Goal: Information Seeking & Learning: Learn about a topic

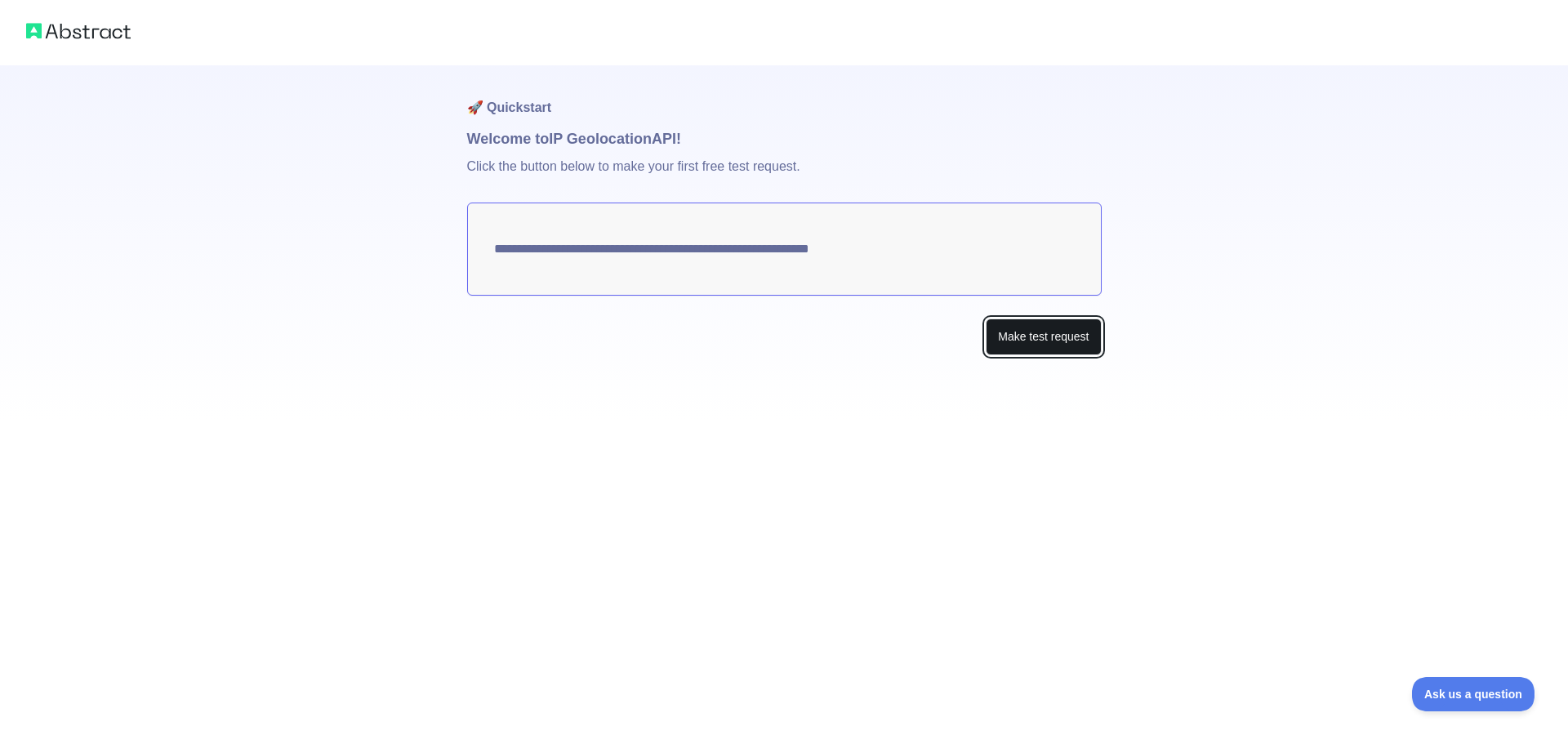
click at [1042, 339] on button "Make test request" at bounding box center [1043, 337] width 115 height 37
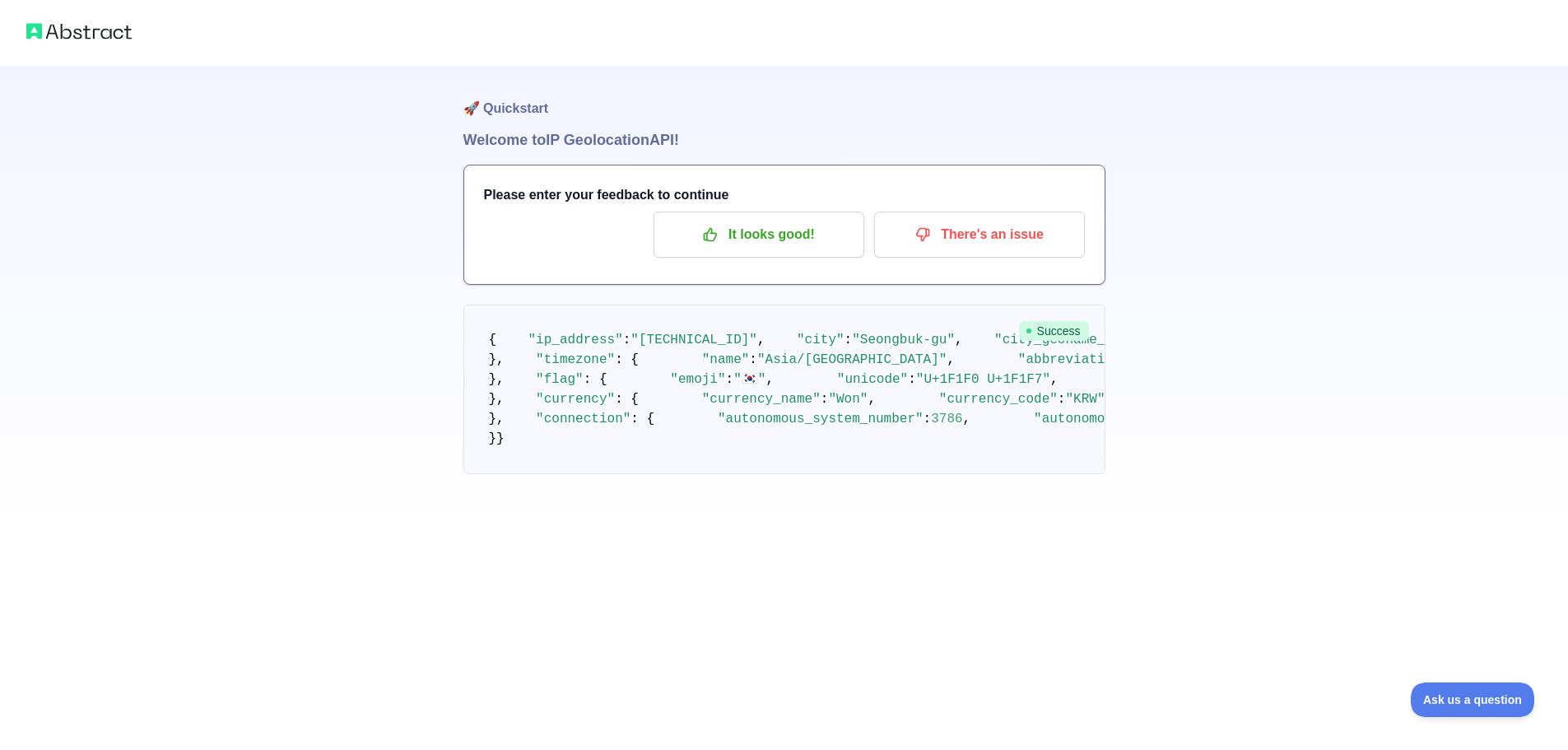
drag, startPoint x: 1235, startPoint y: 434, endPoint x: 1286, endPoint y: 434, distance: 51.0
click at [1239, 434] on div "🚀 Quickstart Welcome to IP Geolocation API! Please enter your feedback to conti…" at bounding box center [784, 270] width 1568 height 540
click at [1287, 434] on div "🚀 Quickstart Welcome to IP Geolocation API! Please enter your feedback to conti…" at bounding box center [784, 270] width 1568 height 540
click at [744, 239] on p "It looks good!" at bounding box center [758, 234] width 186 height 28
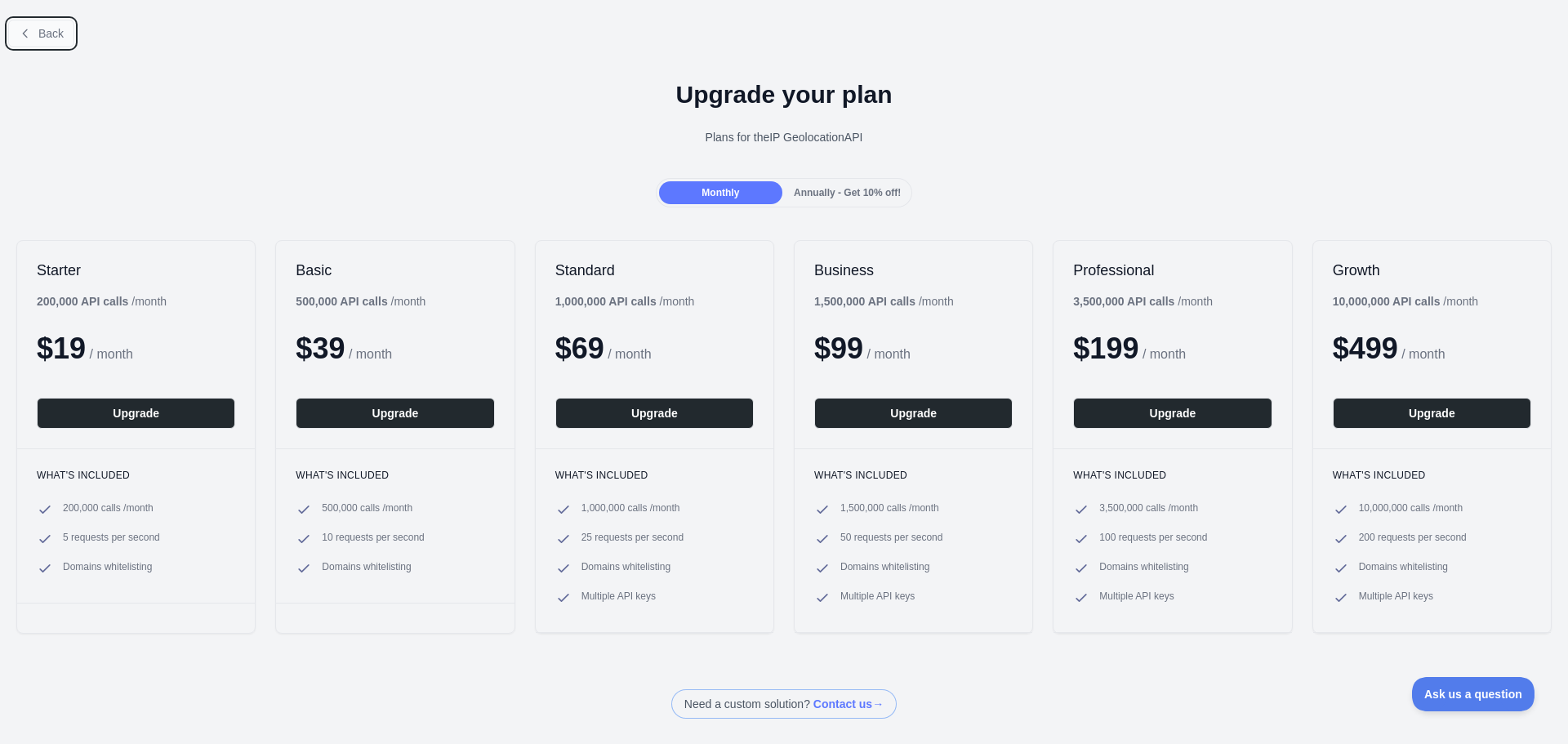
click at [31, 32] on icon at bounding box center [25, 33] width 13 height 13
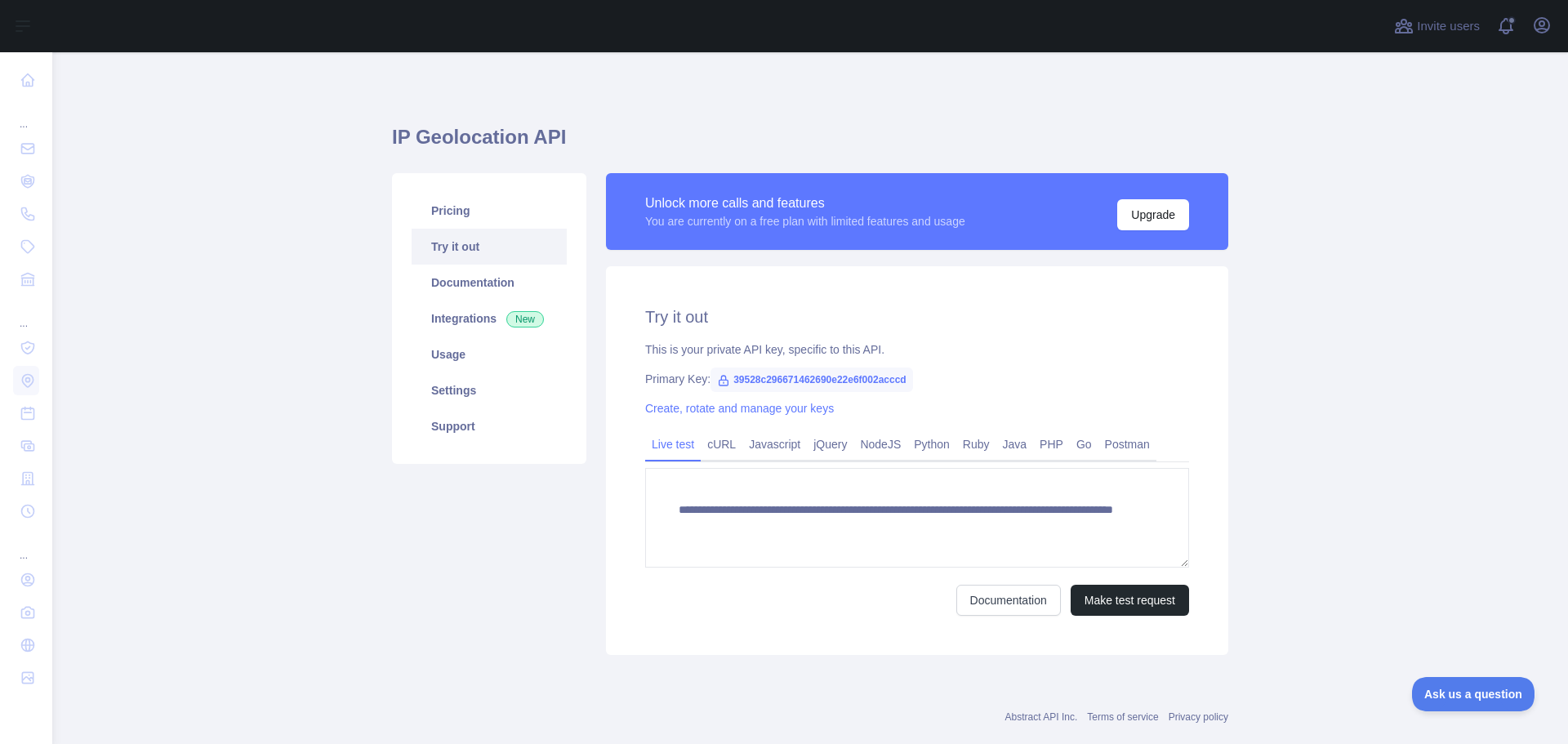
click at [141, 160] on main "**********" at bounding box center [811, 398] width 1516 height 691
click at [177, 158] on main "**********" at bounding box center [811, 398] width 1516 height 691
click at [212, 153] on main "**********" at bounding box center [811, 398] width 1516 height 691
drag, startPoint x: 1473, startPoint y: 137, endPoint x: 1497, endPoint y: 140, distance: 24.2
click at [1474, 137] on main "**********" at bounding box center [811, 398] width 1516 height 691
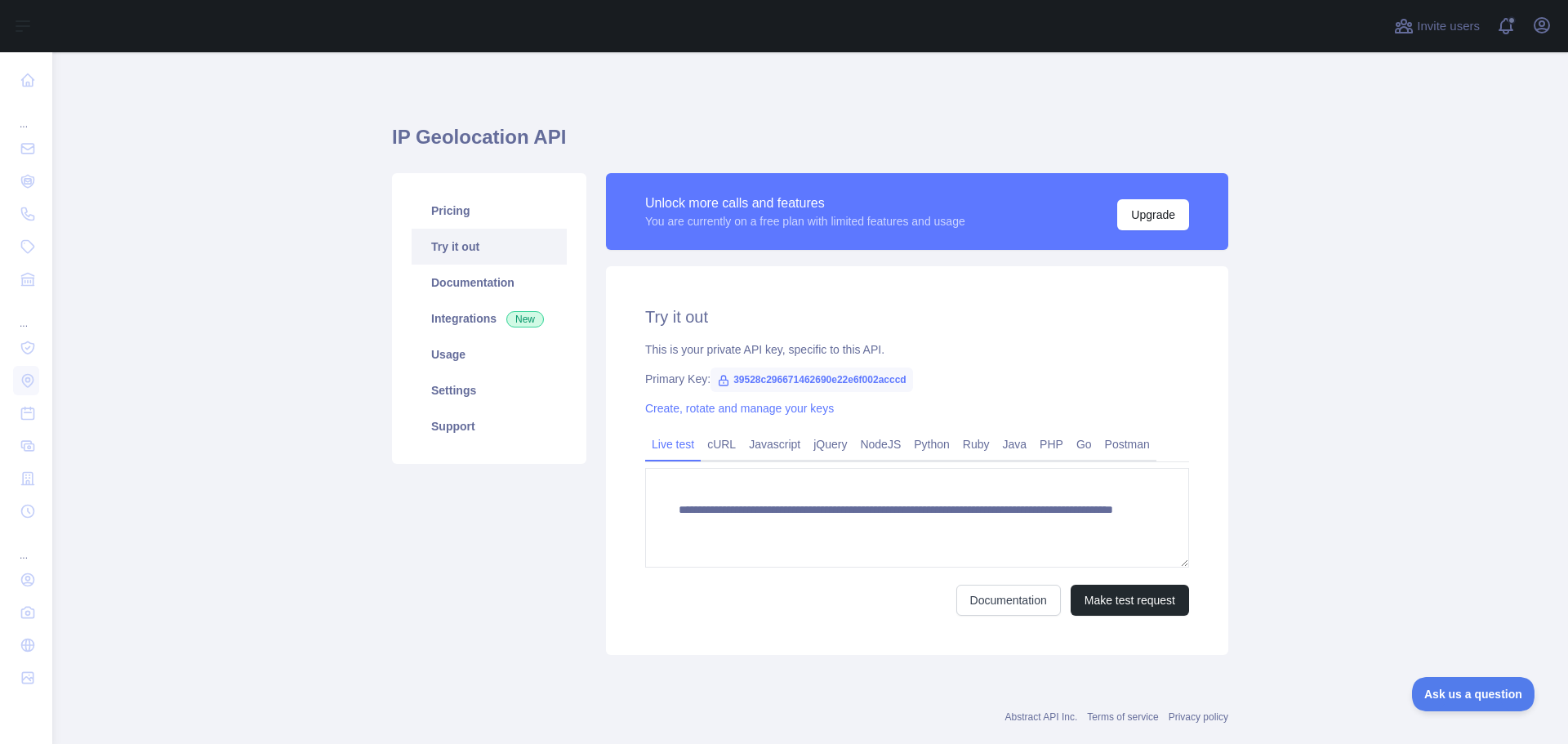
drag, startPoint x: 1497, startPoint y: 140, endPoint x: 1099, endPoint y: 143, distance: 398.0
click at [1497, 141] on main "**********" at bounding box center [811, 398] width 1516 height 691
click at [457, 394] on link "Settings" at bounding box center [489, 390] width 155 height 36
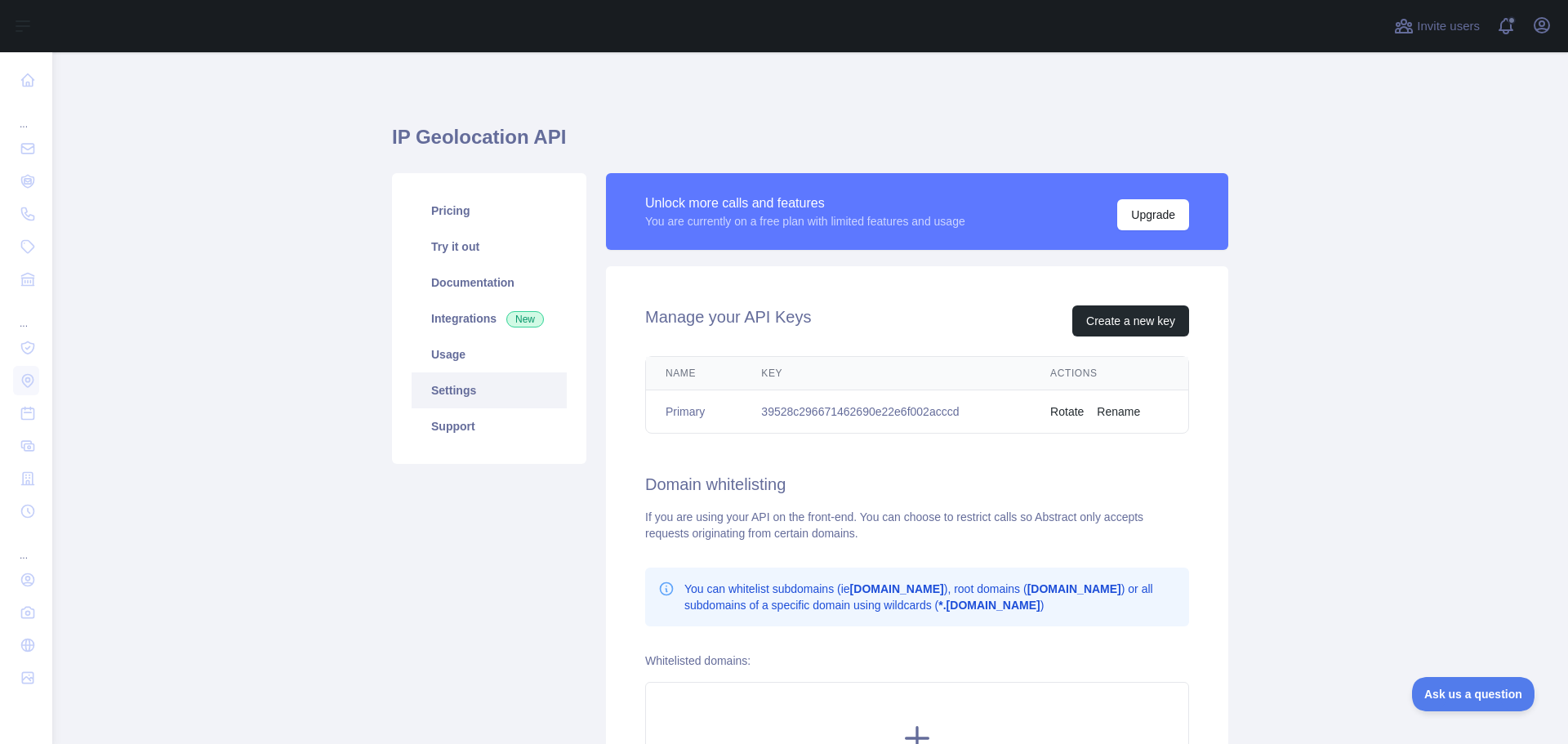
click at [810, 412] on td "39528c296671462690e22e6f002acccd" at bounding box center [885, 411] width 289 height 43
click at [1313, 464] on main "IP Geolocation API Pricing Try it out Documentation Integrations New Usage Sett…" at bounding box center [811, 398] width 1516 height 691
drag, startPoint x: 1357, startPoint y: 464, endPoint x: 1394, endPoint y: 467, distance: 37.1
click at [1358, 464] on main "IP Geolocation API Pricing Try it out Documentation Integrations New Usage Sett…" at bounding box center [811, 398] width 1516 height 691
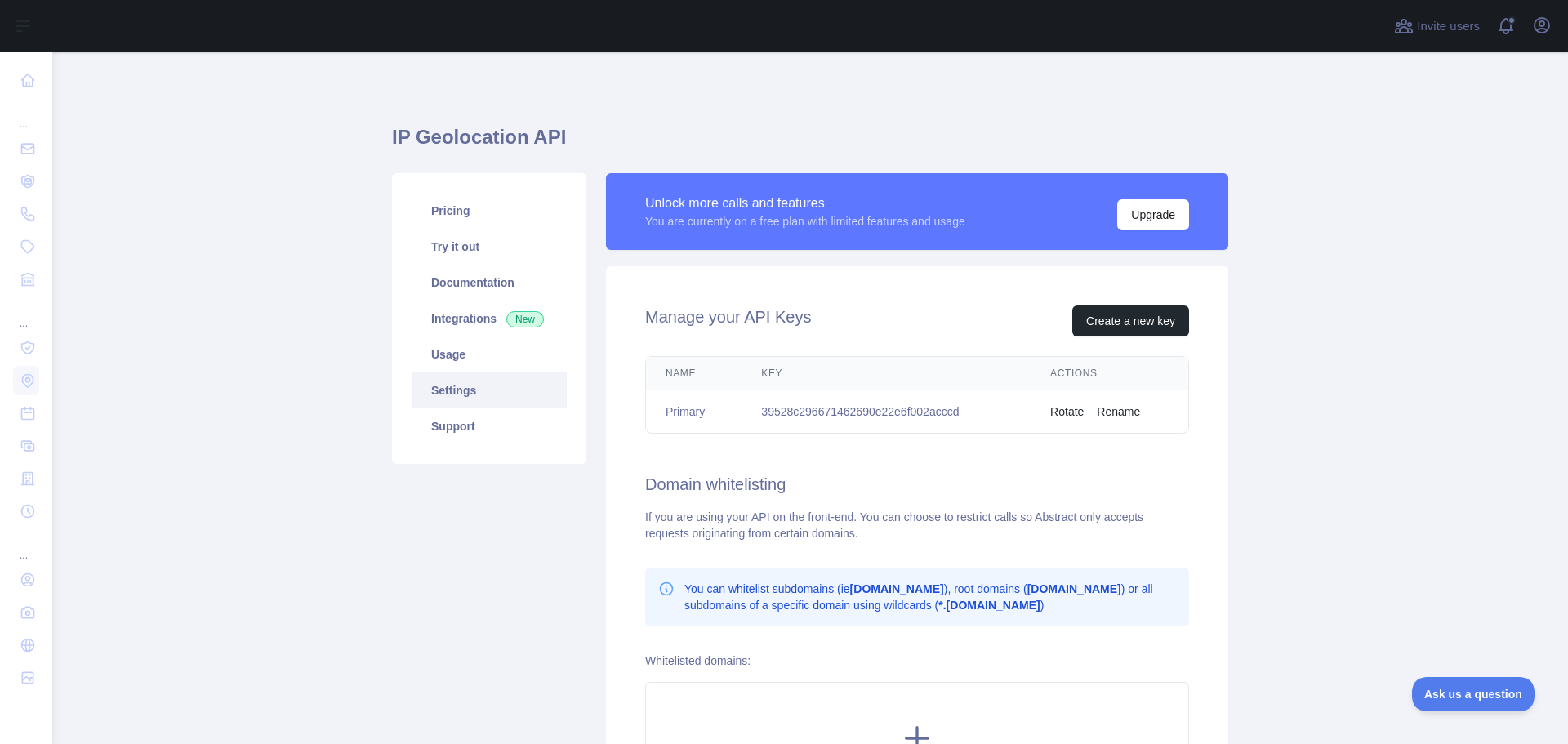
click at [1394, 467] on main "IP Geolocation API Pricing Try it out Documentation Integrations New Usage Sett…" at bounding box center [811, 398] width 1516 height 691
click at [1343, 475] on main "IP Geolocation API Pricing Try it out Documentation Integrations New Usage Sett…" at bounding box center [811, 398] width 1516 height 691
click at [1431, 159] on main "IP Geolocation API Pricing Try it out Documentation Integrations New Usage Sett…" at bounding box center [811, 398] width 1516 height 691
click at [1444, 155] on main "IP Geolocation API Pricing Try it out Documentation Integrations New Usage Sett…" at bounding box center [811, 398] width 1516 height 691
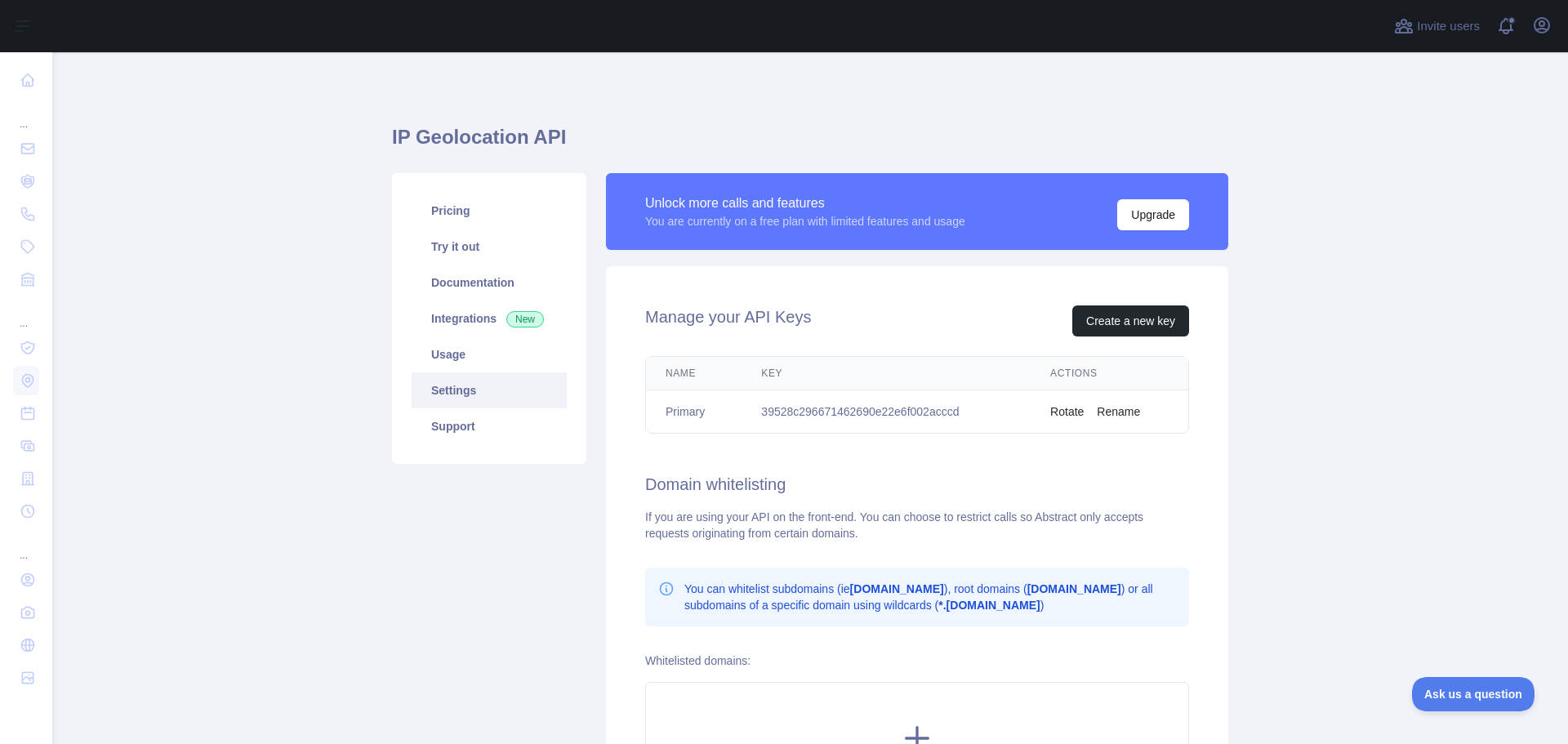
click at [1479, 132] on main "IP Geolocation API Pricing Try it out Documentation Integrations New Usage Sett…" at bounding box center [811, 398] width 1516 height 691
click at [441, 214] on link "Pricing" at bounding box center [489, 210] width 155 height 36
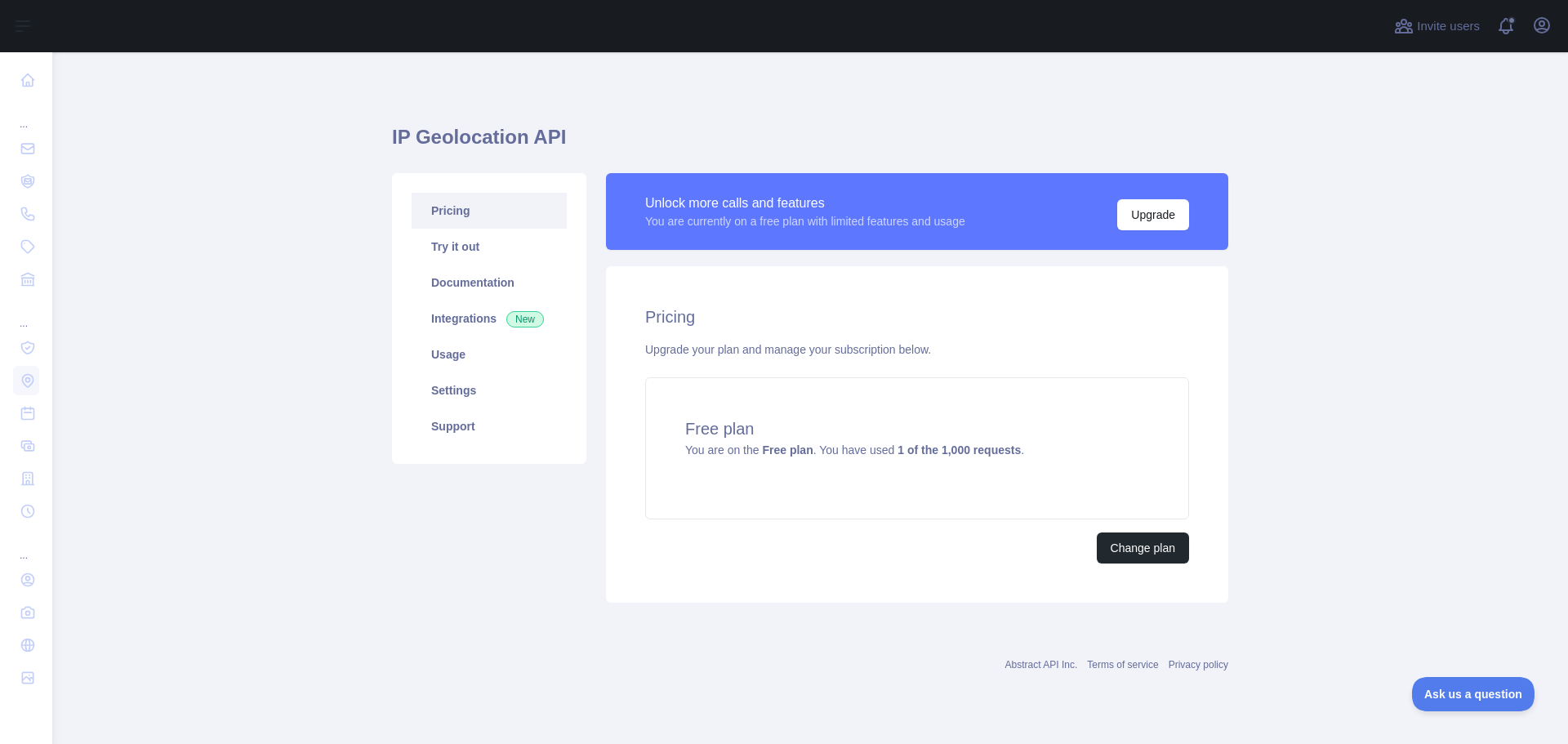
click at [1389, 289] on main "IP Geolocation API Pricing Try it out Documentation Integrations New Usage Sett…" at bounding box center [811, 398] width 1516 height 691
click at [898, 455] on strong "1 of the 1,000 requests" at bounding box center [959, 450] width 124 height 13
click at [453, 425] on link "Support" at bounding box center [489, 426] width 155 height 36
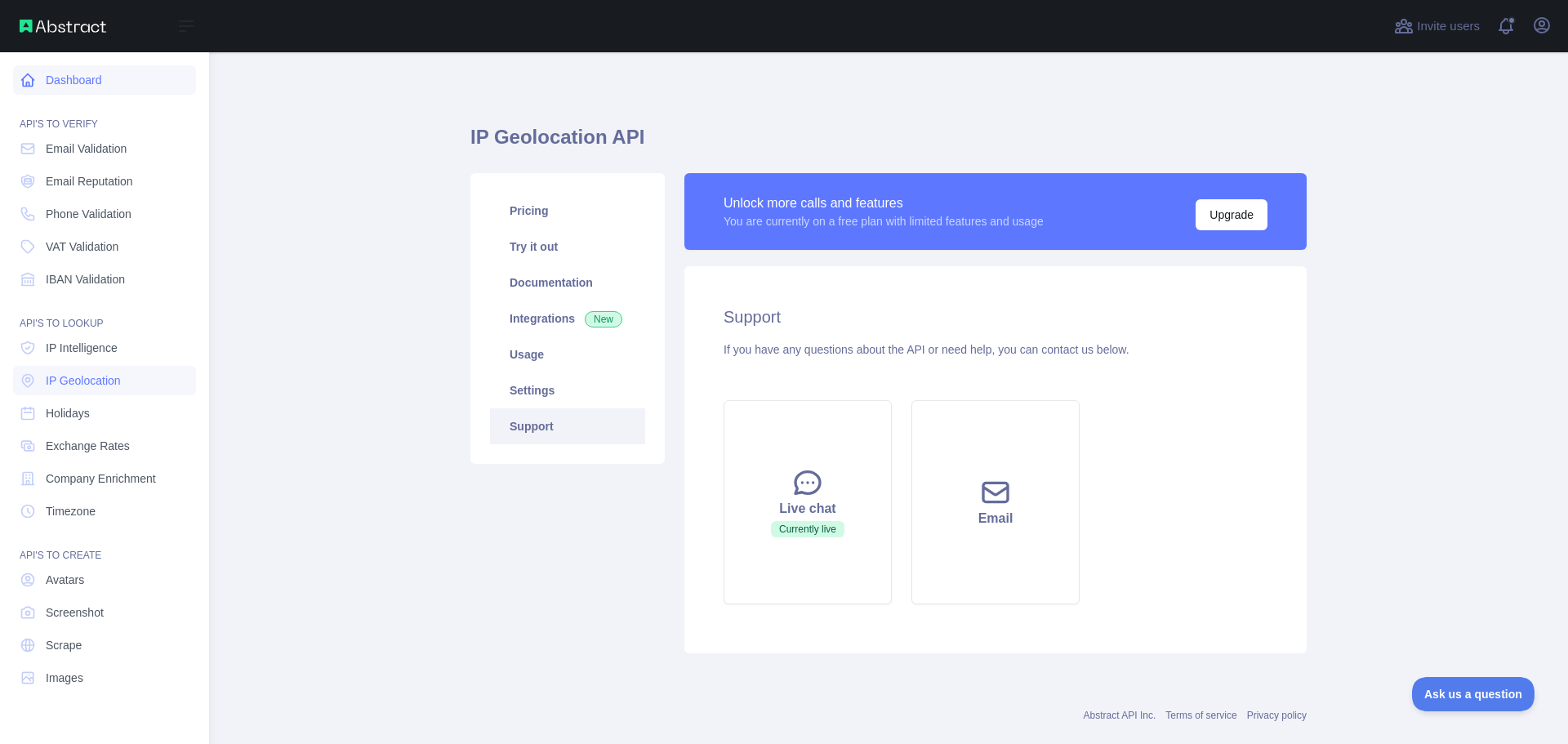
click at [85, 83] on link "Dashboard" at bounding box center [104, 80] width 183 height 30
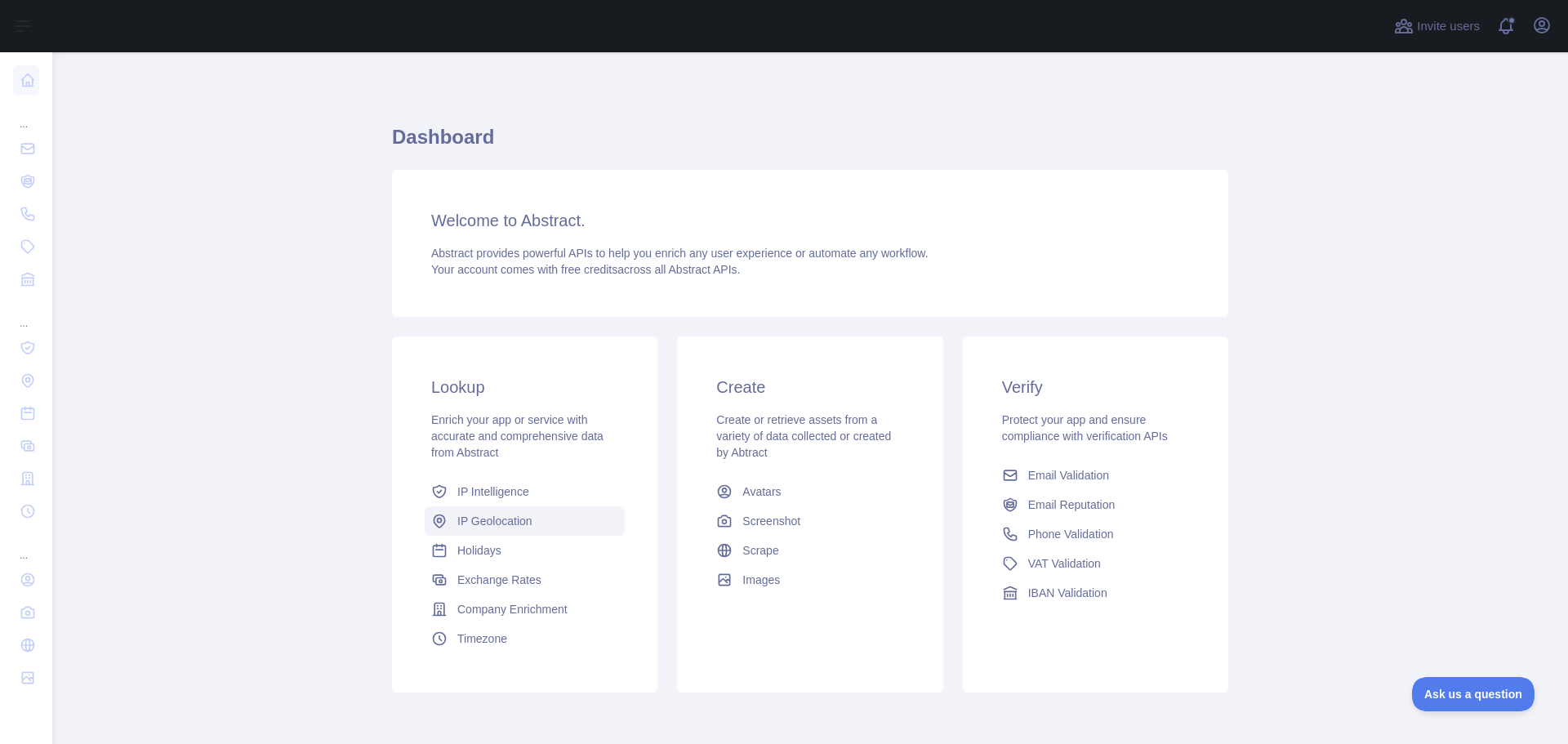
click at [493, 524] on span "IP Geolocation" at bounding box center [494, 521] width 75 height 17
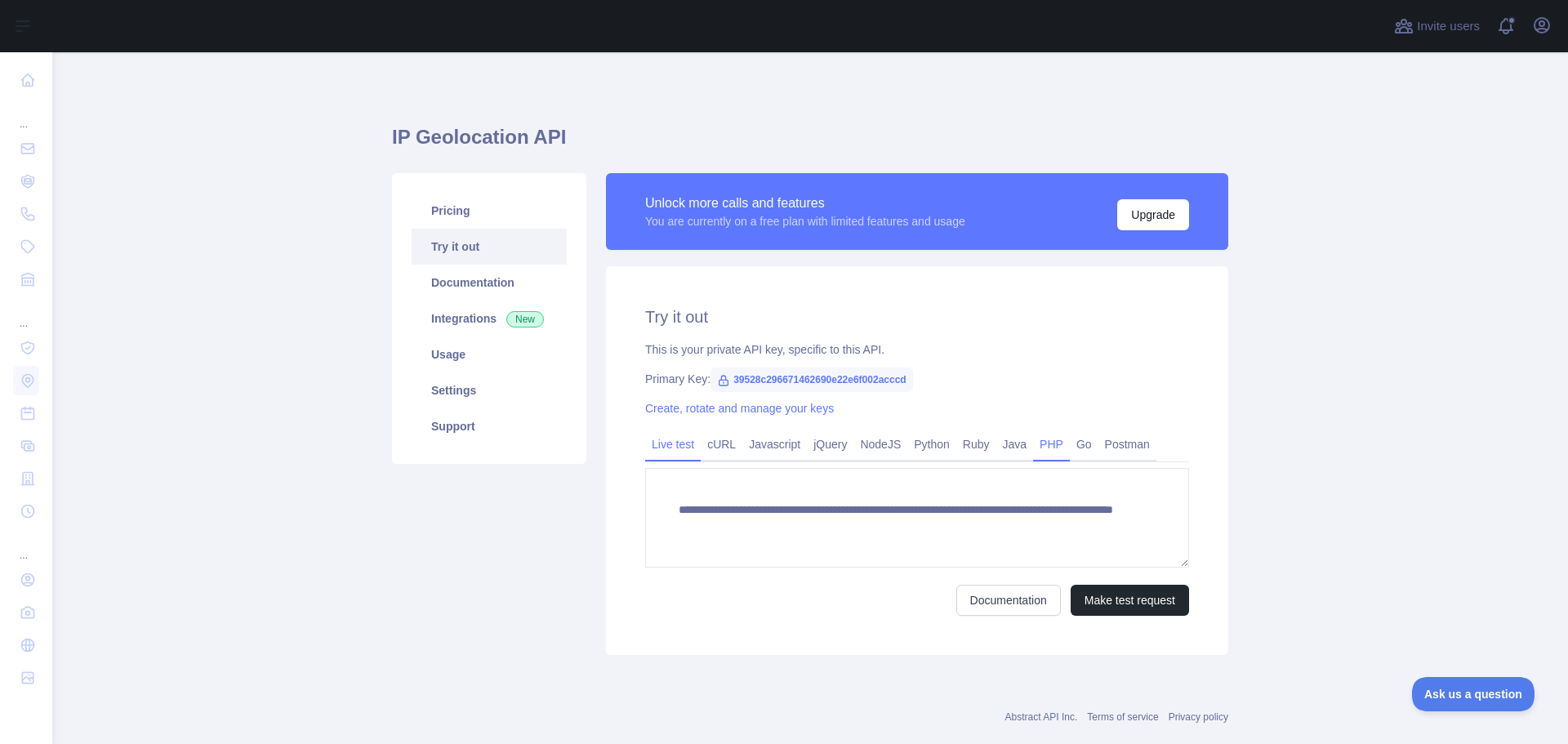
click at [1035, 446] on link "PHP" at bounding box center [1051, 444] width 37 height 26
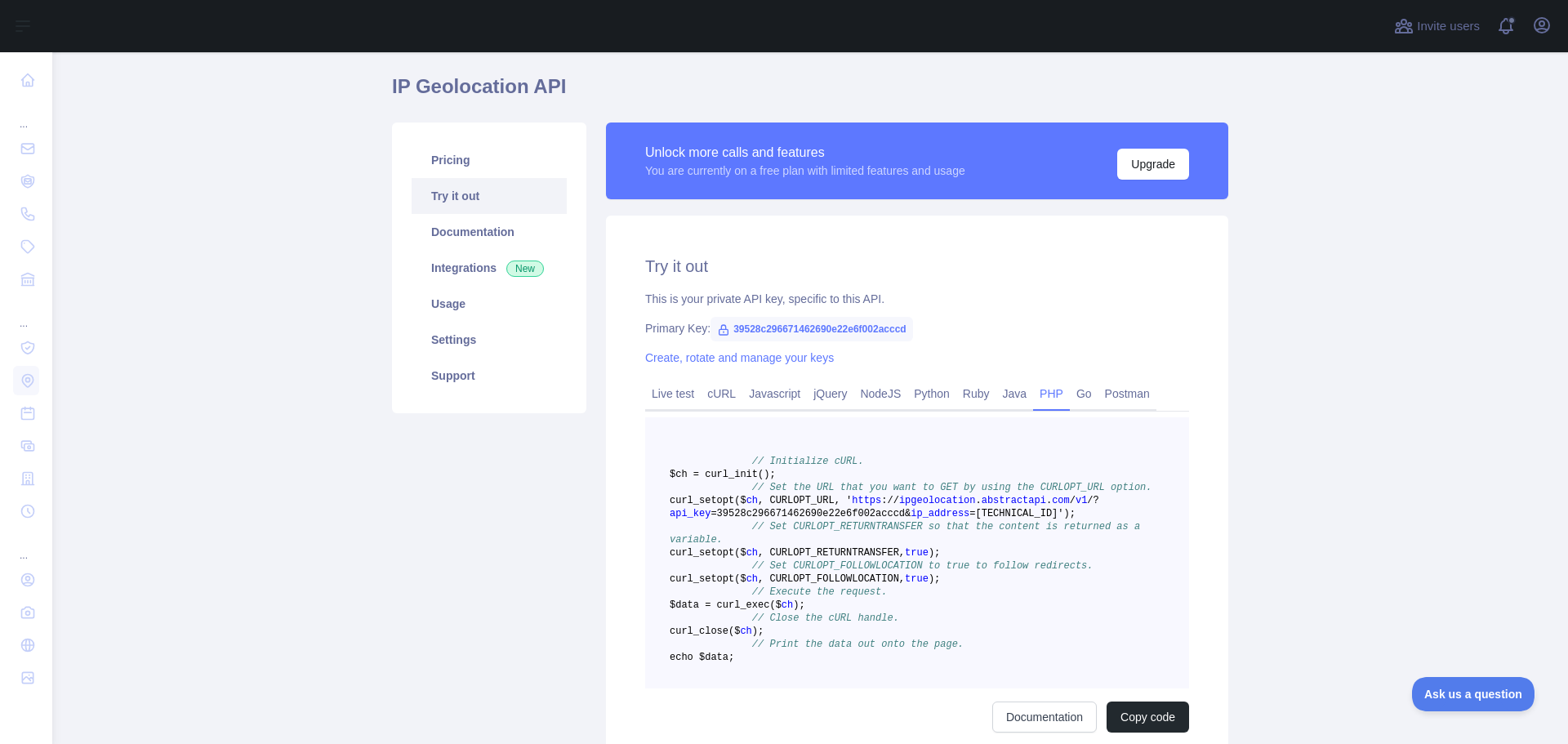
scroll to position [245, 0]
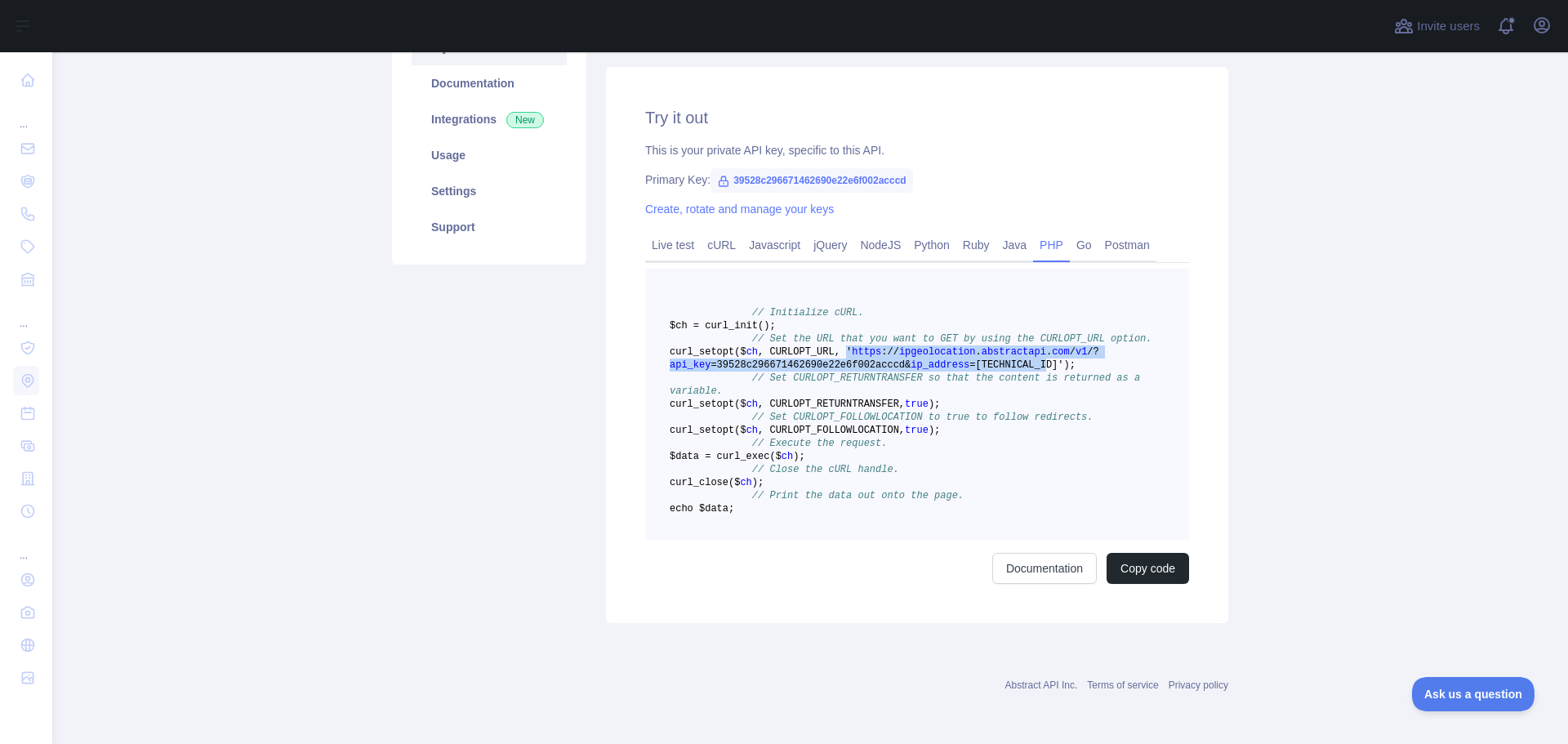
drag, startPoint x: 903, startPoint y: 319, endPoint x: 1010, endPoint y: 332, distance: 107.8
click at [1010, 346] on span "curl _setopt($ ch , CURLOPT_URL, ' https : / / ipgeolocation . abstractapi . co…" at bounding box center [885, 358] width 430 height 25
copy span "' https : / / ipgeolocation . abstractapi . com / v1 / ? api_key =39528c2966714…"
click at [758, 424] on span "ch" at bounding box center [752, 430] width 11 height 11
click at [785, 387] on pre "// Initialize cURL. $ch = curl _init() ; // Set the URL that you want to GET by…" at bounding box center [918, 404] width 544 height 271
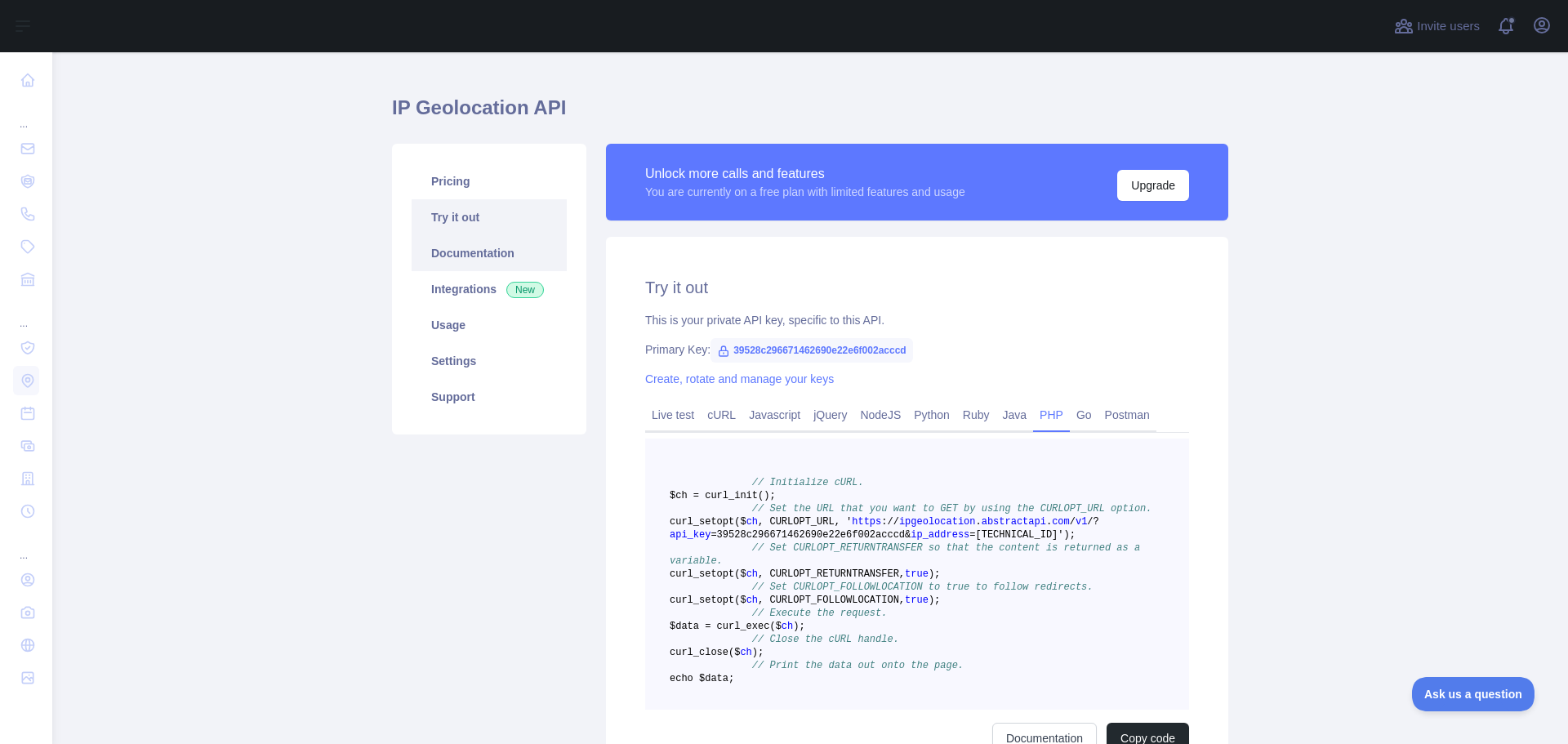
scroll to position [0, 0]
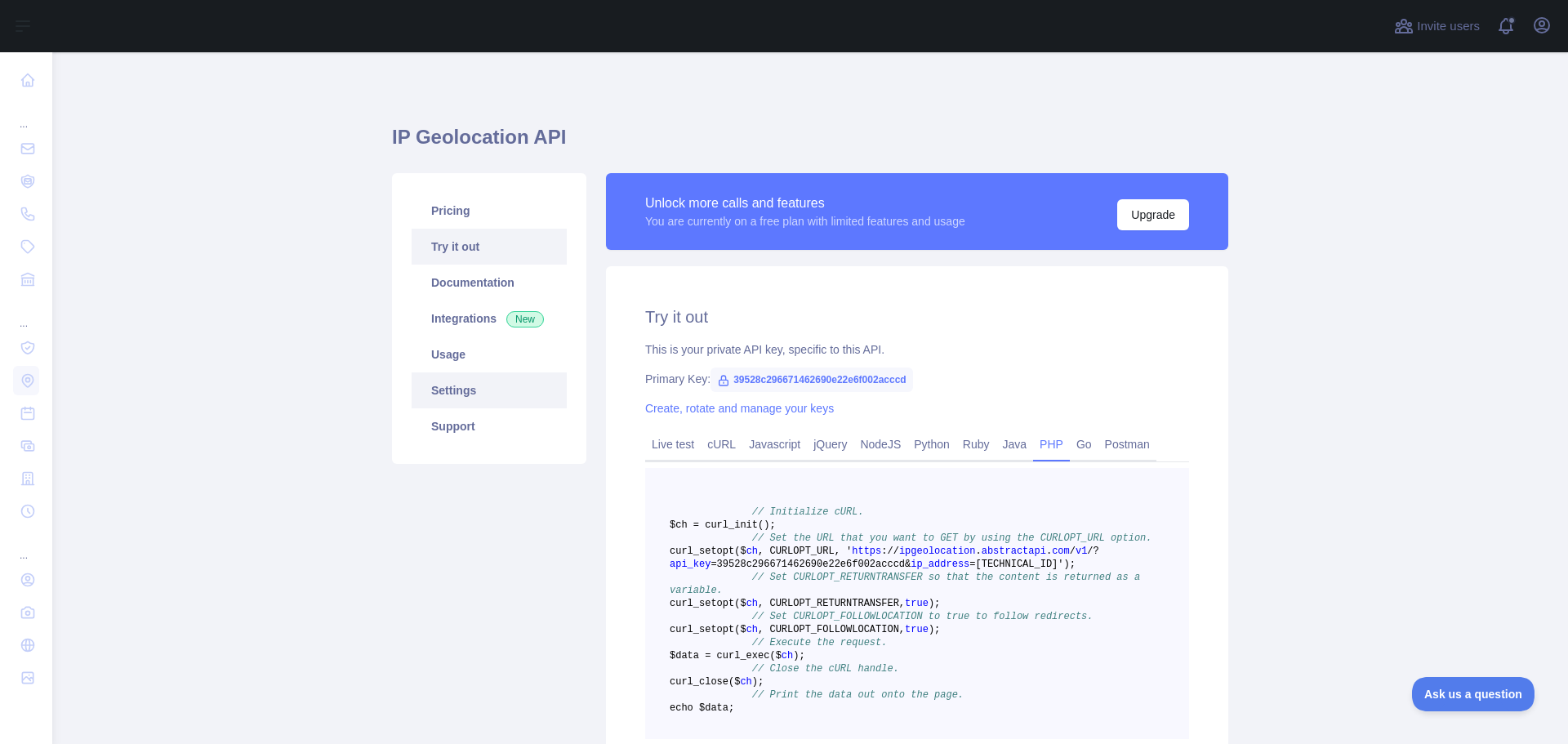
click at [458, 394] on link "Settings" at bounding box center [489, 390] width 155 height 36
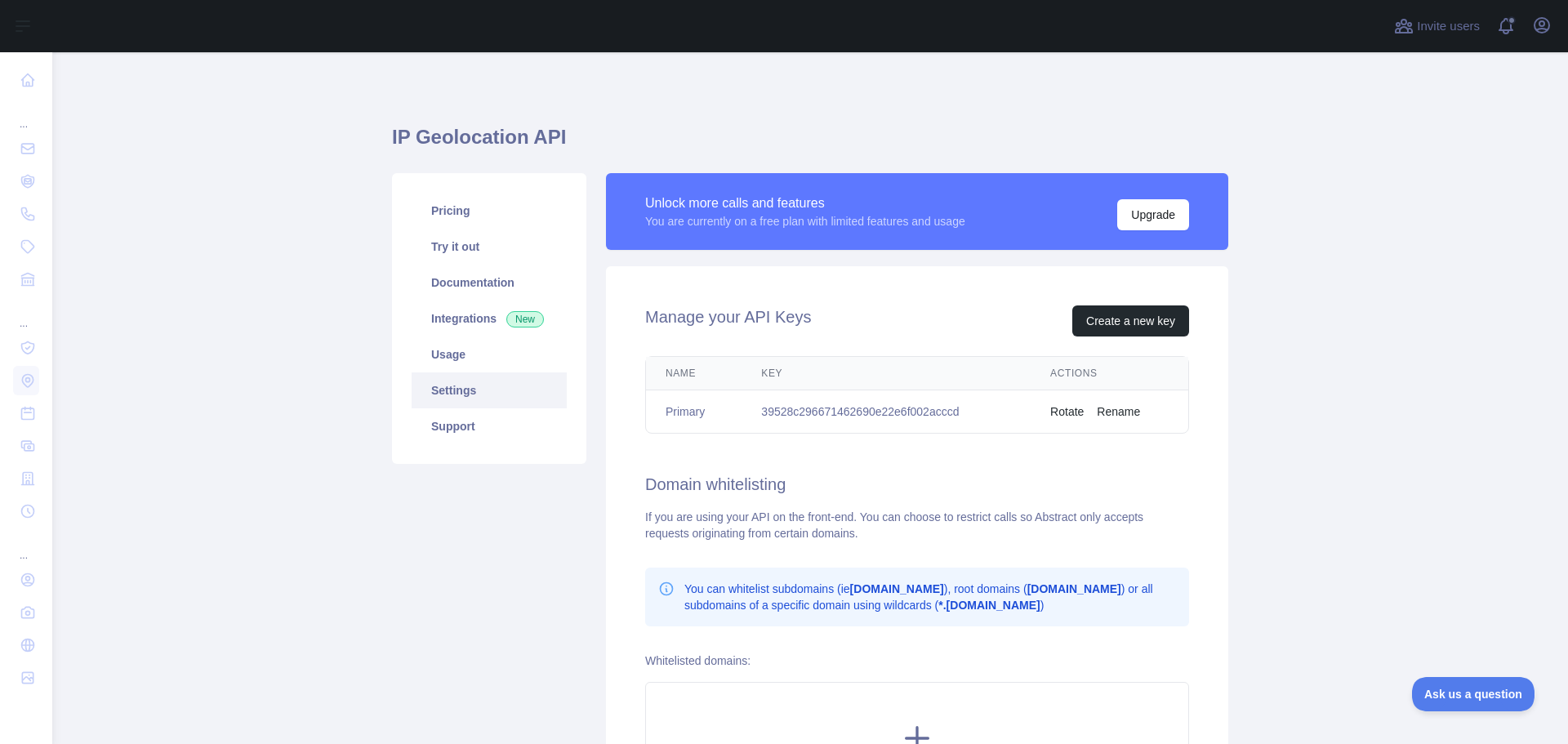
click at [809, 410] on td "39528c296671462690e22e6f002acccd" at bounding box center [885, 411] width 289 height 43
click at [1299, 422] on main "IP Geolocation API Pricing Try it out Documentation Integrations New Usage Sett…" at bounding box center [811, 398] width 1516 height 691
click at [1338, 425] on main "IP Geolocation API Pricing Try it out Documentation Integrations New Usage Sett…" at bounding box center [811, 398] width 1516 height 691
click at [1365, 425] on main "IP Geolocation API Pricing Try it out Documentation Integrations New Usage Sett…" at bounding box center [811, 398] width 1516 height 691
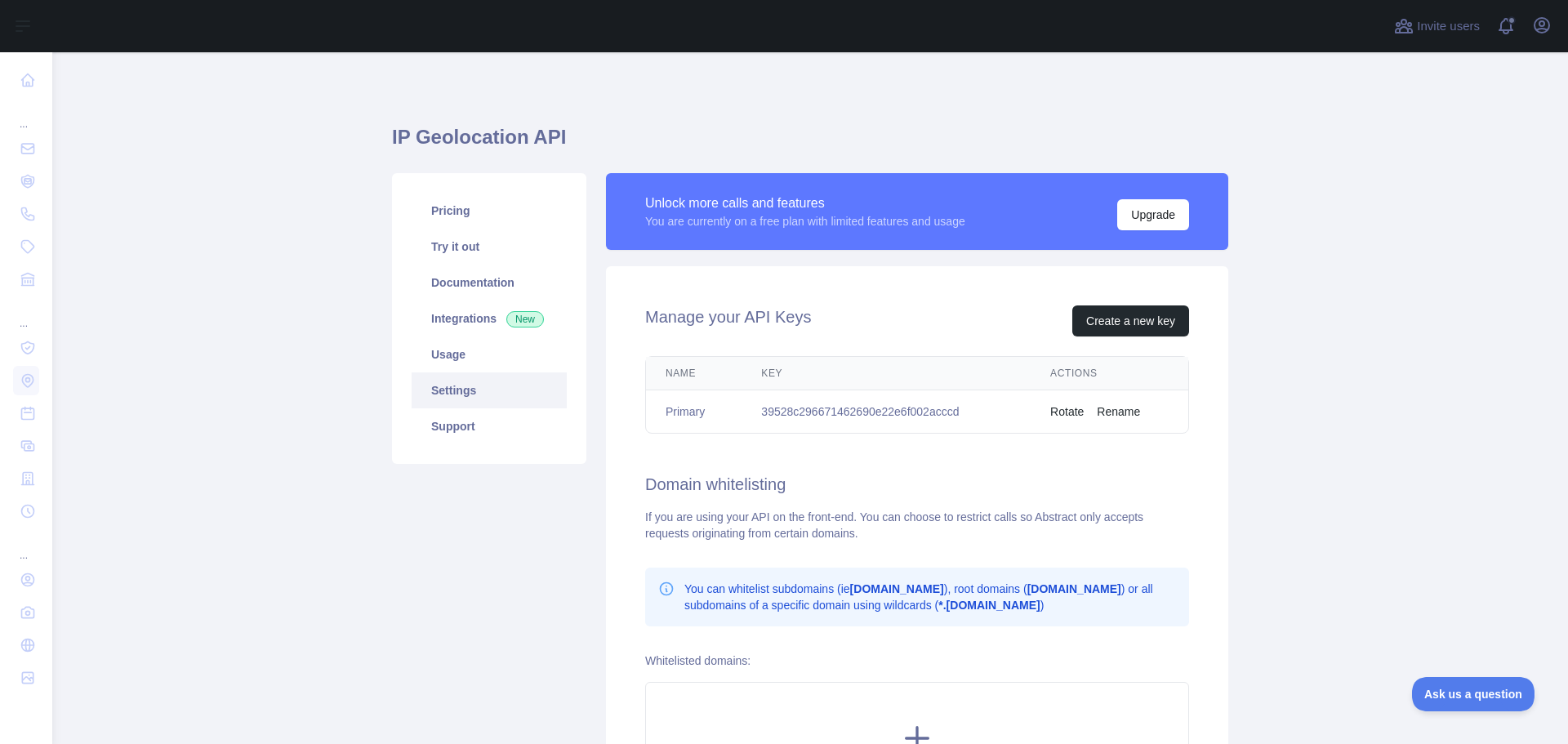
click at [1381, 426] on main "IP Geolocation API Pricing Try it out Documentation Integrations New Usage Sett…" at bounding box center [811, 398] width 1516 height 691
click at [1377, 410] on main "IP Geolocation API Pricing Try it out Documentation Integrations New Usage Sett…" at bounding box center [811, 398] width 1516 height 691
click at [457, 418] on link "Support" at bounding box center [489, 426] width 155 height 36
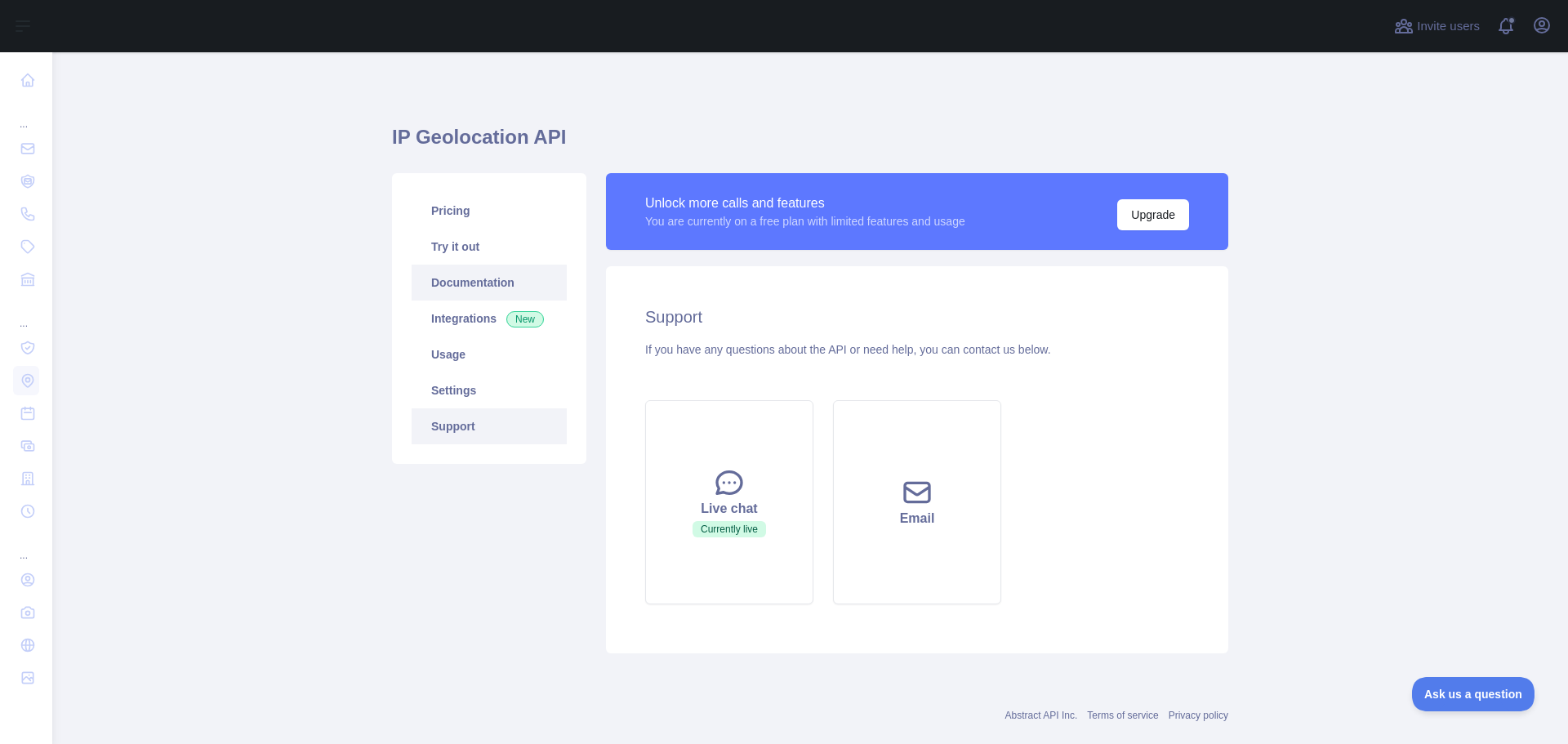
click at [453, 287] on link "Documentation" at bounding box center [489, 282] width 155 height 36
drag, startPoint x: 317, startPoint y: 403, endPoint x: 314, endPoint y: 394, distance: 9.5
click at [317, 403] on main "IP Geolocation API Pricing Try it out Documentation Integrations New Usage Sett…" at bounding box center [811, 398] width 1516 height 691
click at [312, 392] on main "IP Geolocation API Pricing Try it out Documentation Integrations New Usage Sett…" at bounding box center [811, 398] width 1516 height 691
click at [437, 356] on link "Usage" at bounding box center [489, 354] width 155 height 36
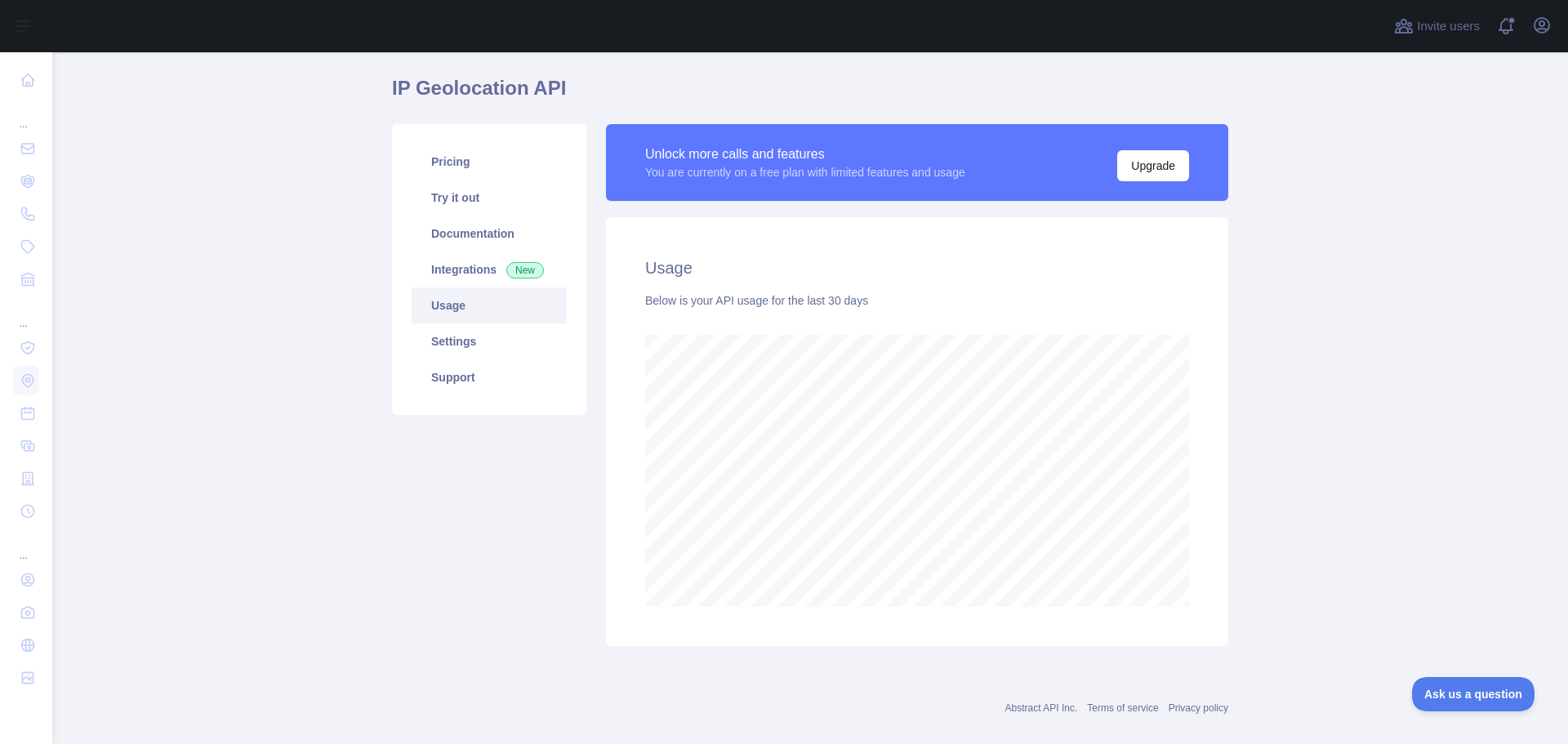
scroll to position [72, 0]
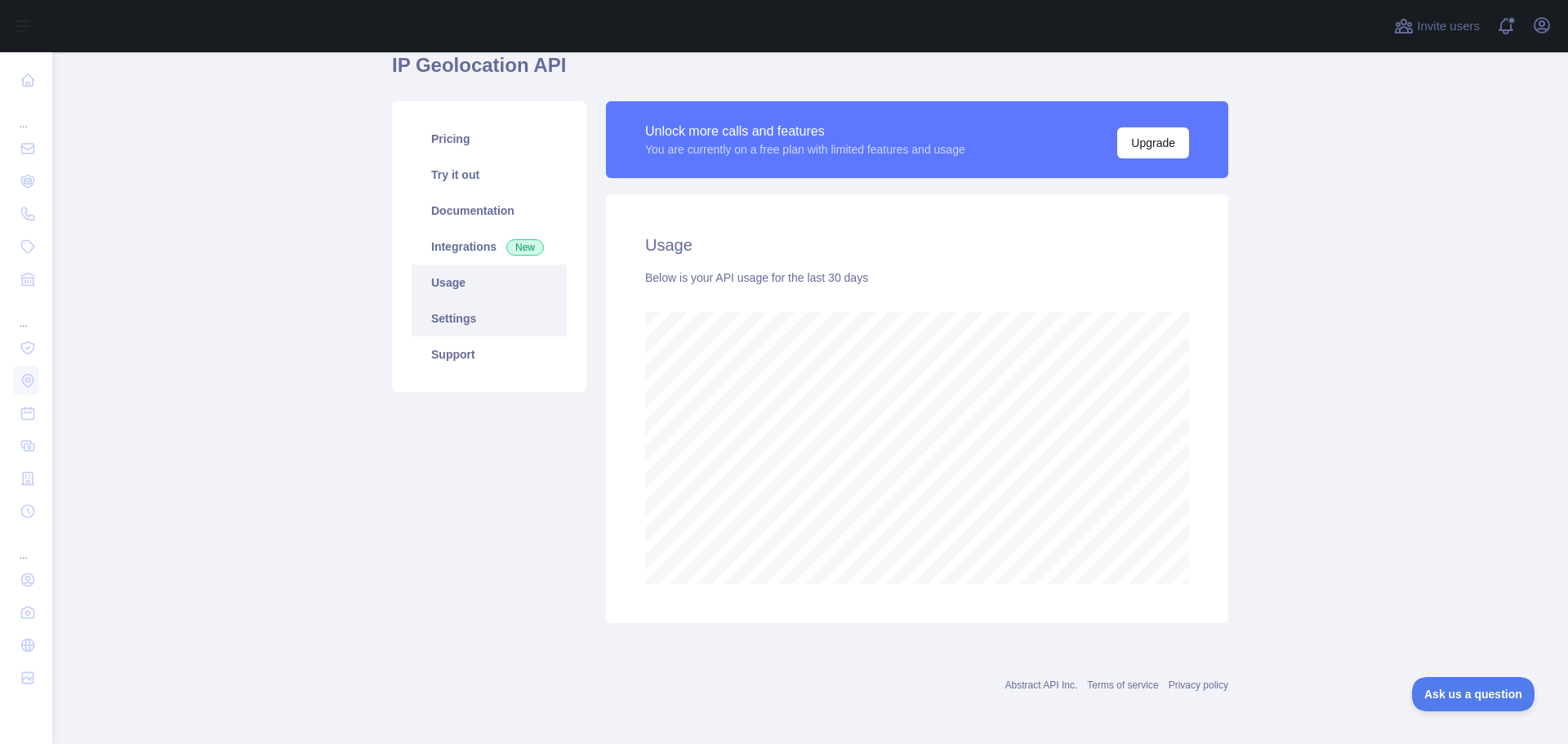
click at [441, 324] on link "Settings" at bounding box center [489, 318] width 155 height 36
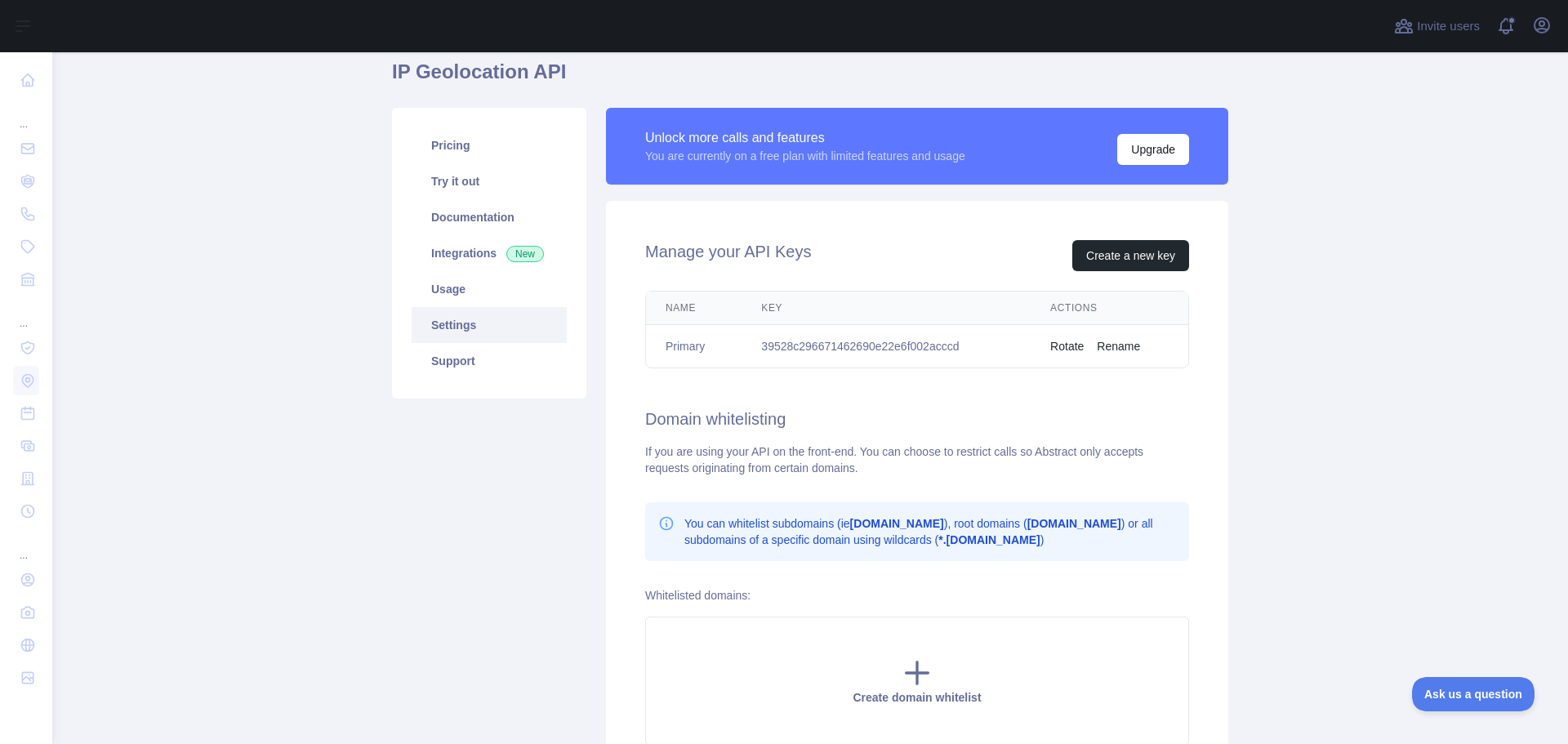
scroll to position [64, 0]
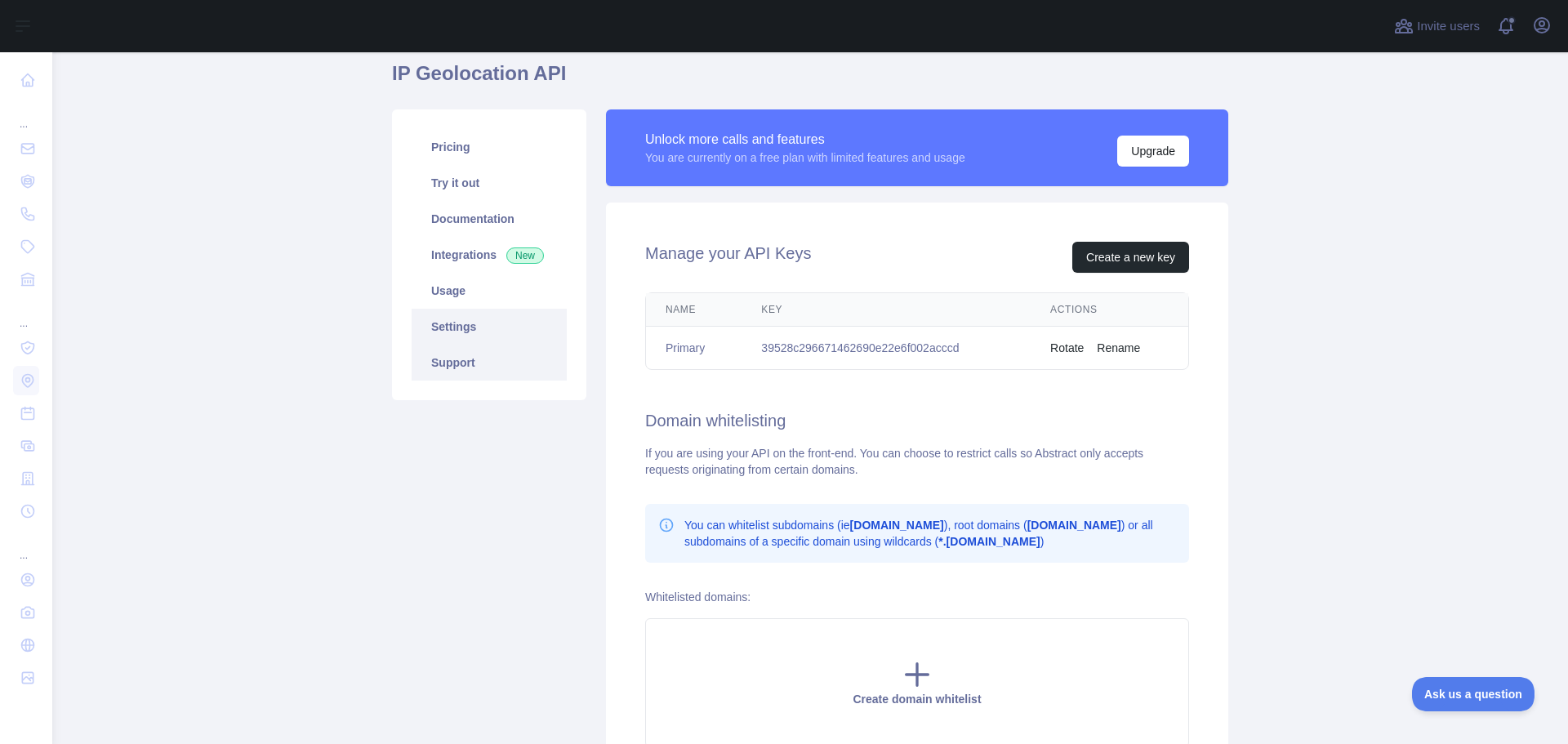
click at [445, 367] on link "Support" at bounding box center [489, 362] width 155 height 36
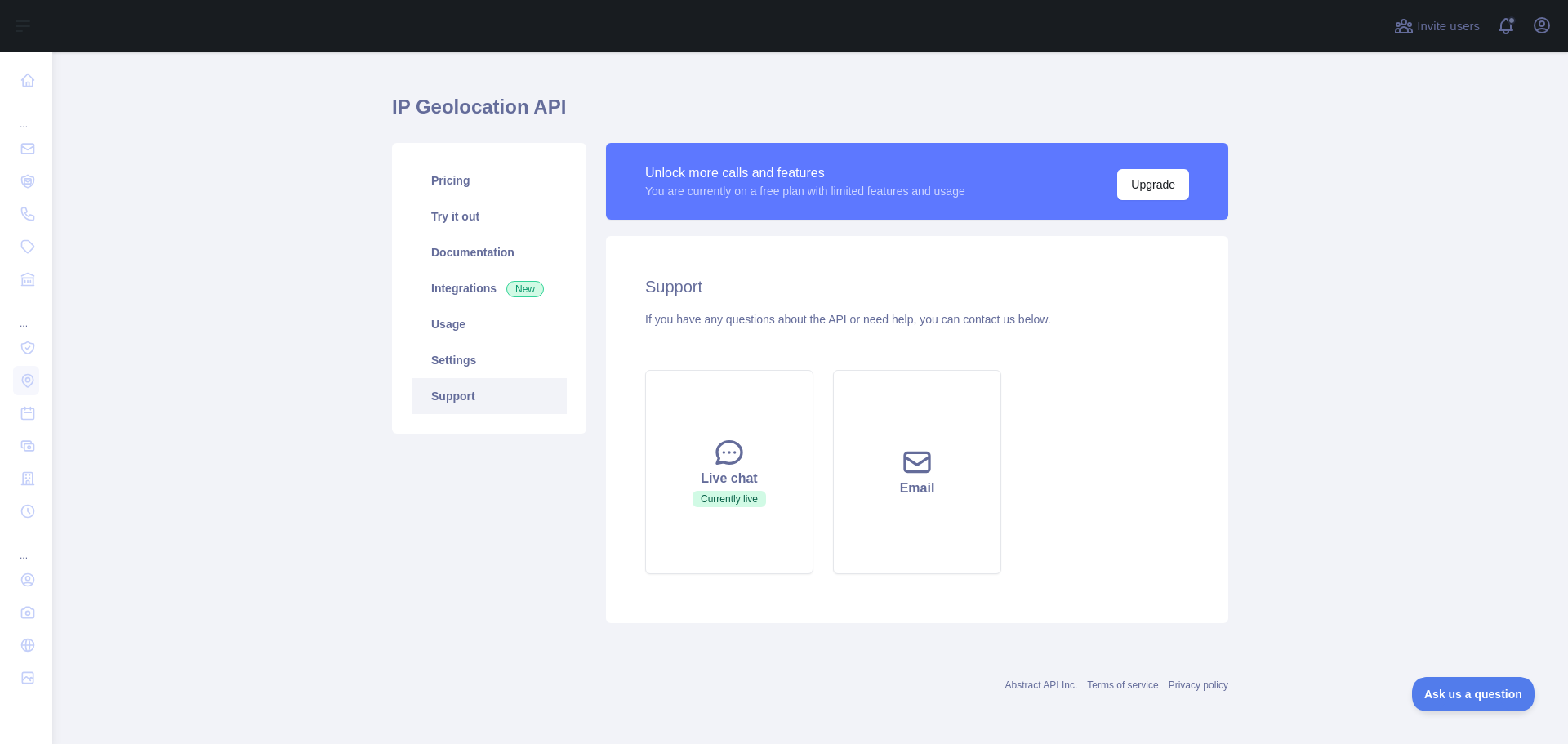
scroll to position [30, 0]
click at [461, 259] on link "Documentation" at bounding box center [489, 252] width 155 height 36
click at [445, 254] on link "Documentation" at bounding box center [489, 252] width 155 height 36
click at [444, 361] on link "Settings" at bounding box center [489, 360] width 155 height 36
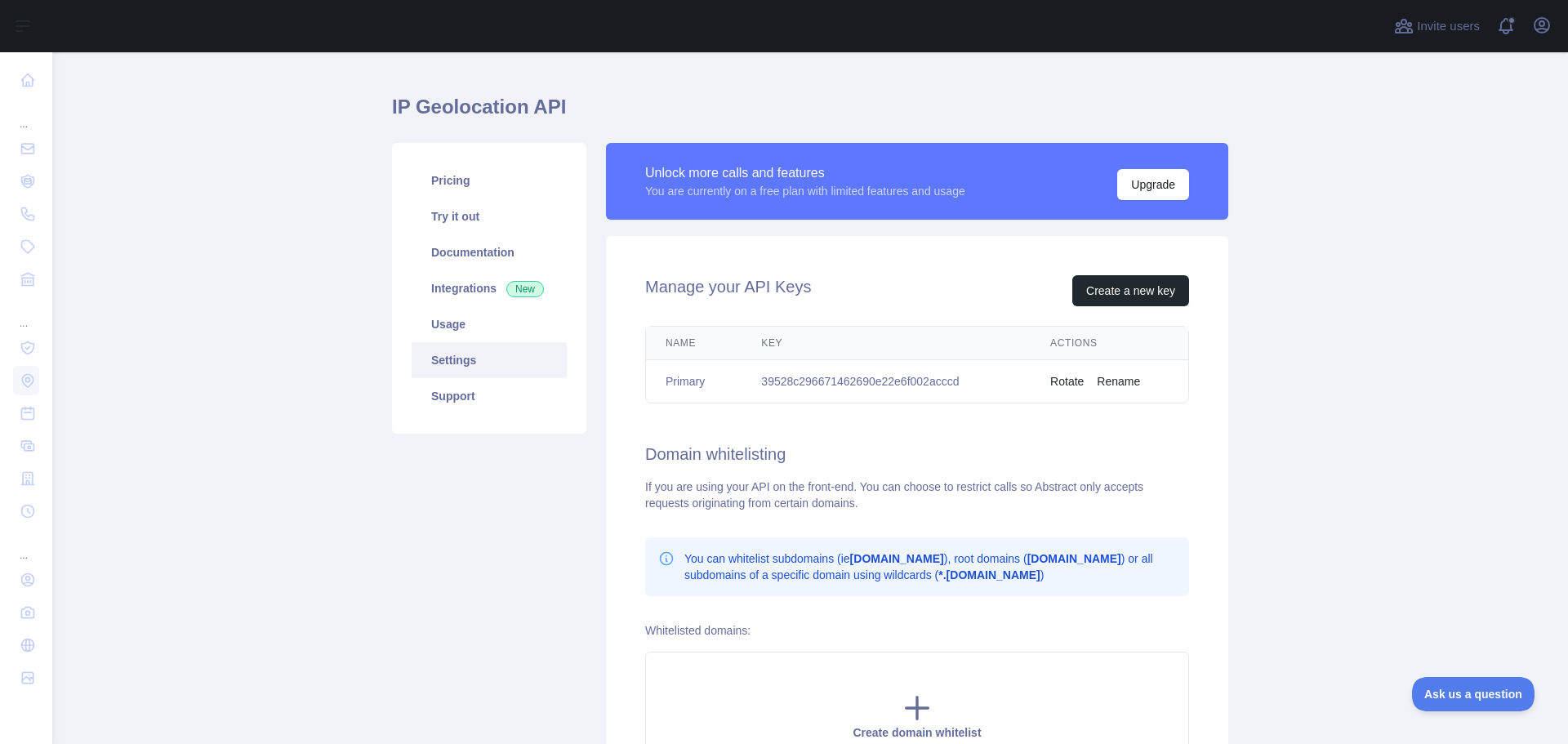
click at [875, 384] on td "39528c296671462690e22e6f002acccd" at bounding box center [885, 382] width 289 height 43
click at [1260, 455] on main "IP Geolocation API Pricing Try it out Documentation Integrations New Usage Sett…" at bounding box center [811, 398] width 1516 height 691
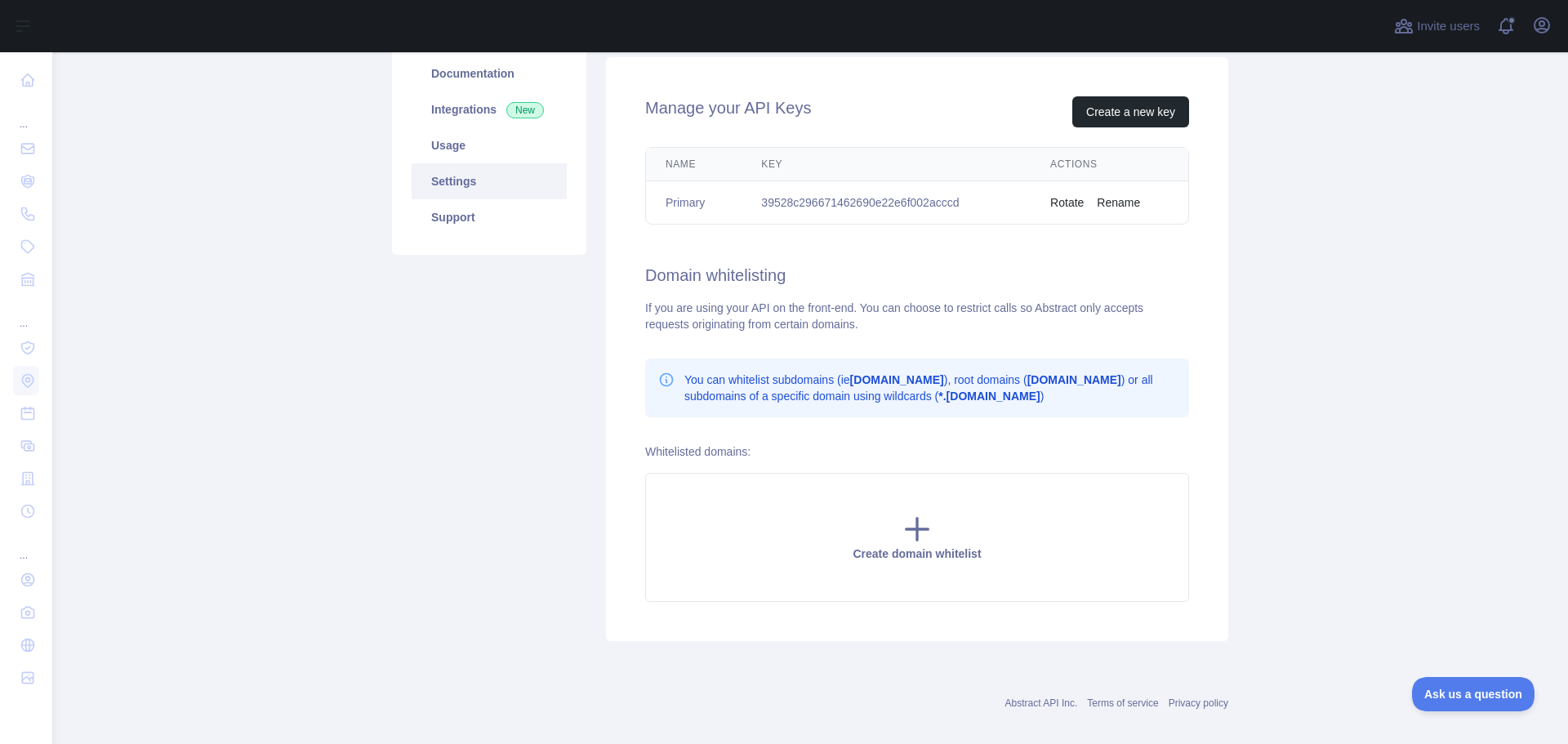
scroll to position [227, 0]
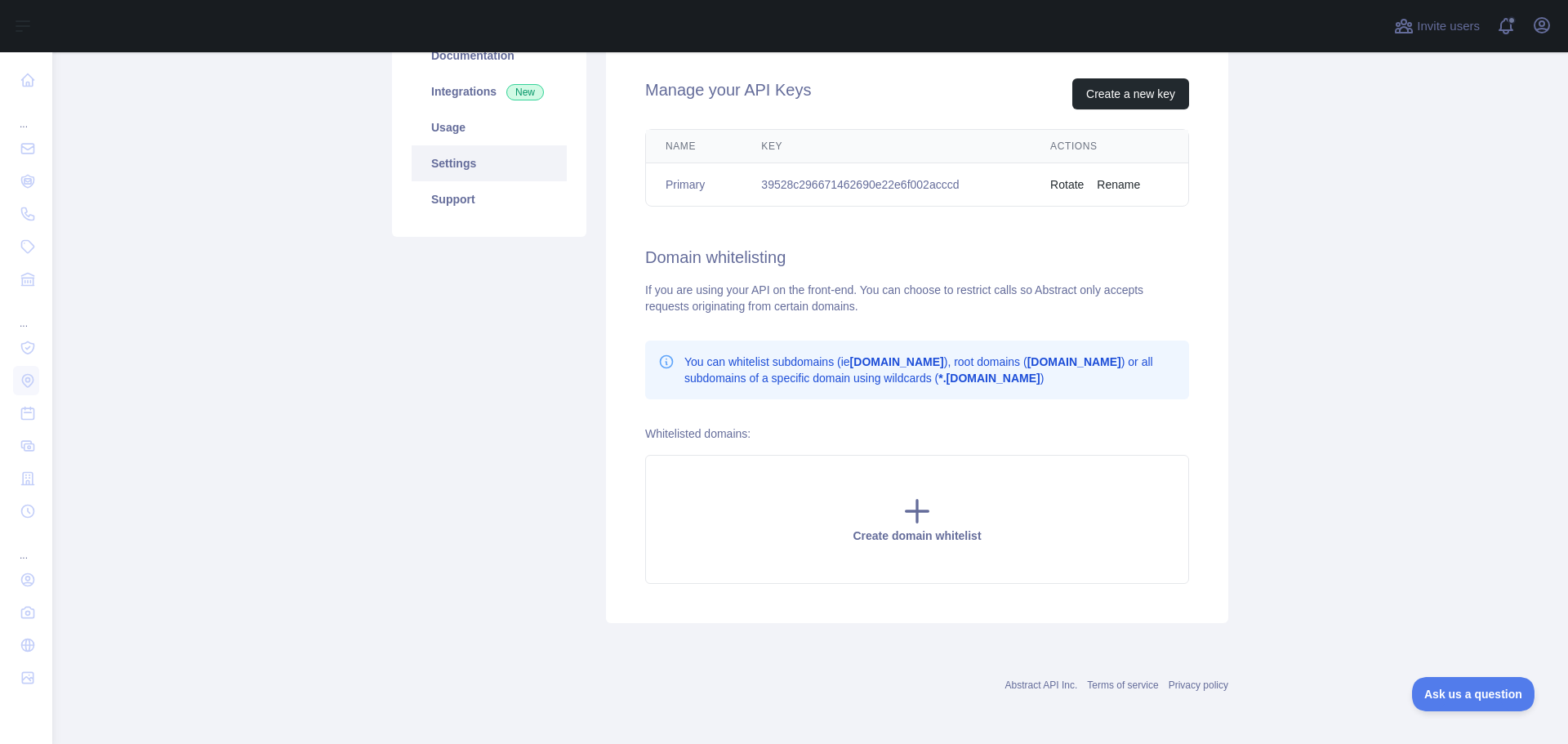
click at [1244, 463] on main "IP Geolocation API Pricing Try it out Documentation Integrations New Usage Sett…" at bounding box center [811, 398] width 1516 height 691
click at [1260, 462] on main "IP Geolocation API Pricing Try it out Documentation Integrations New Usage Sett…" at bounding box center [811, 398] width 1516 height 691
click at [918, 515] on icon at bounding box center [917, 511] width 32 height 32
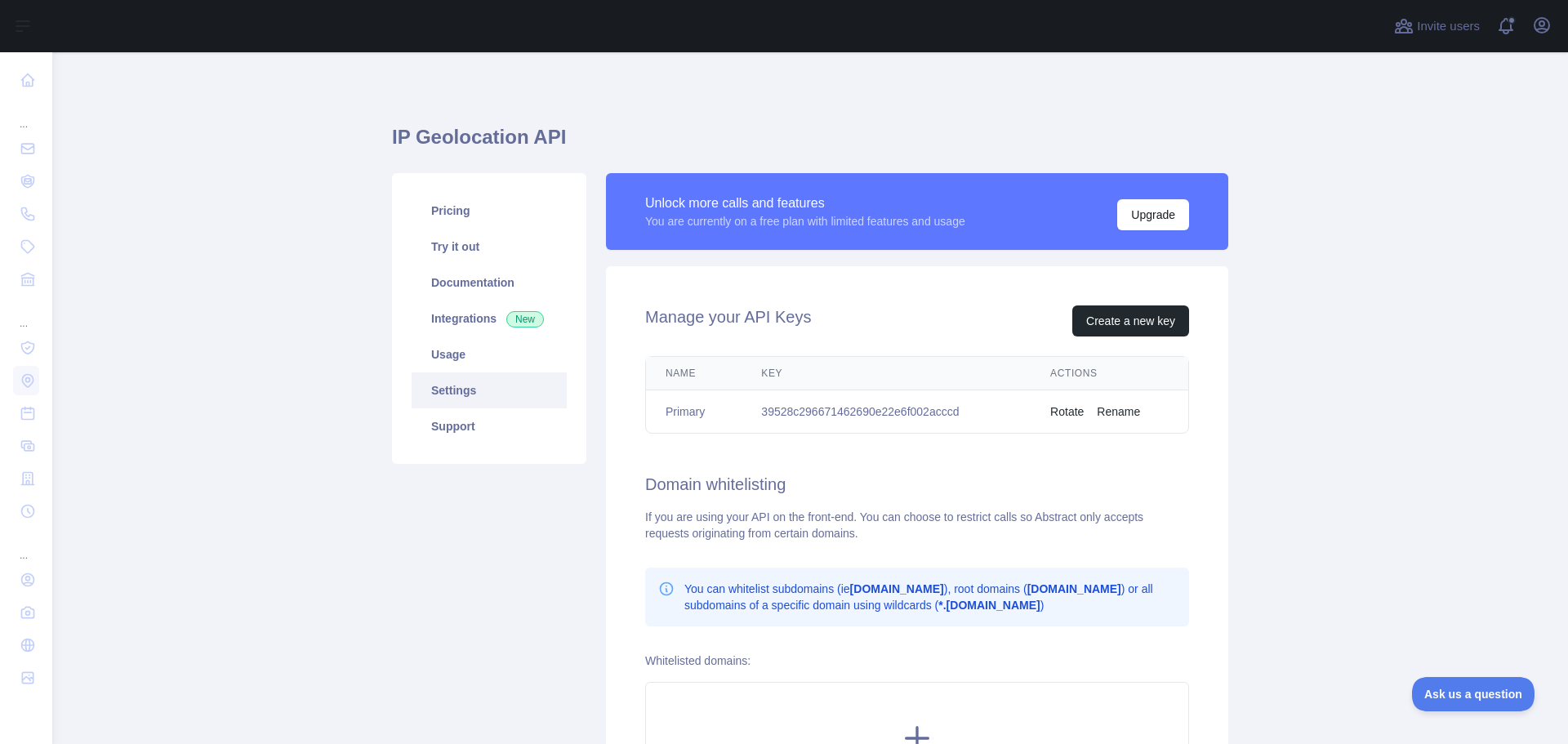
scroll to position [227, 0]
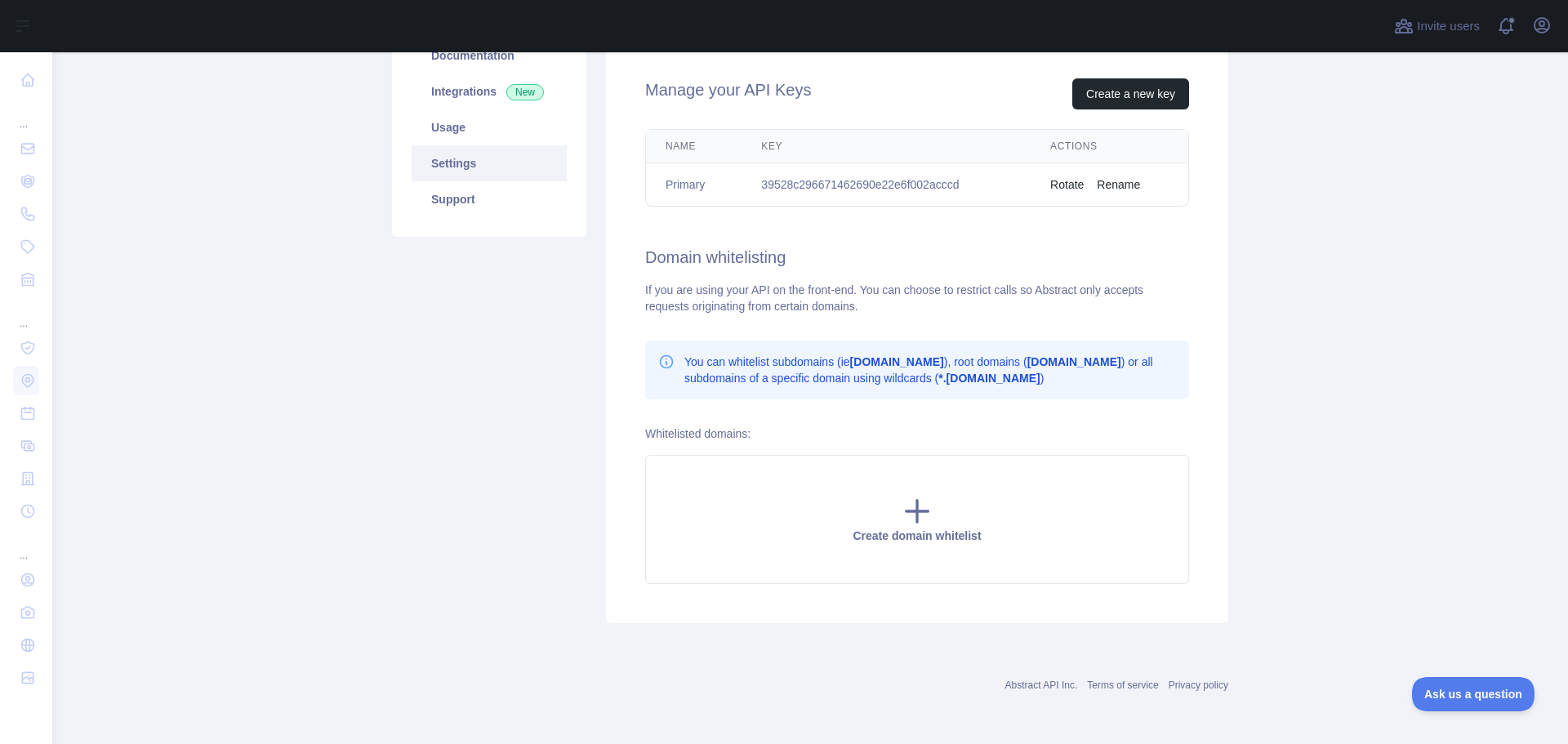
click at [1352, 391] on main "IP Geolocation API Pricing Try it out Documentation Integrations New Usage Sett…" at bounding box center [811, 398] width 1516 height 691
click at [1289, 403] on main "IP Geolocation API Pricing Try it out Documentation Integrations New Usage Sett…" at bounding box center [811, 398] width 1516 height 691
click at [909, 514] on icon at bounding box center [917, 511] width 32 height 32
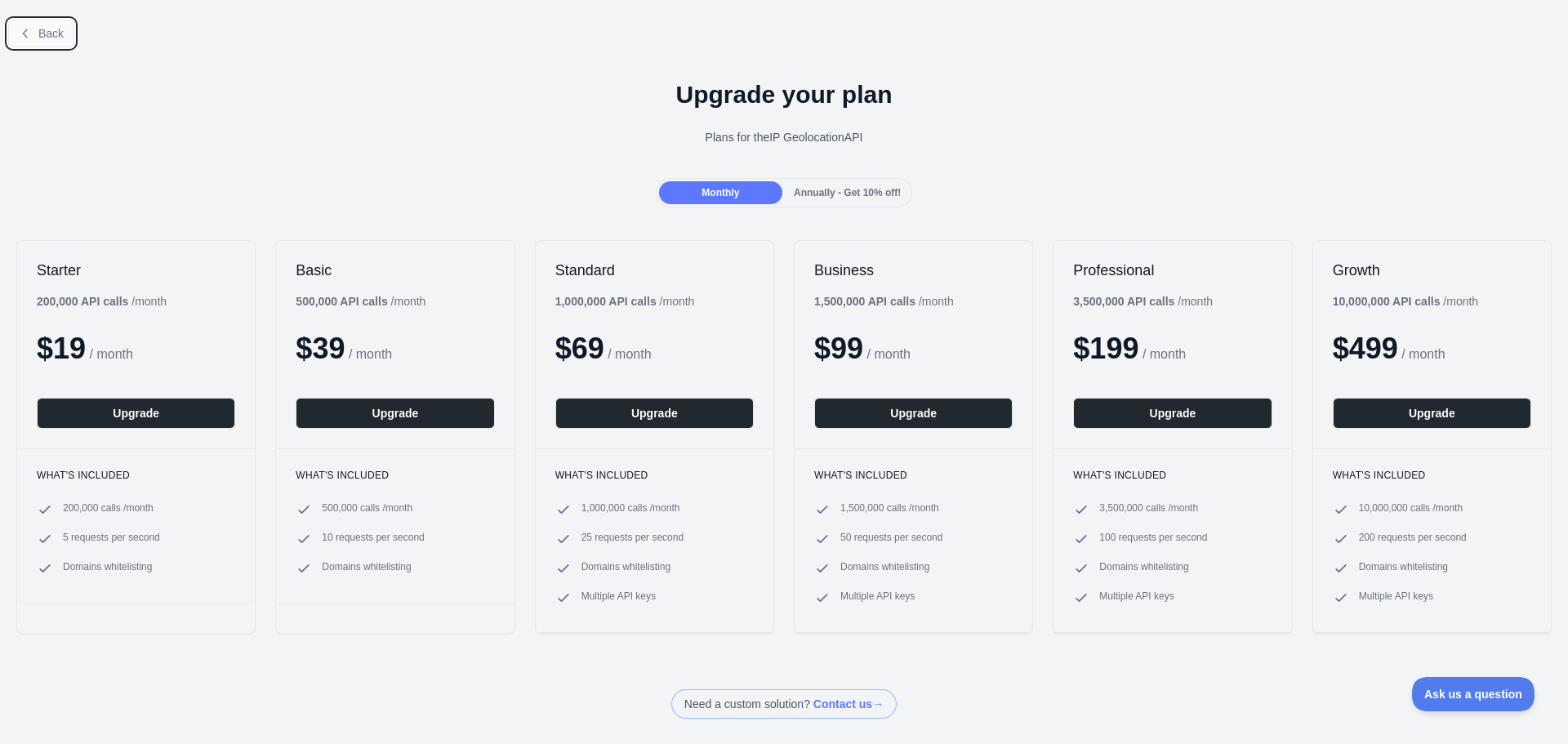
click at [52, 39] on span "Back" at bounding box center [51, 33] width 25 height 13
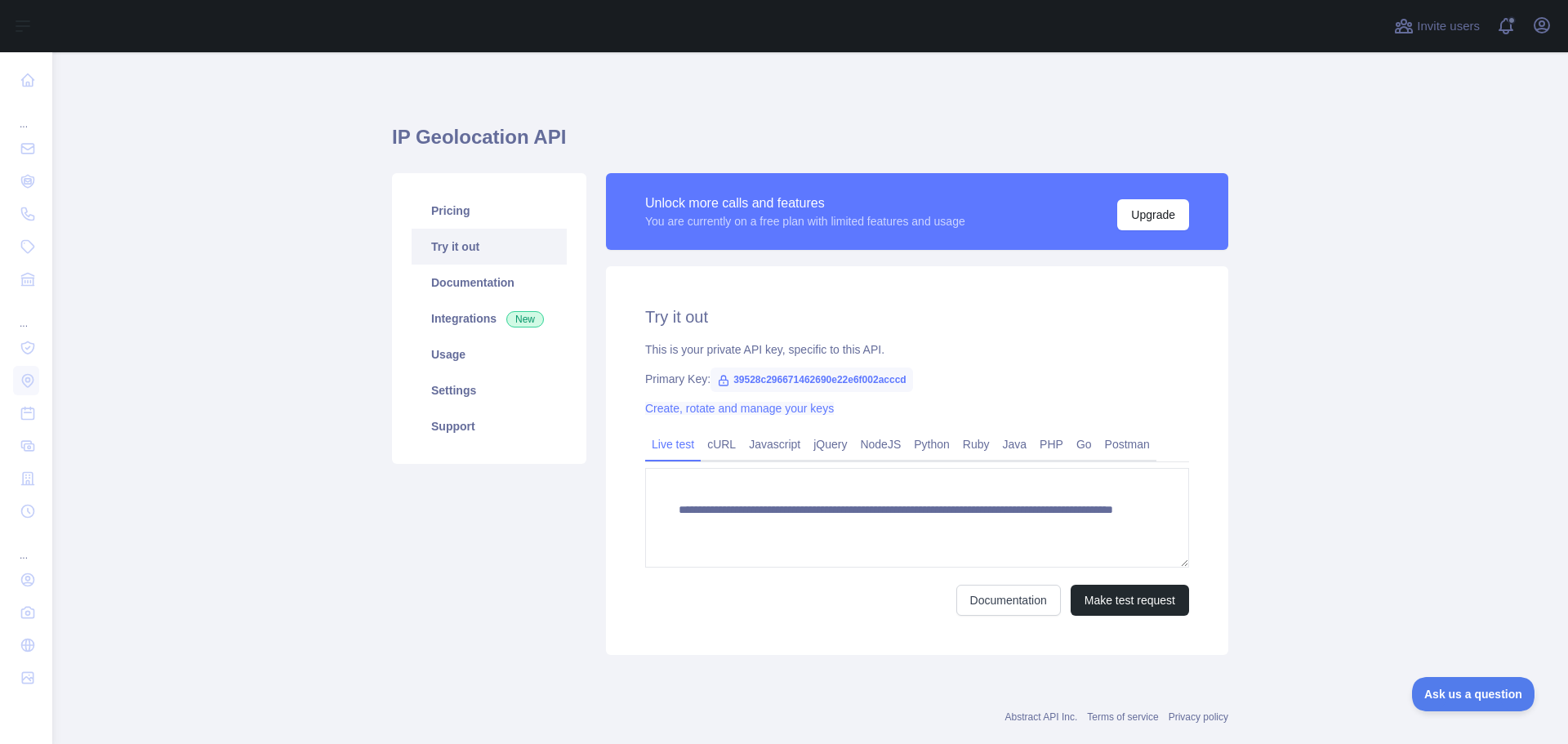
click at [686, 410] on link "Create, rotate and manage your keys" at bounding box center [740, 408] width 189 height 13
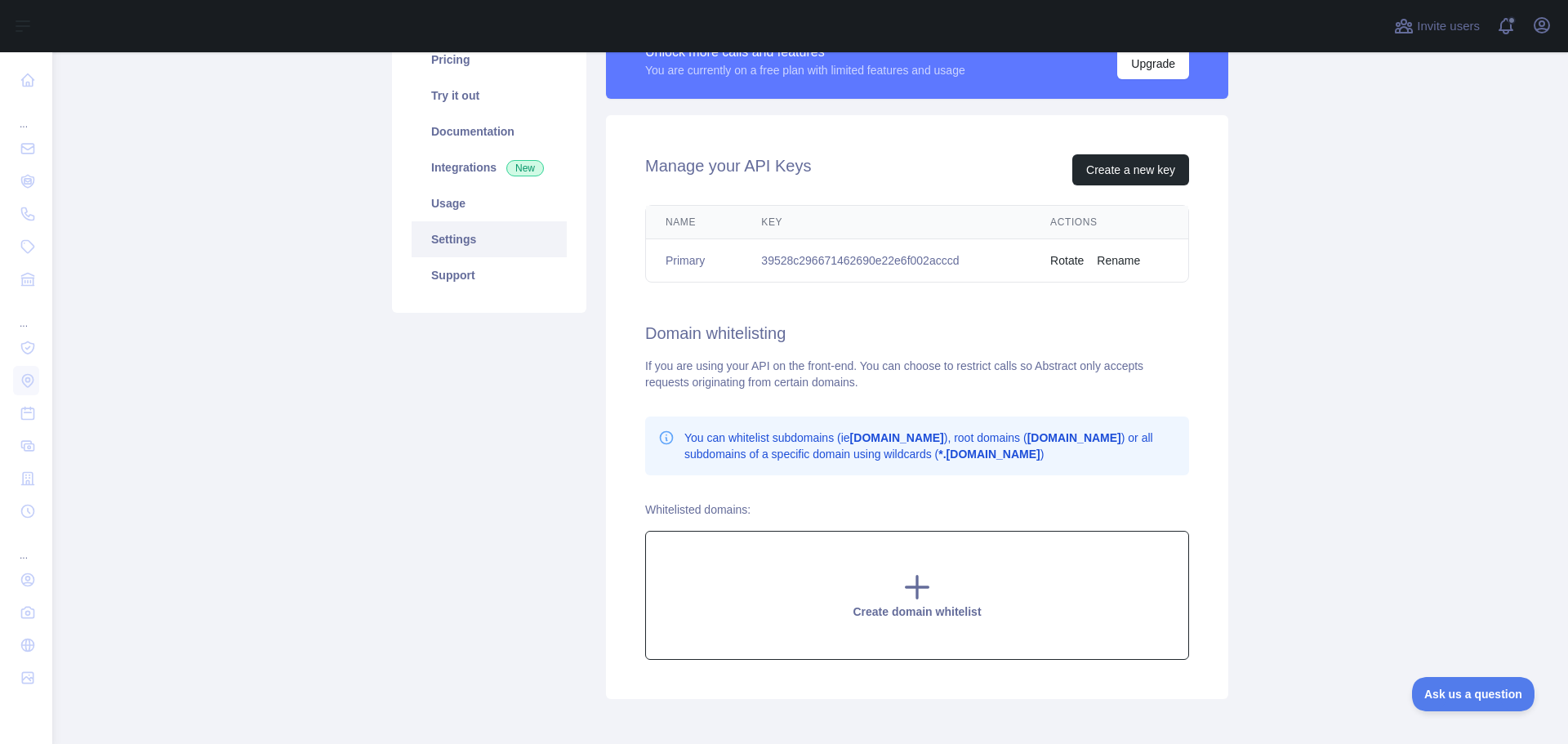
scroll to position [64, 0]
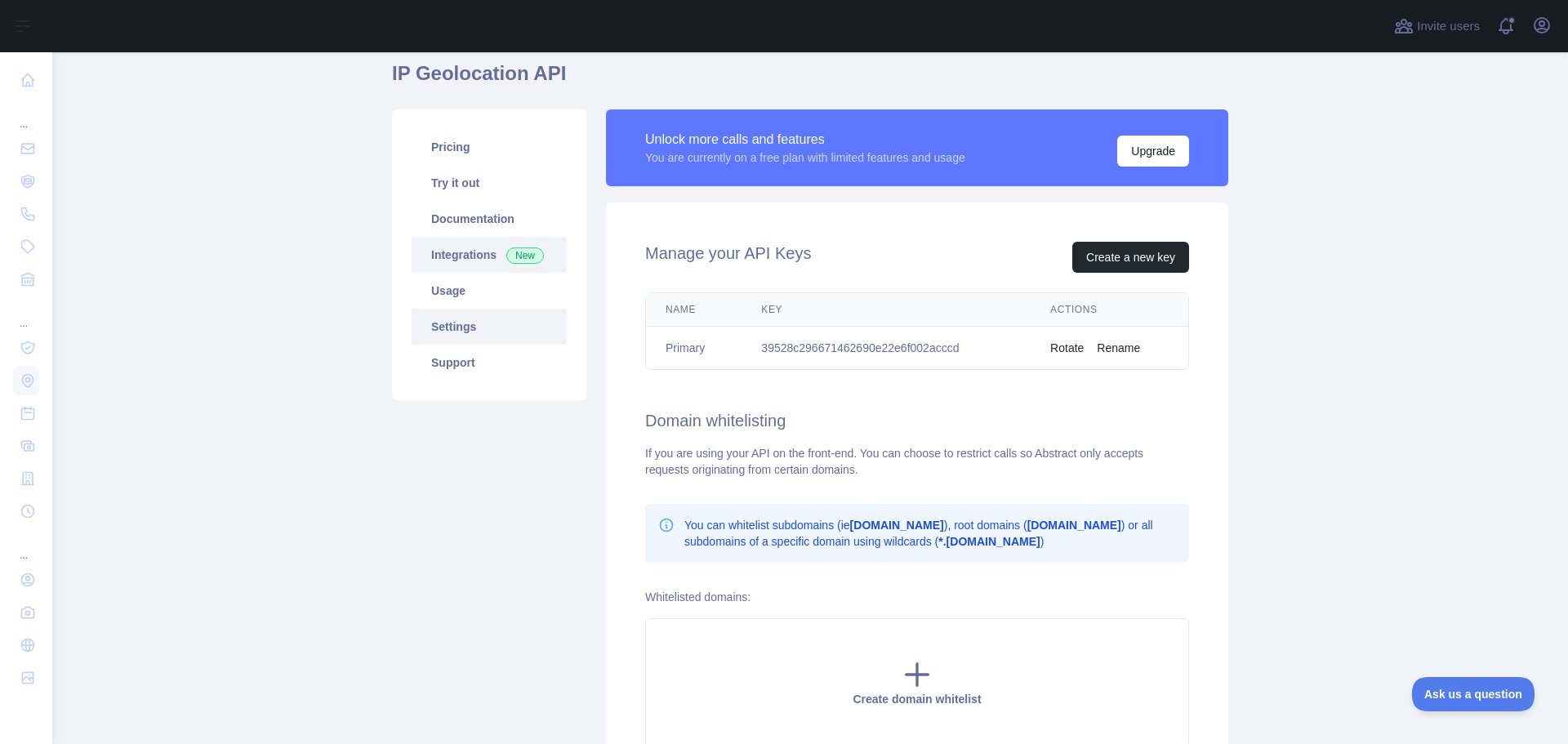
click at [453, 258] on link "Integrations New" at bounding box center [489, 254] width 155 height 36
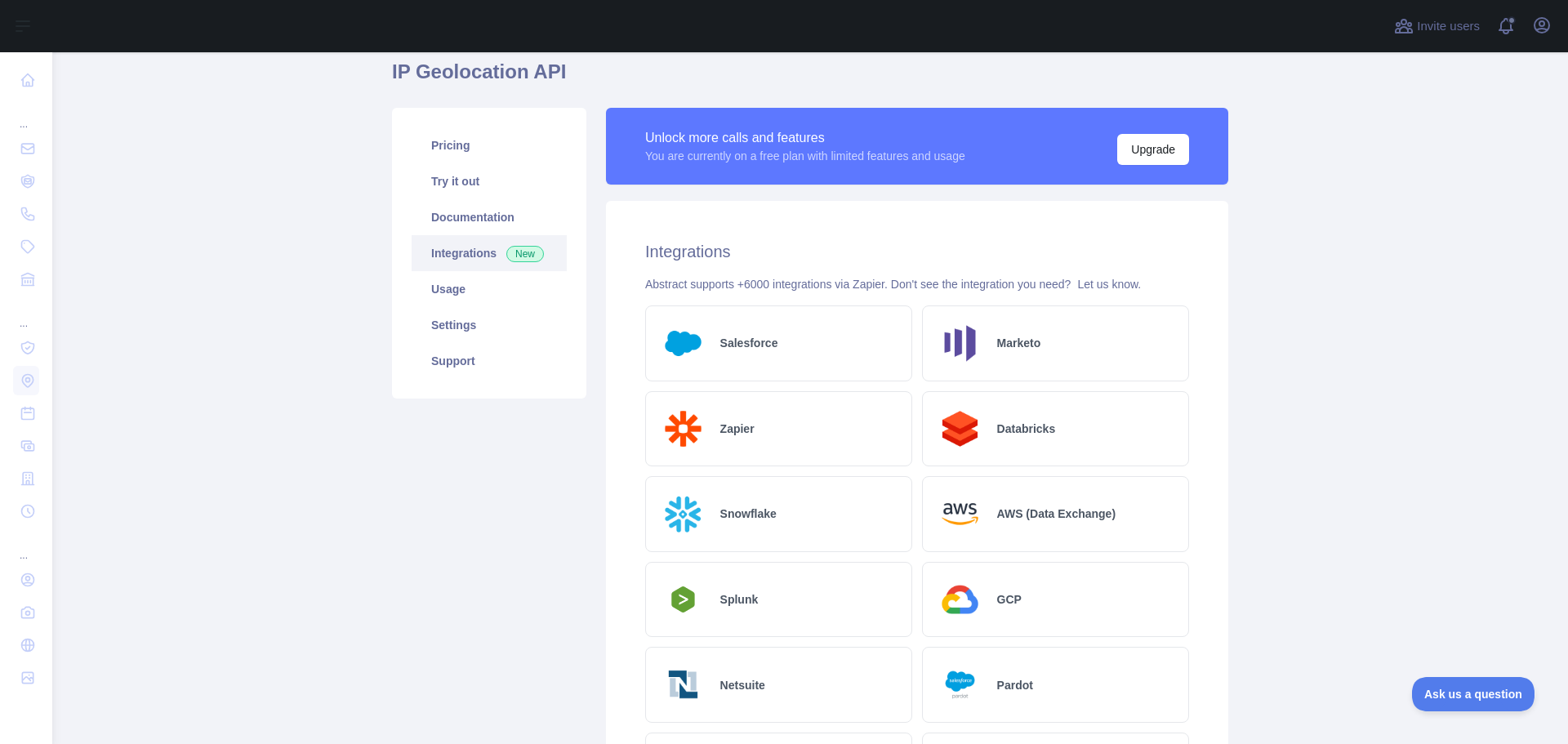
scroll to position [64, 0]
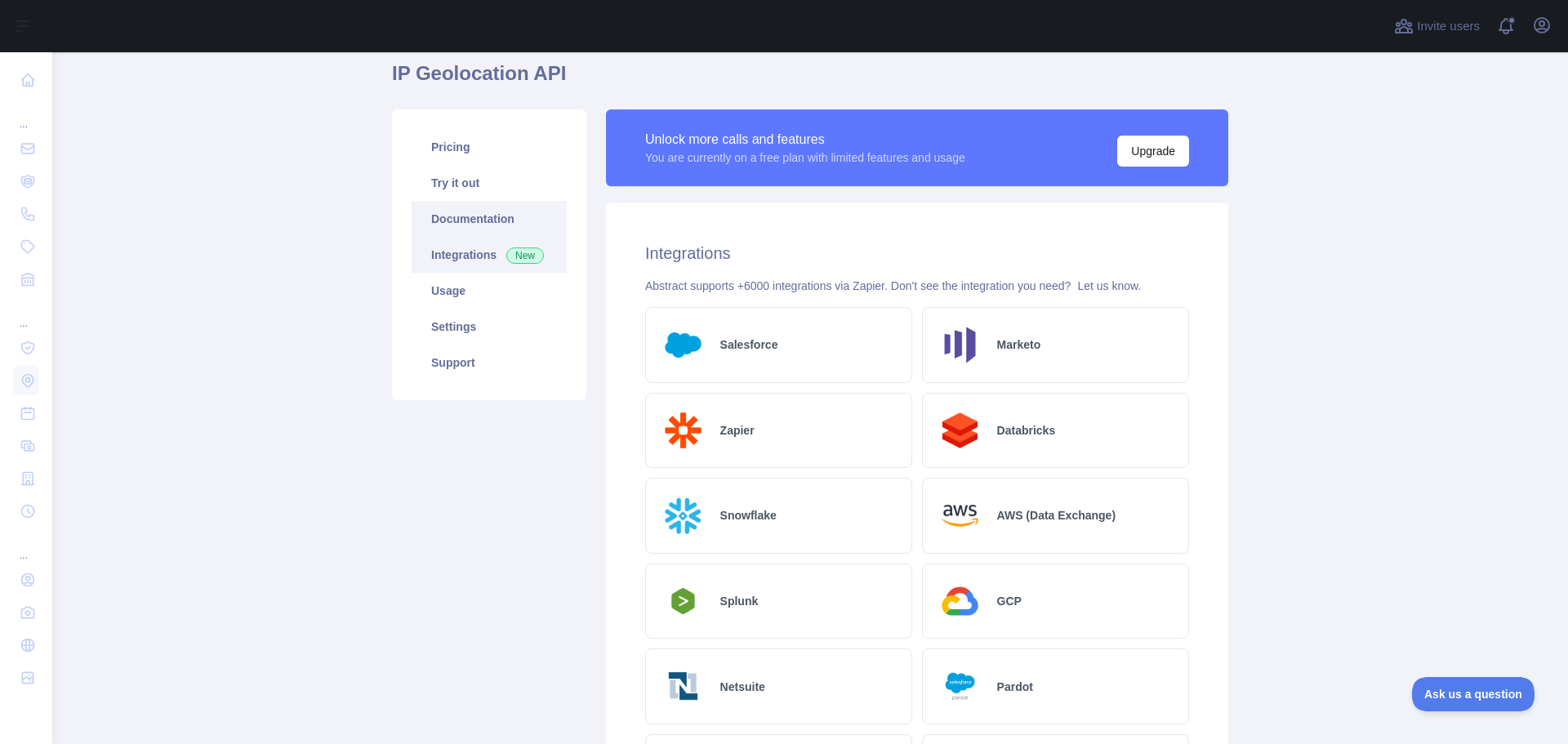
click at [489, 219] on link "Documentation" at bounding box center [489, 218] width 155 height 36
click at [452, 221] on link "Documentation" at bounding box center [489, 218] width 155 height 36
click at [468, 183] on link "Try it out" at bounding box center [489, 183] width 155 height 36
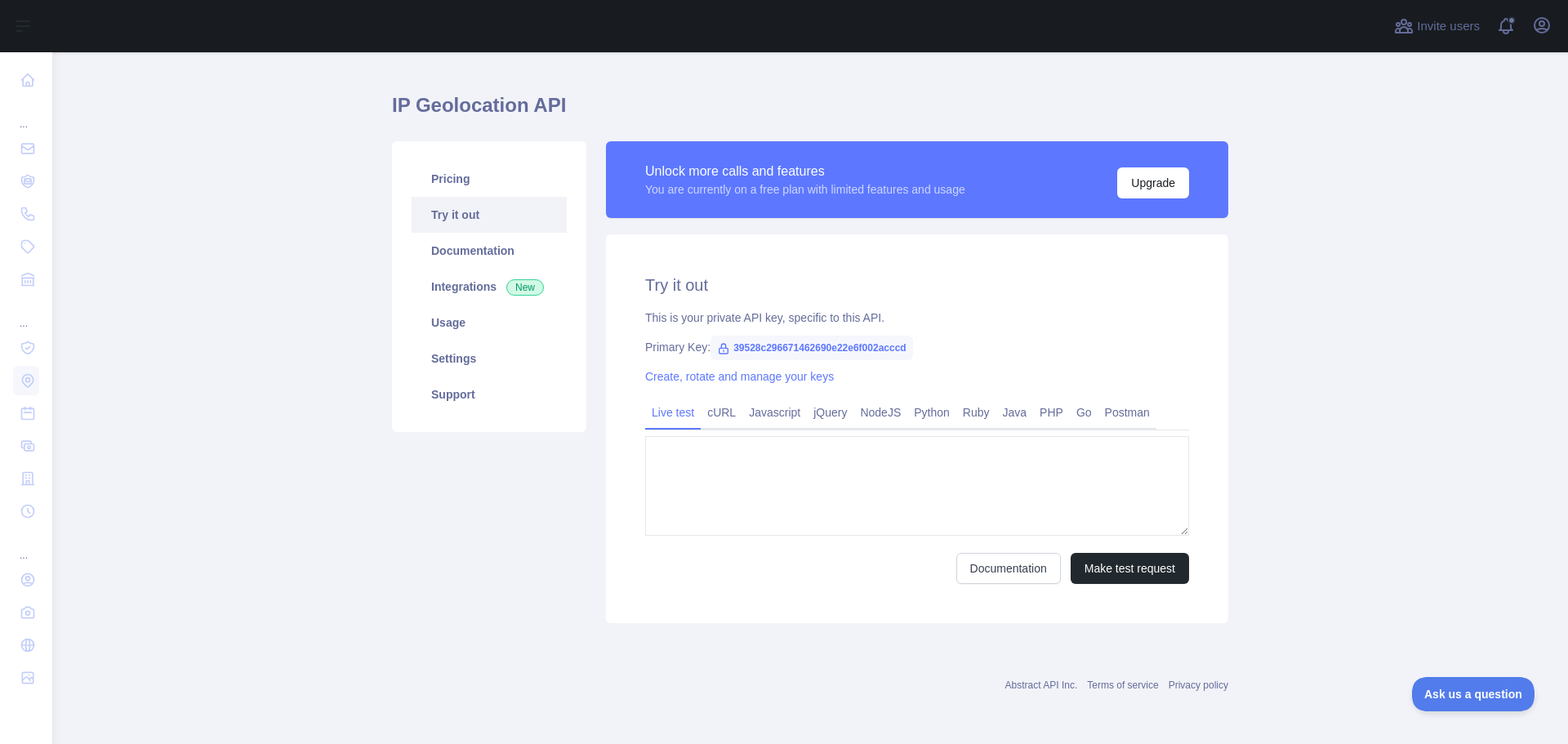
type textarea "**********"
click at [1033, 413] on link "PHP" at bounding box center [1051, 412] width 37 height 26
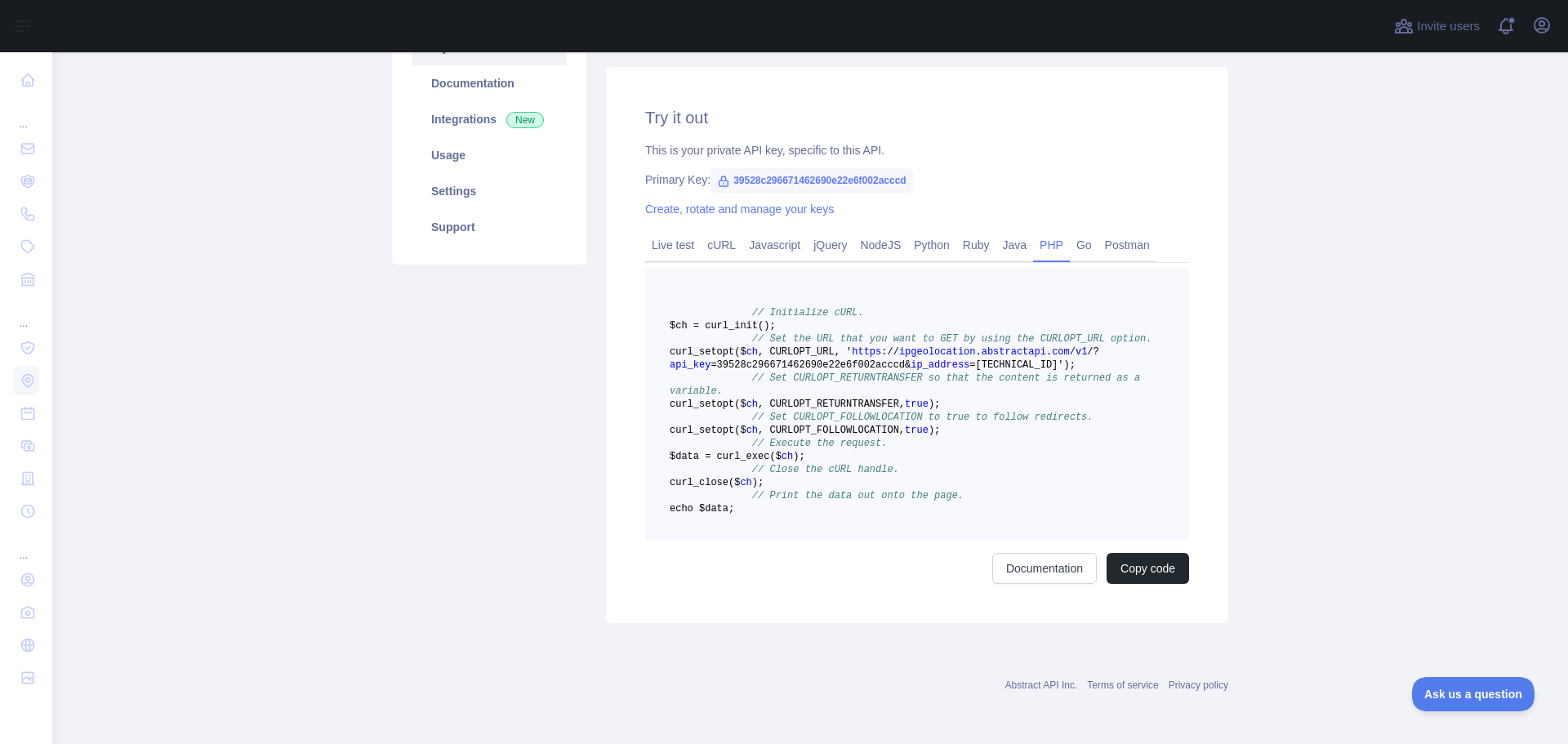
scroll to position [277, 0]
drag, startPoint x: 810, startPoint y: 498, endPoint x: 666, endPoint y: 253, distance: 284.2
click at [666, 268] on pre "// Initialize cURL. $ch = curl _init() ; // Set the URL that you want to GET by…" at bounding box center [918, 404] width 544 height 271
copy code "$ch = curl _init() ; // Set the URL that you want to GET by using the CURLOPT_U…"
click at [525, 407] on div "Pricing Try it out Documentation Integrations New Usage Settings Support" at bounding box center [489, 299] width 214 height 649
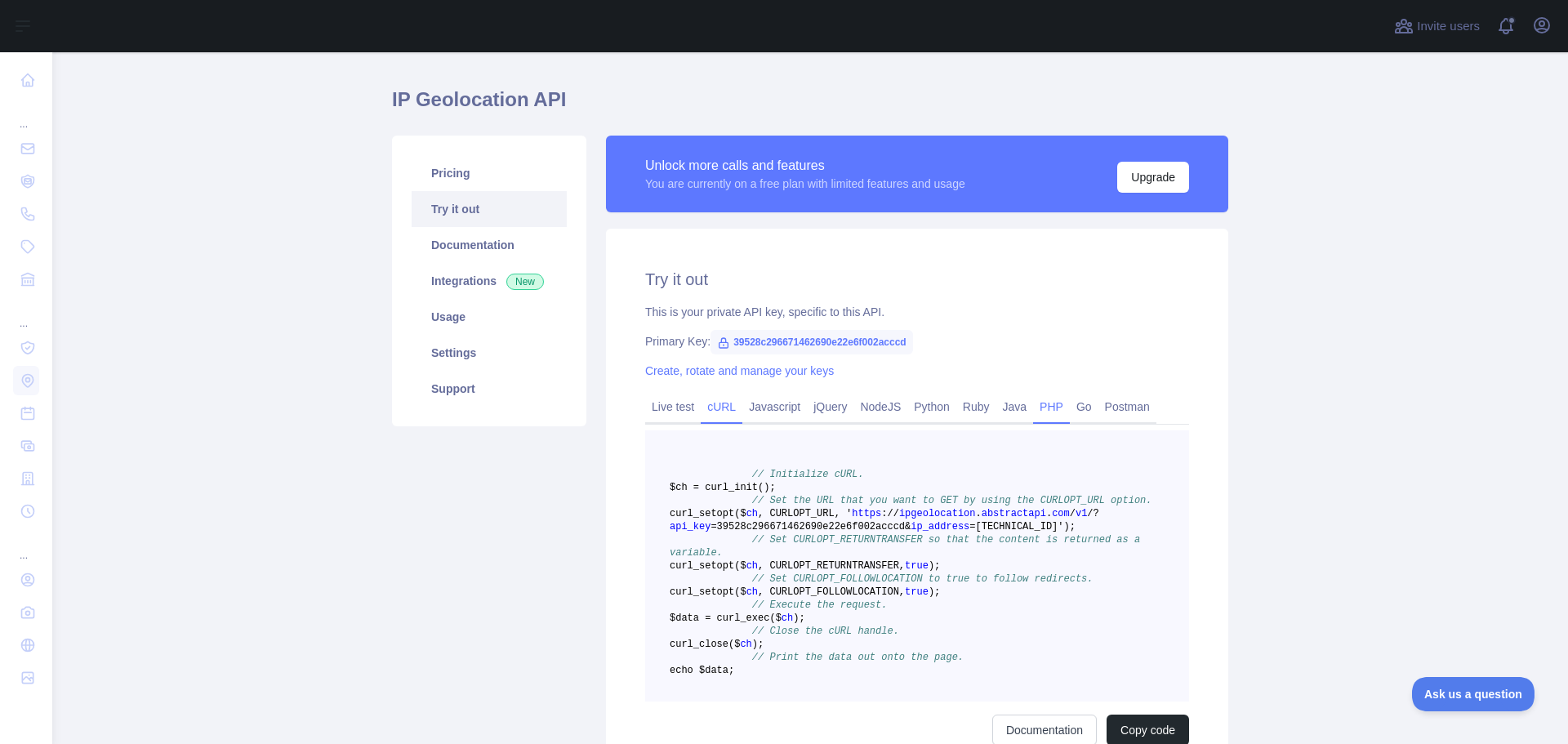
scroll to position [32, 0]
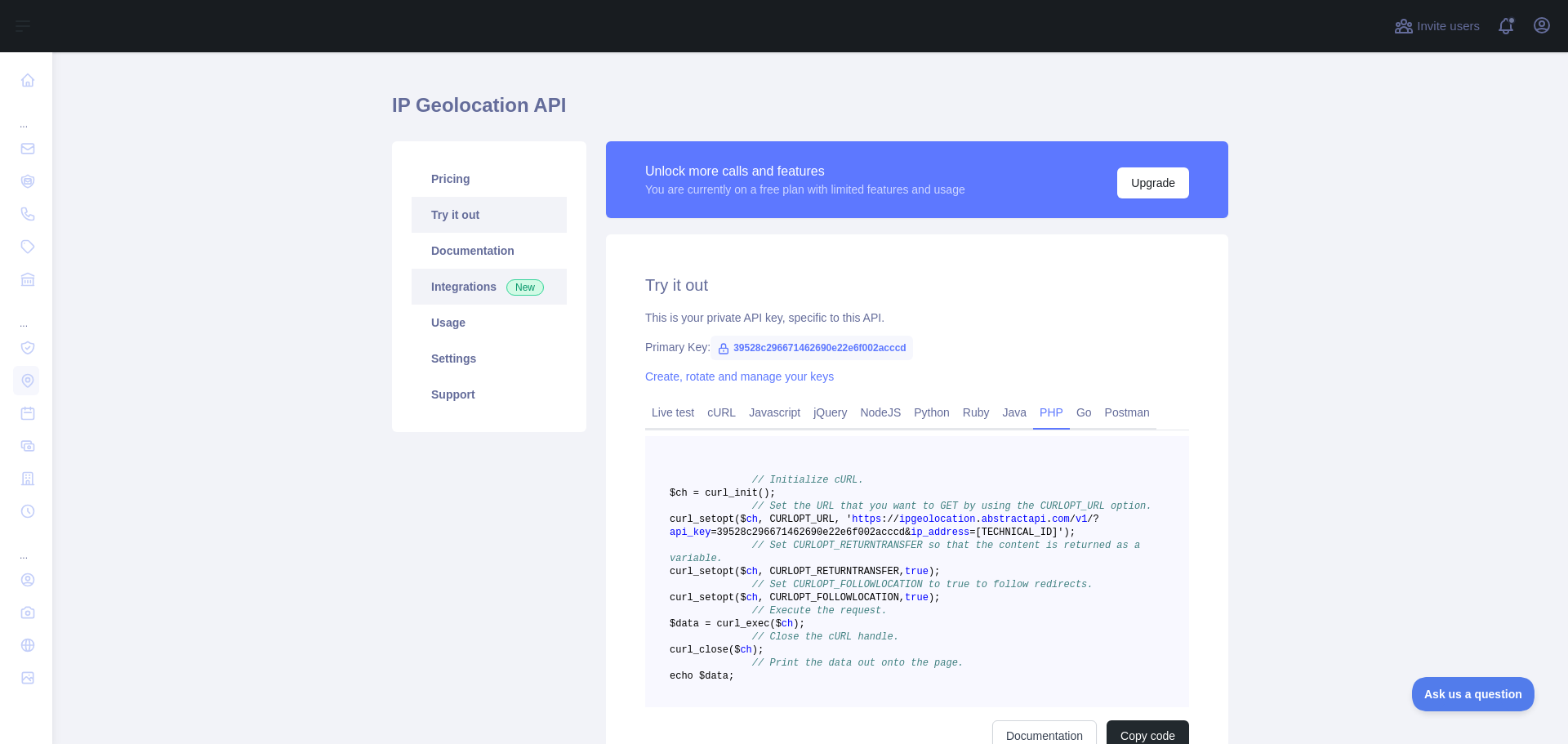
click at [443, 289] on link "Integrations New" at bounding box center [489, 286] width 155 height 36
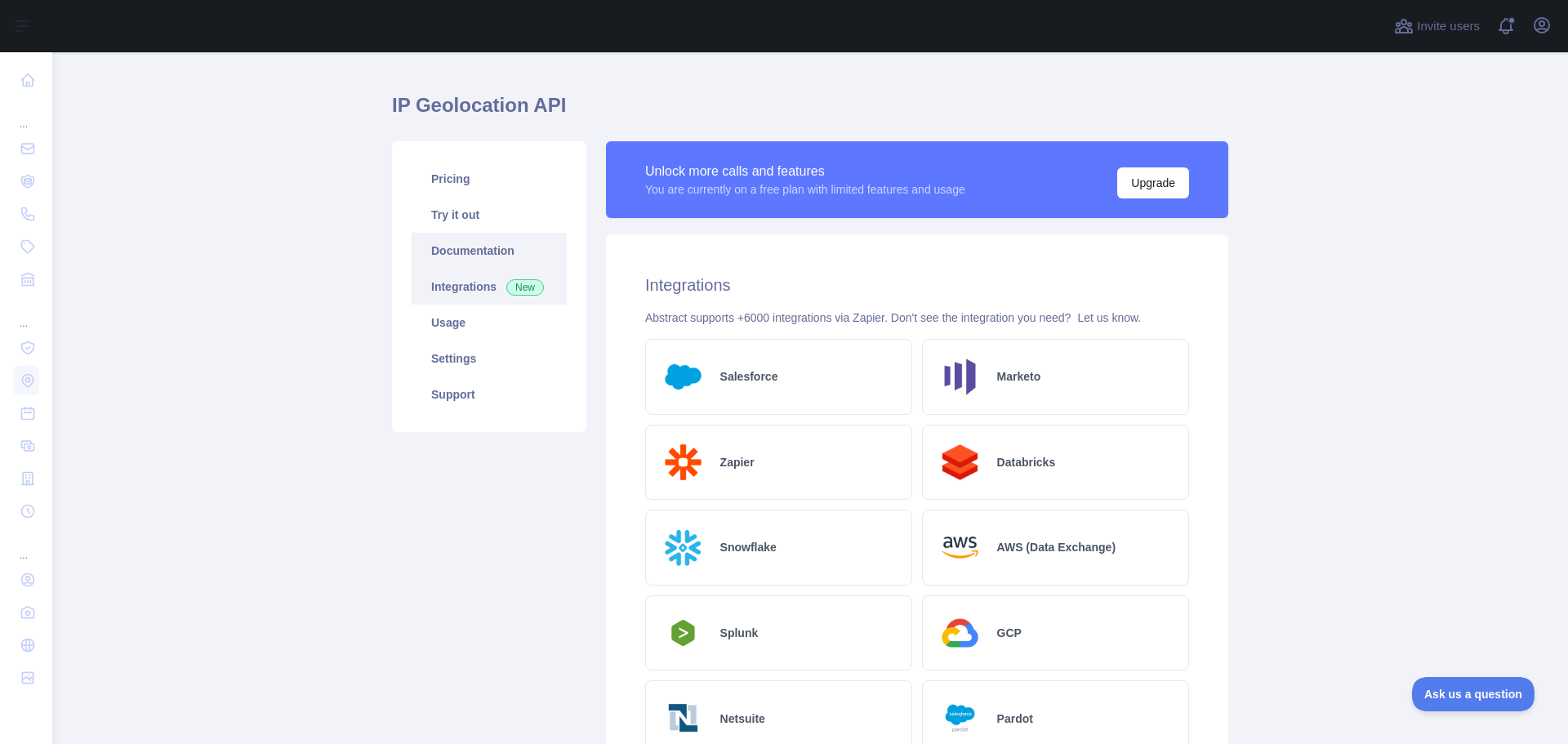
click at [444, 254] on link "Documentation" at bounding box center [489, 250] width 155 height 36
click at [467, 357] on link "Settings" at bounding box center [489, 358] width 155 height 36
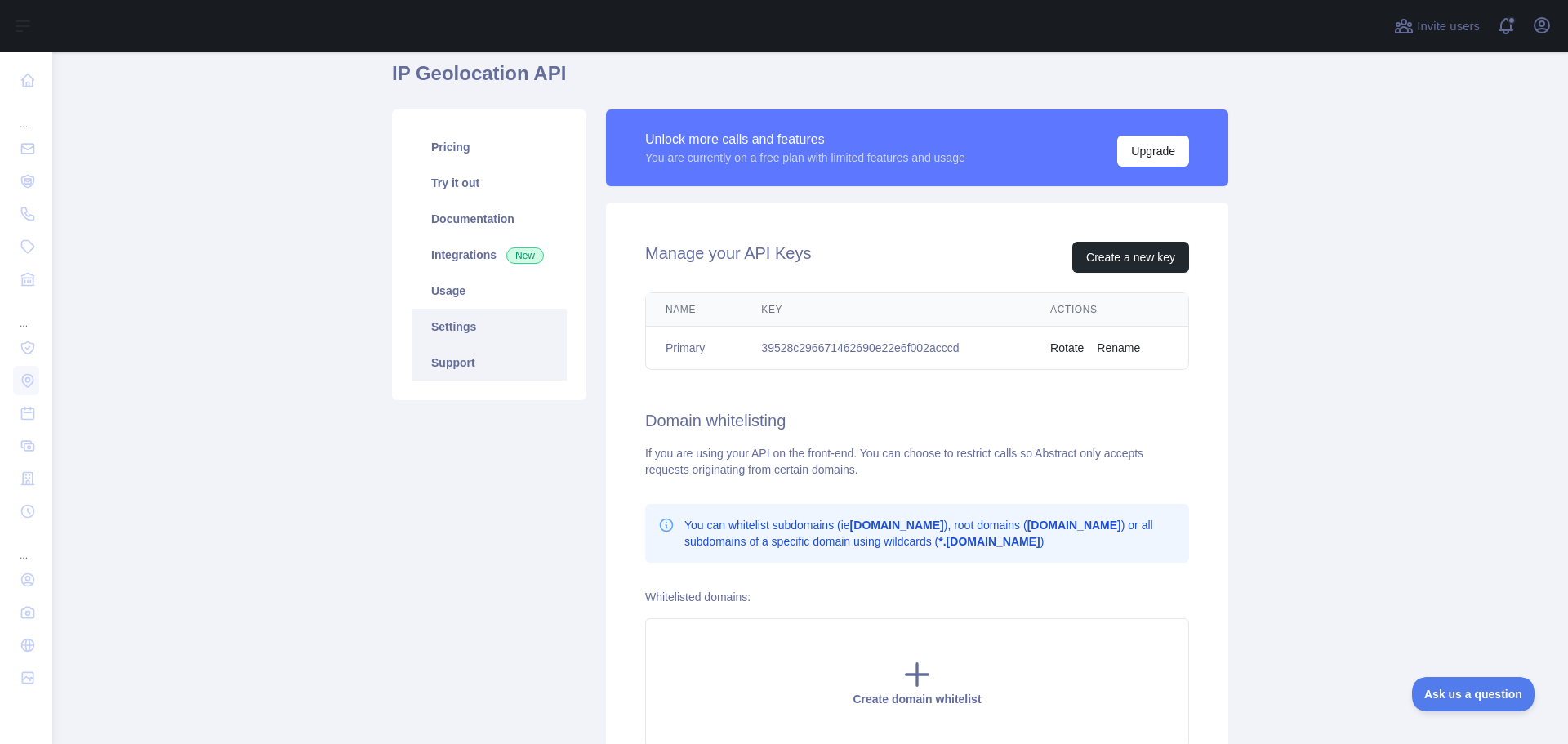
click at [445, 364] on link "Support" at bounding box center [489, 362] width 155 height 36
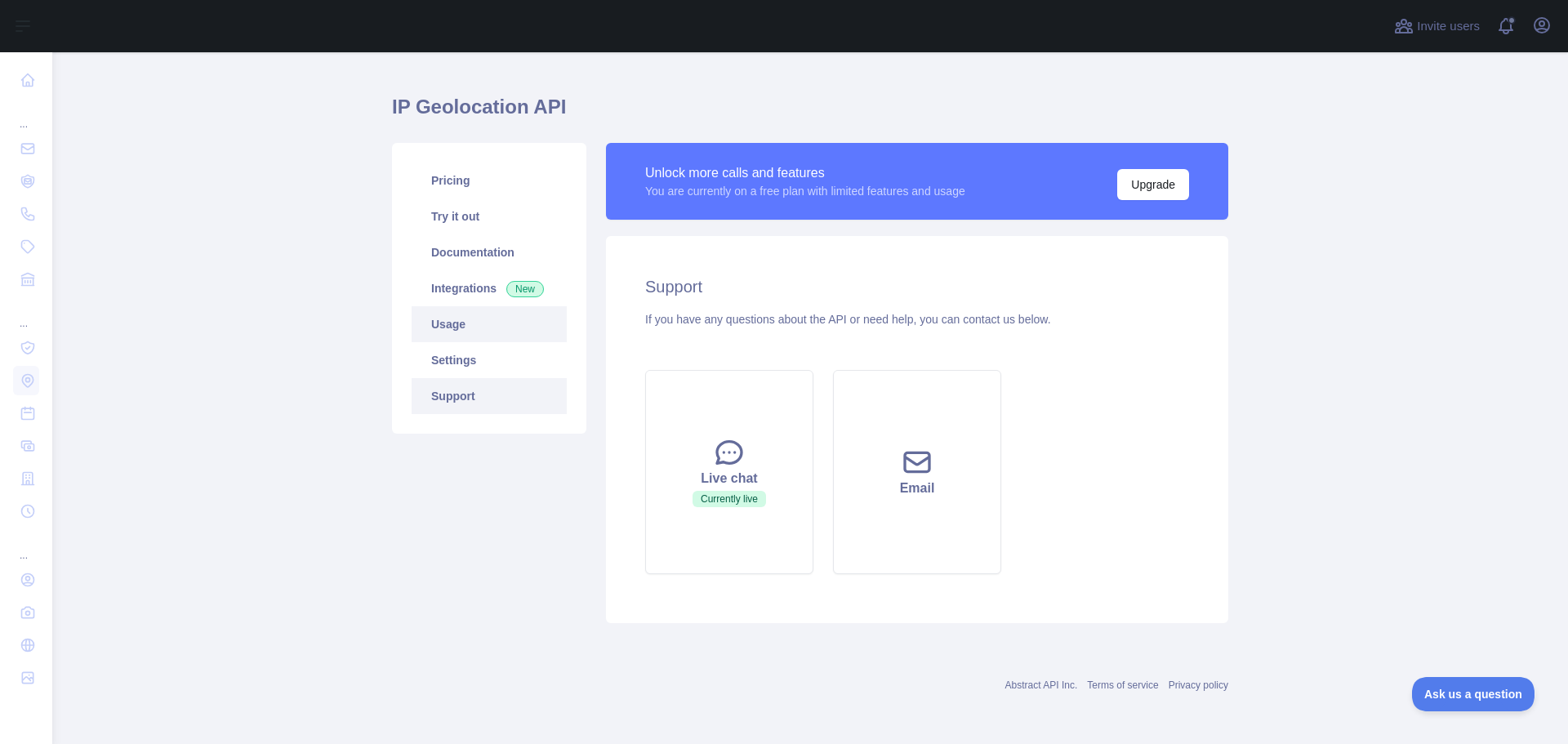
click at [445, 323] on link "Usage" at bounding box center [489, 324] width 155 height 36
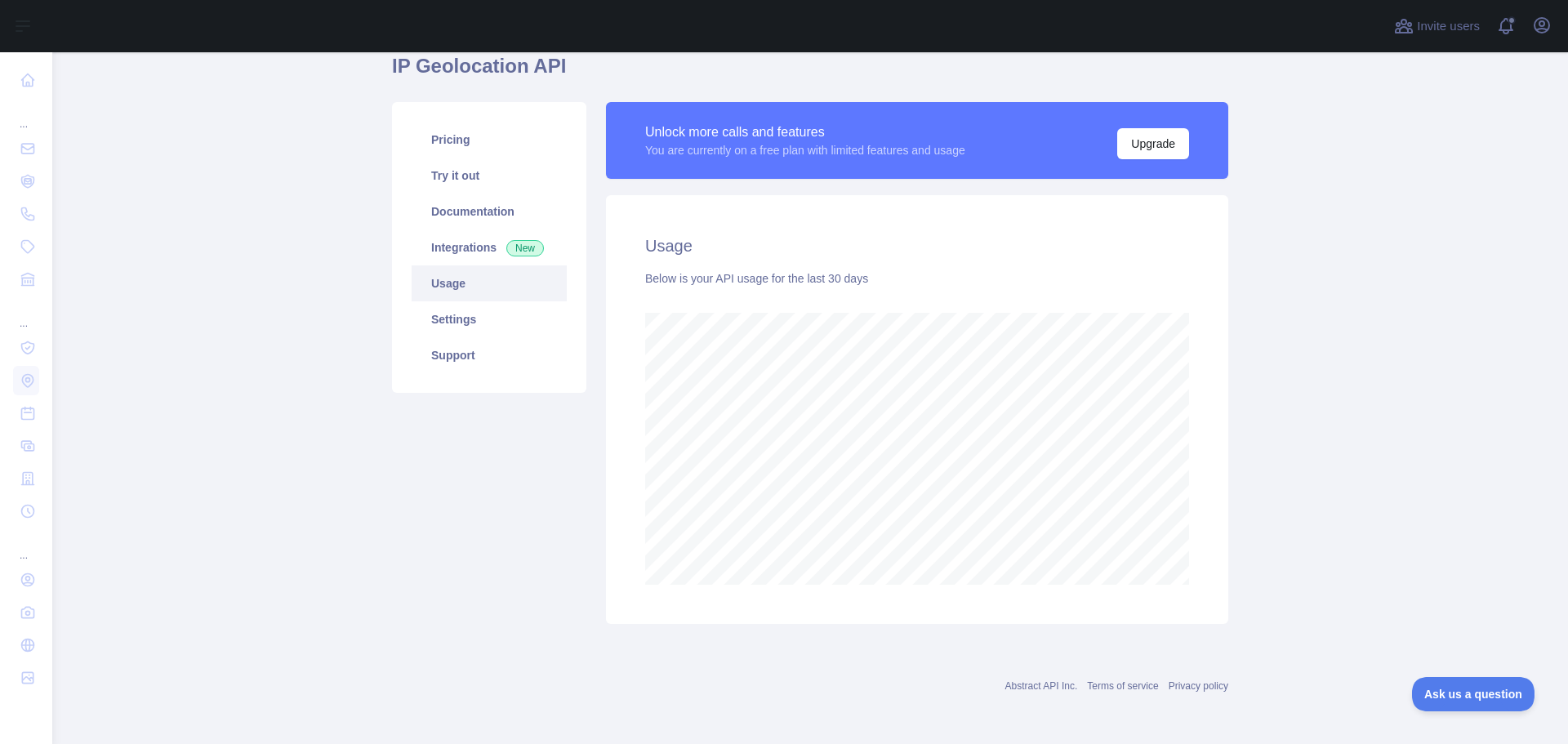
scroll to position [72, 0]
drag, startPoint x: 1388, startPoint y: 318, endPoint x: 1400, endPoint y: 319, distance: 12.0
click at [1396, 319] on main "IP Geolocation API Pricing Try it out Documentation Integrations New Usage Sett…" at bounding box center [811, 398] width 1516 height 691
click at [1470, 330] on main "IP Geolocation API Pricing Try it out Documentation Integrations New Usage Sett…" at bounding box center [811, 398] width 1516 height 691
drag, startPoint x: 739, startPoint y: 152, endPoint x: 955, endPoint y: 152, distance: 216.0
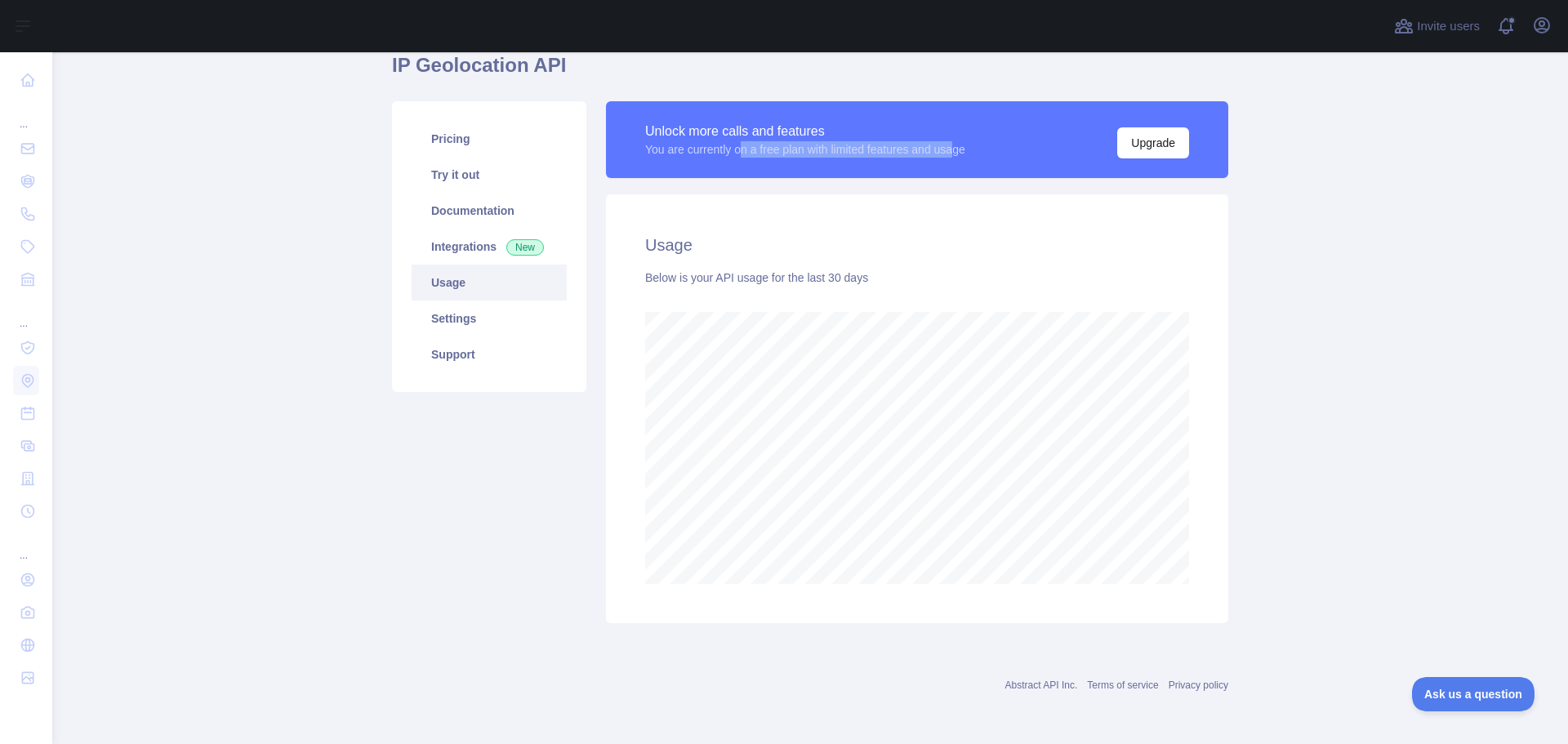
click at [955, 152] on div "You are currently on a free plan with limited features and usage" at bounding box center [805, 149] width 320 height 17
click at [281, 254] on main "IP Geolocation API Pricing Try it out Documentation Integrations New Usage Sett…" at bounding box center [811, 398] width 1516 height 691
click at [308, 289] on main "IP Geolocation API Pricing Try it out Documentation Integrations New Usage Sett…" at bounding box center [811, 398] width 1516 height 691
click at [446, 358] on link "Support" at bounding box center [489, 354] width 155 height 36
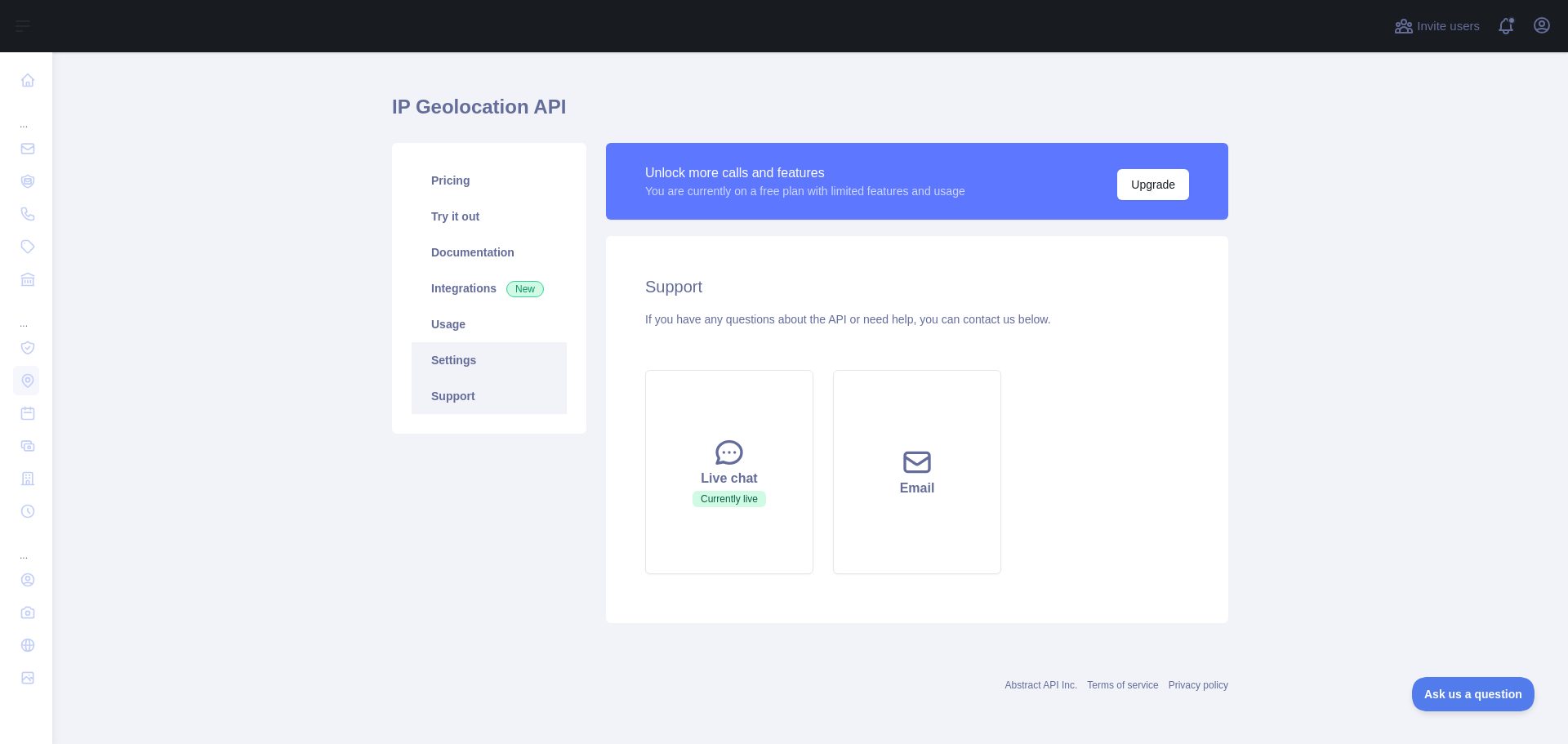
click at [439, 365] on link "Settings" at bounding box center [489, 360] width 155 height 36
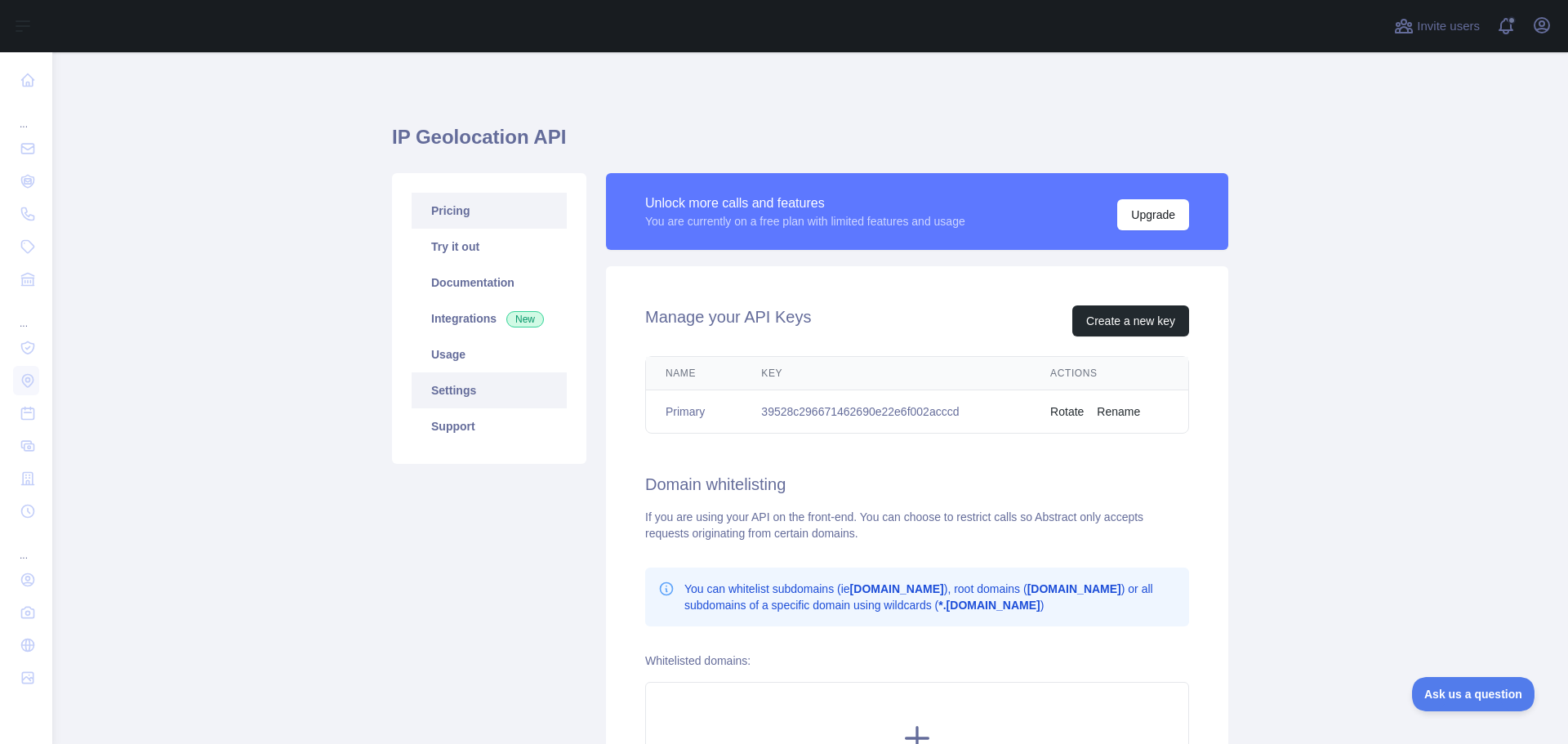
click at [445, 210] on link "Pricing" at bounding box center [489, 210] width 155 height 36
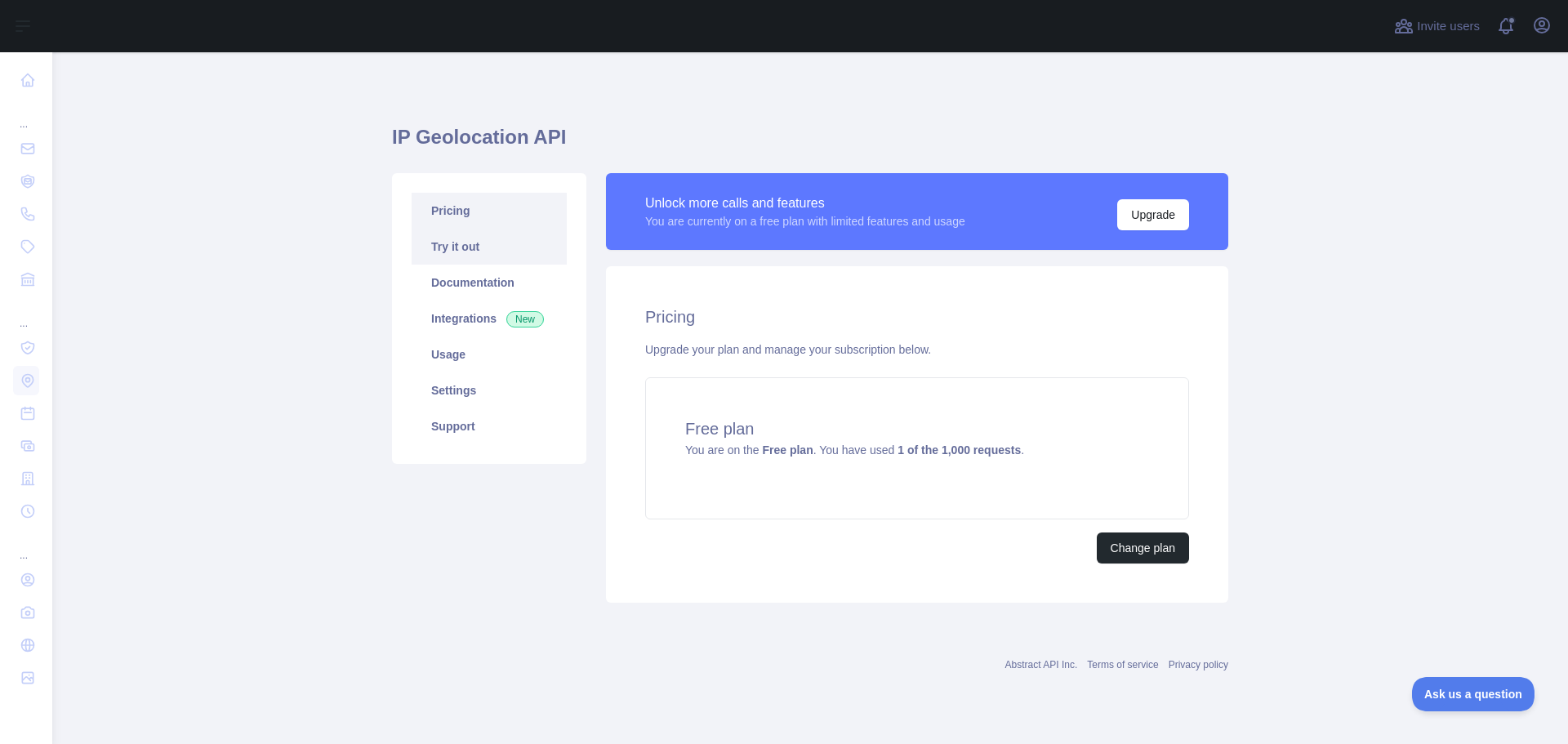
click at [448, 254] on link "Try it out" at bounding box center [489, 246] width 155 height 36
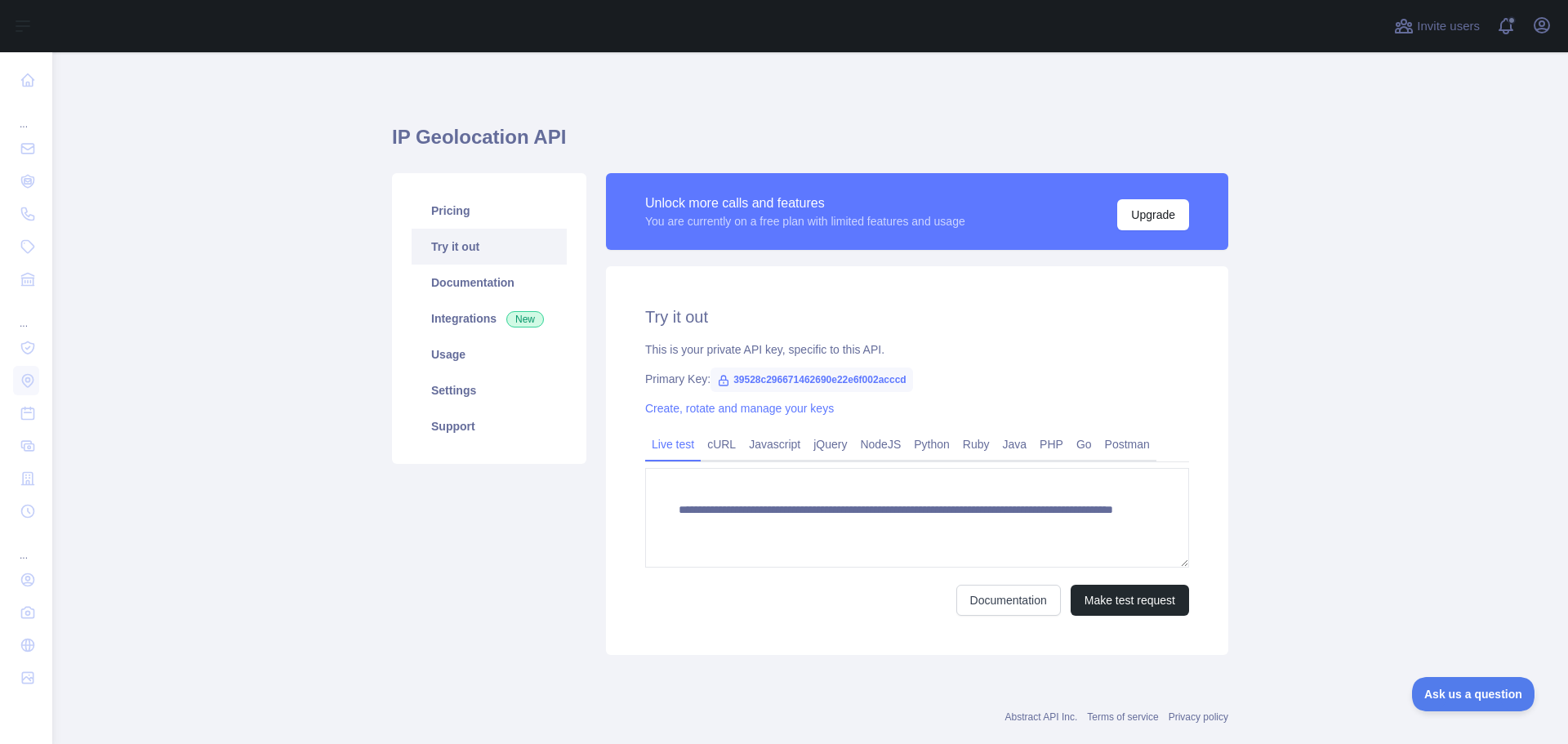
drag, startPoint x: 262, startPoint y: 198, endPoint x: 382, endPoint y: 176, distance: 122.0
click at [262, 198] on main "**********" at bounding box center [811, 398] width 1516 height 691
click at [240, 139] on main "**********" at bounding box center [811, 398] width 1516 height 691
click at [276, 131] on main "**********" at bounding box center [811, 398] width 1516 height 691
click at [1352, 181] on main "**********" at bounding box center [811, 398] width 1516 height 691
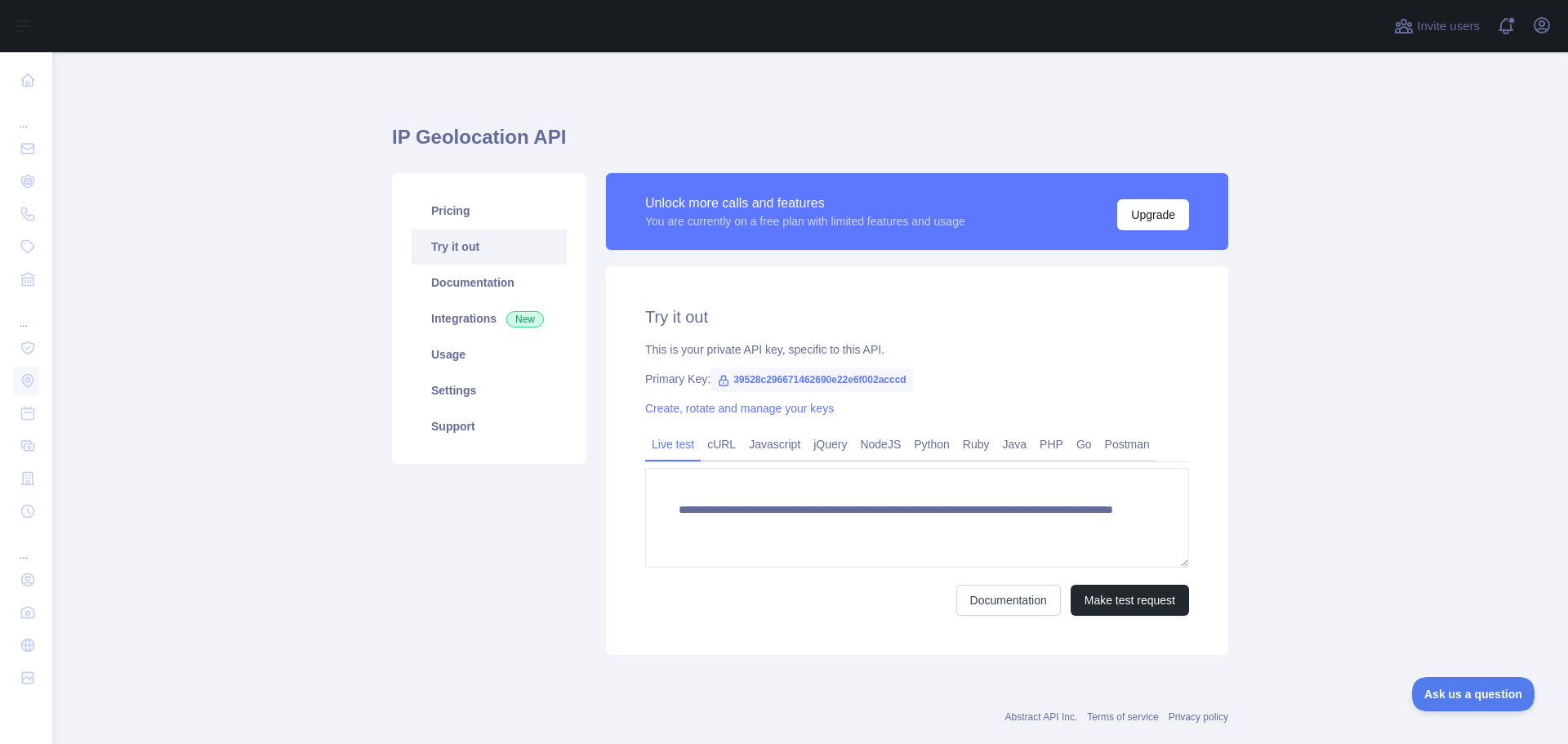
drag, startPoint x: 1373, startPoint y: 298, endPoint x: 1341, endPoint y: 286, distance: 34.2
click at [1361, 294] on main "**********" at bounding box center [811, 398] width 1516 height 691
click at [1366, 382] on main "**********" at bounding box center [811, 398] width 1516 height 691
click at [1378, 383] on main "**********" at bounding box center [811, 398] width 1516 height 691
click at [1405, 377] on main "**********" at bounding box center [811, 398] width 1516 height 691
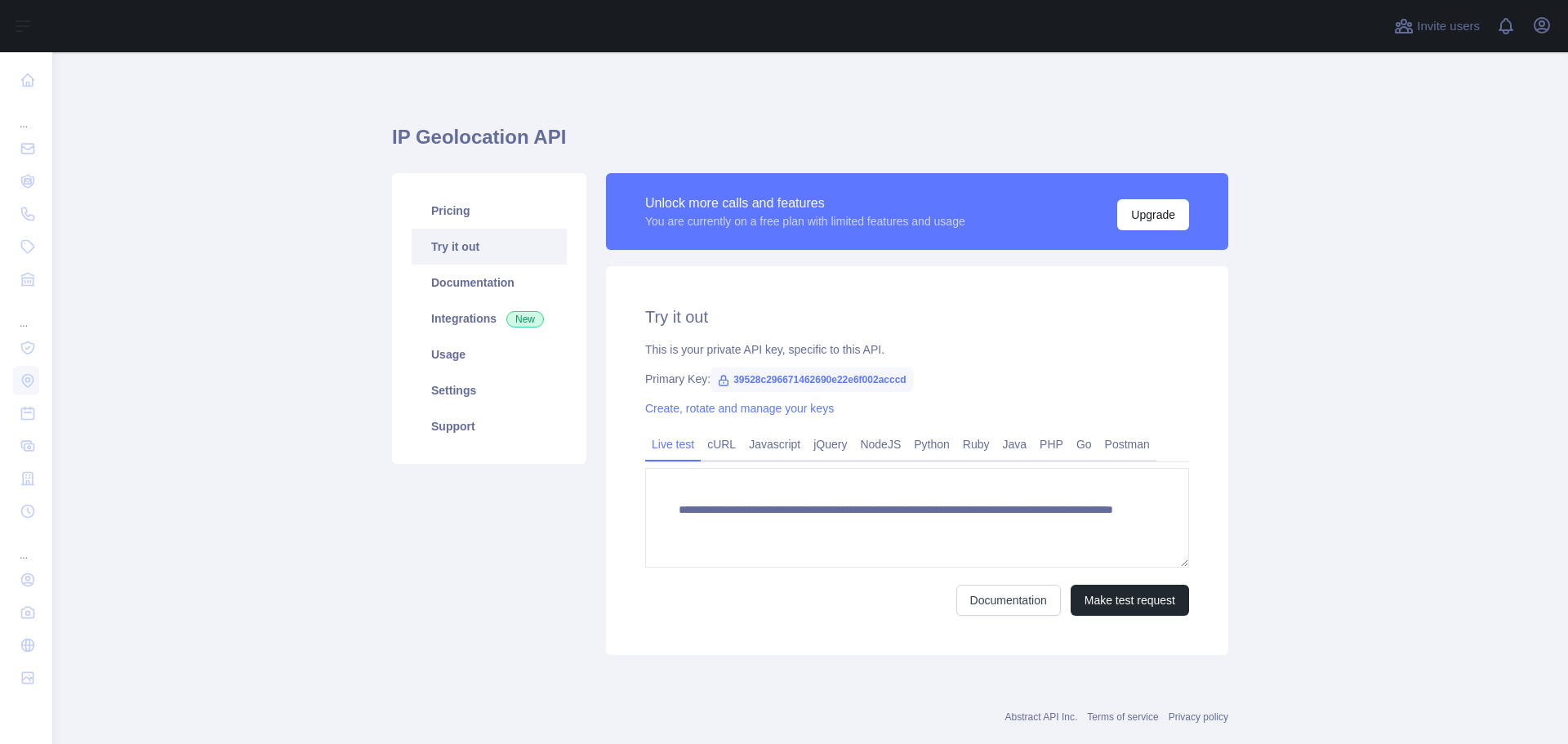
click at [1409, 337] on main "**********" at bounding box center [811, 398] width 1516 height 691
click at [1418, 332] on main "**********" at bounding box center [811, 398] width 1516 height 691
click at [1412, 332] on main "**********" at bounding box center [811, 398] width 1516 height 691
drag, startPoint x: 1412, startPoint y: 332, endPoint x: 1409, endPoint y: 315, distance: 17.3
click at [1412, 331] on main "**********" at bounding box center [811, 398] width 1516 height 691
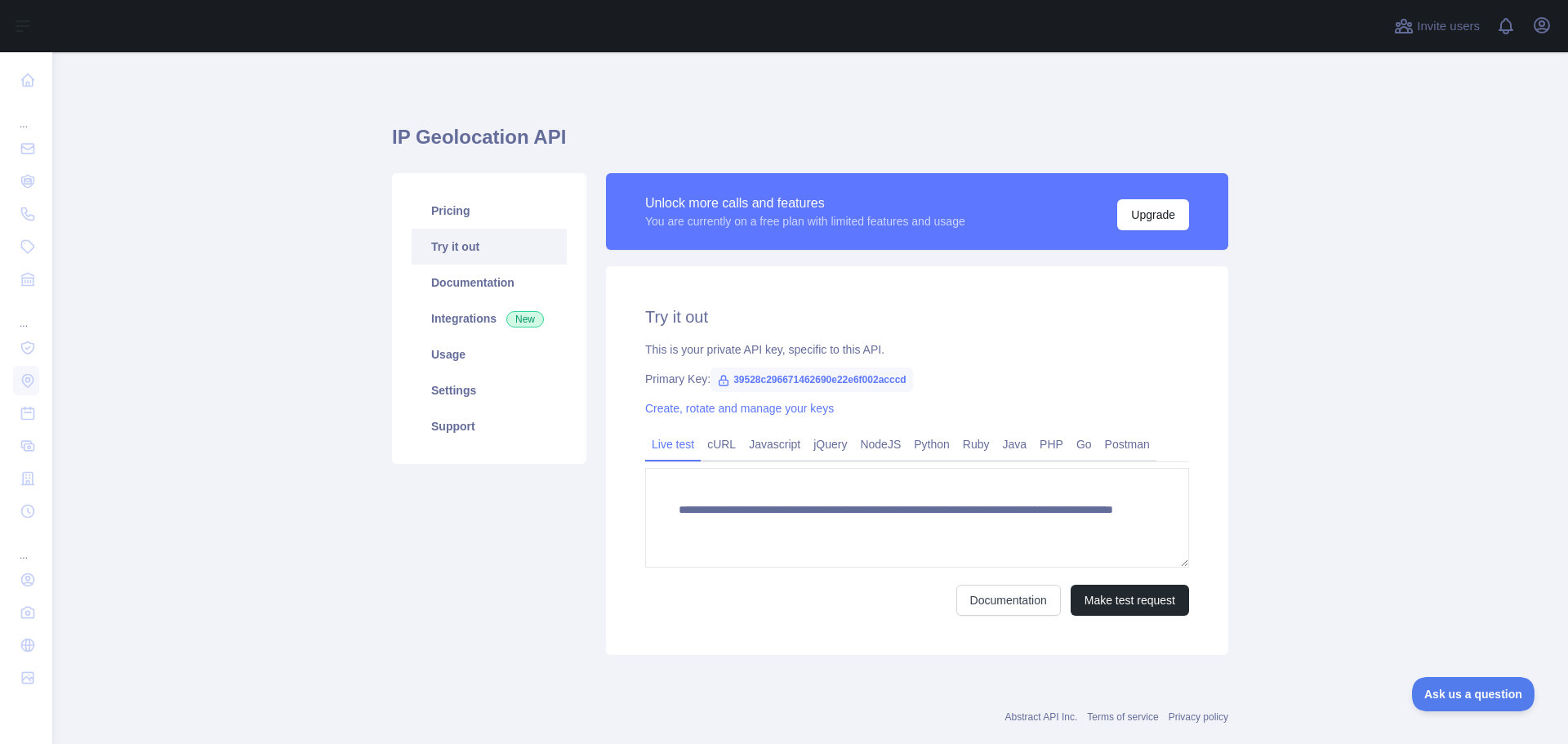
click at [1402, 301] on main "**********" at bounding box center [811, 398] width 1516 height 691
click at [1418, 231] on main "**********" at bounding box center [811, 398] width 1516 height 691
click at [249, 417] on main "**********" at bounding box center [811, 398] width 1516 height 691
click at [287, 396] on main "**********" at bounding box center [811, 398] width 1516 height 691
click at [439, 208] on link "Pricing" at bounding box center [489, 210] width 155 height 36
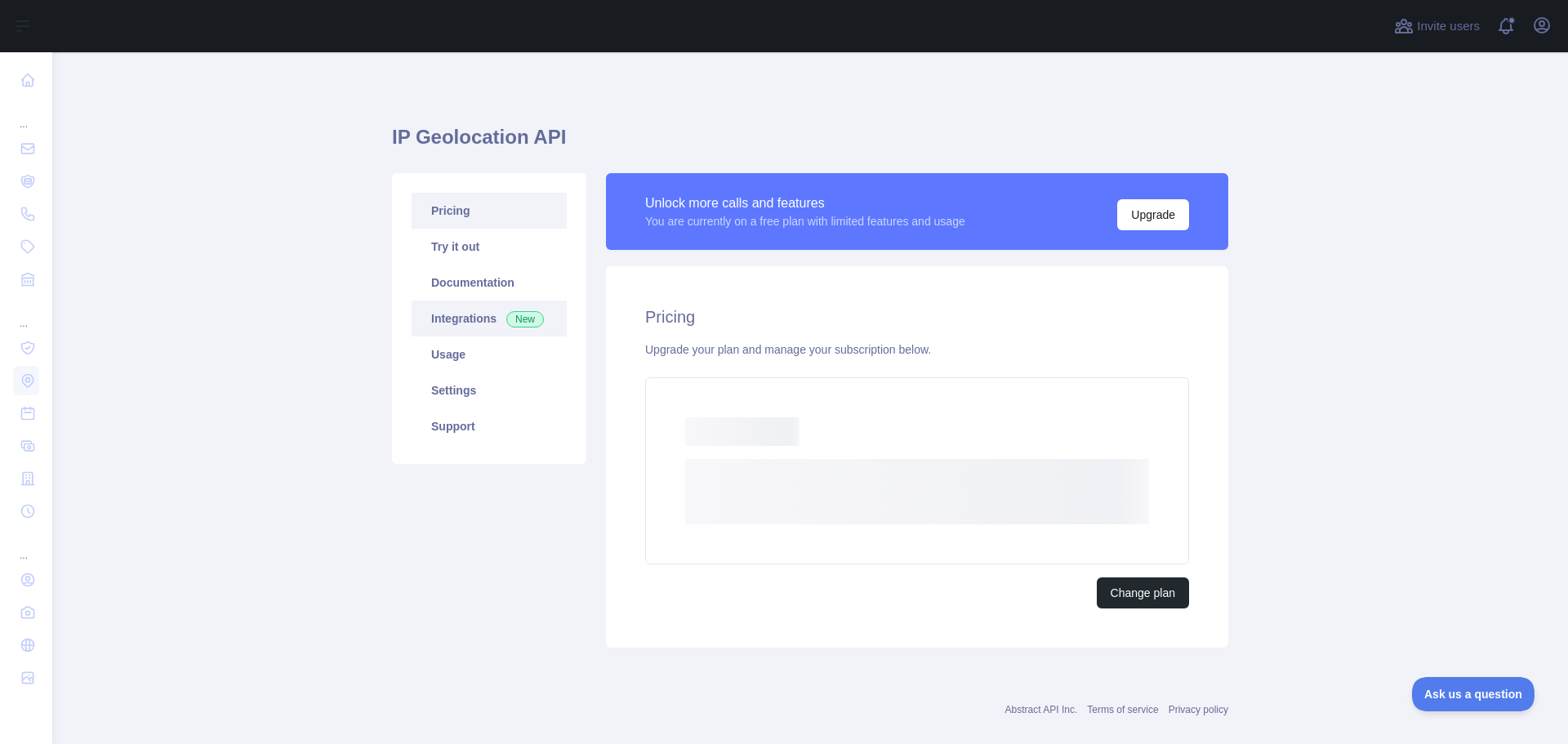
click at [447, 314] on link "Integrations New" at bounding box center [489, 318] width 155 height 36
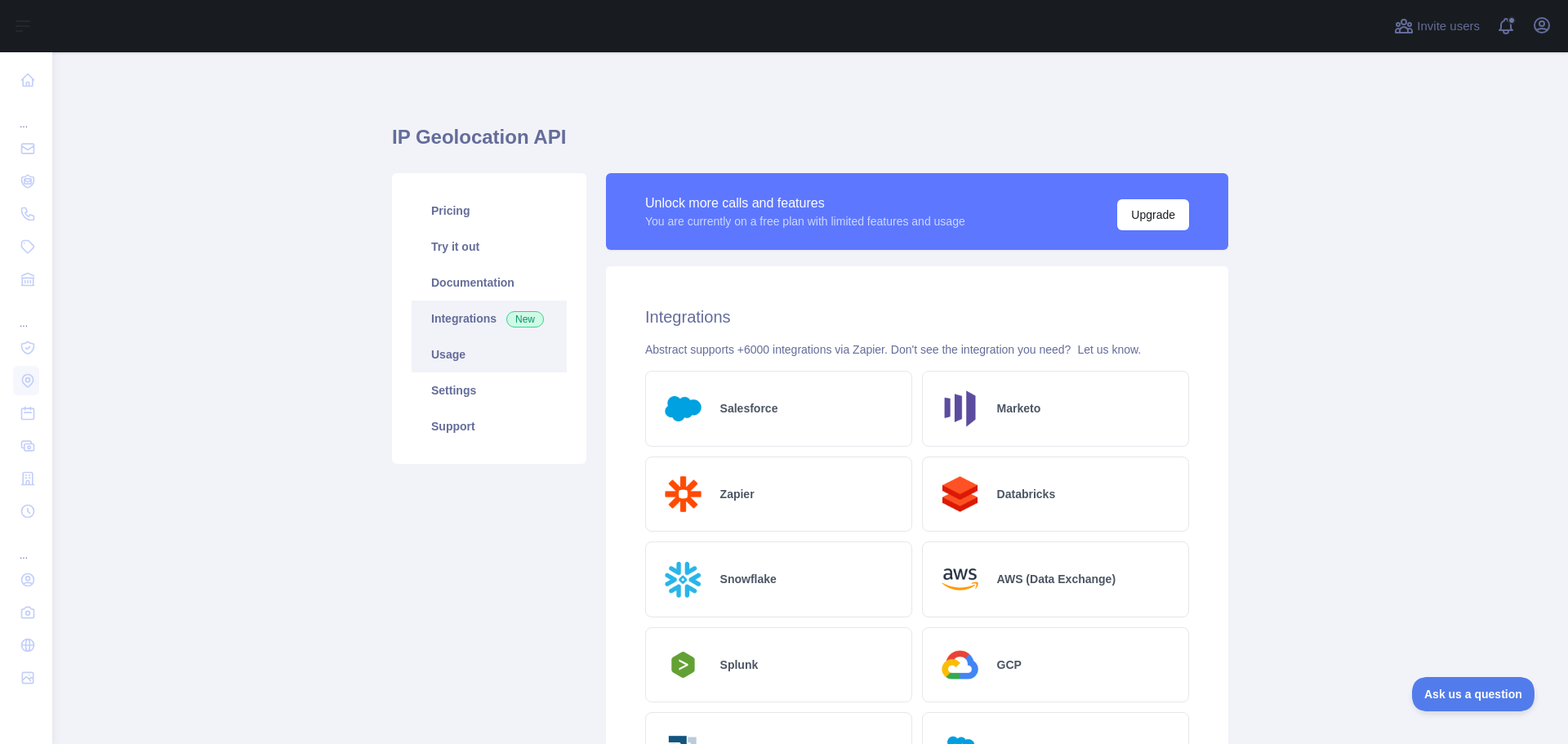
click at [453, 350] on link "Usage" at bounding box center [489, 354] width 155 height 36
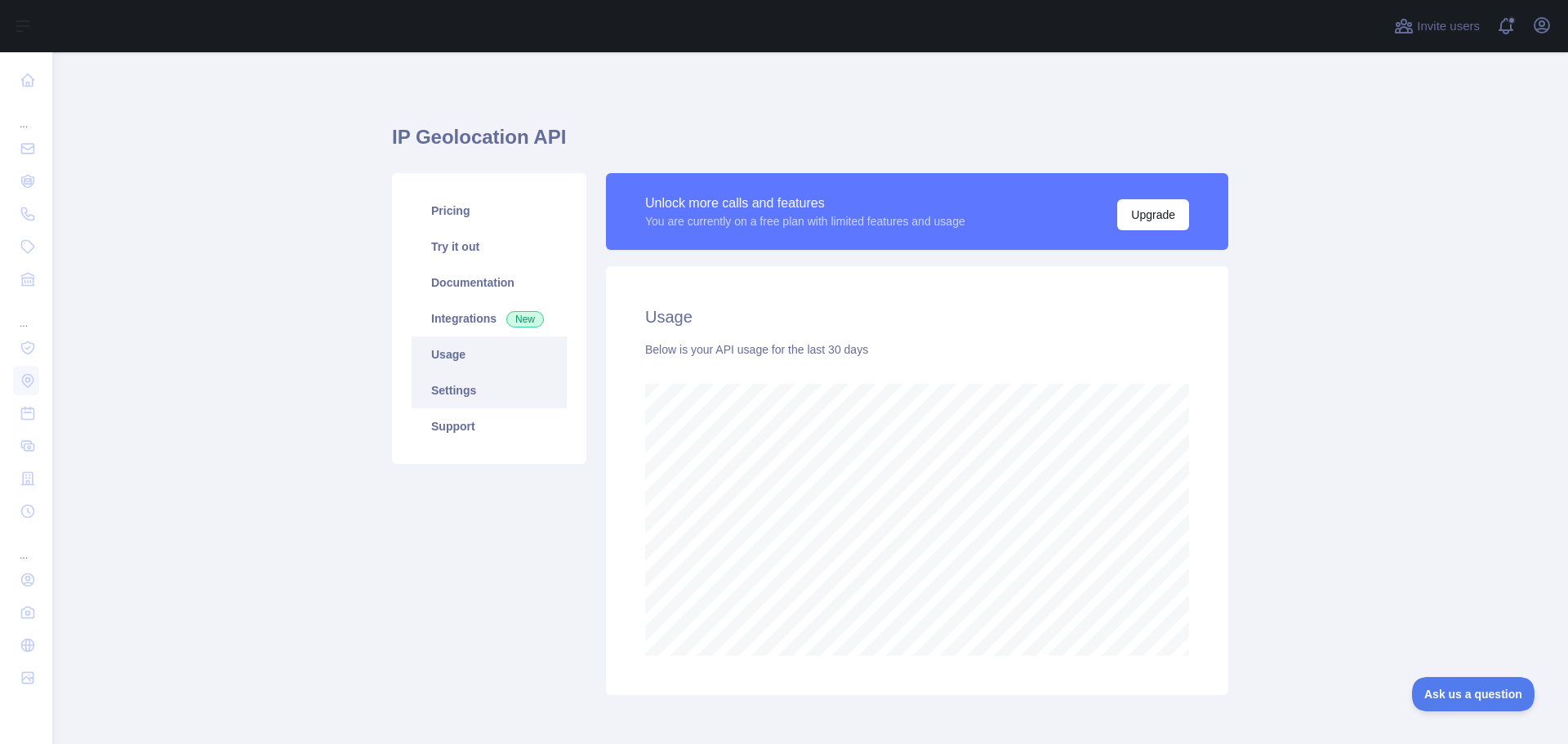
scroll to position [691, 1503]
click at [1285, 470] on main "IP Geolocation API Pricing Try it out Documentation Integrations New Usage Sett…" at bounding box center [811, 398] width 1516 height 691
click at [1303, 477] on main "IP Geolocation API Pricing Try it out Documentation Integrations New Usage Sett…" at bounding box center [811, 398] width 1516 height 691
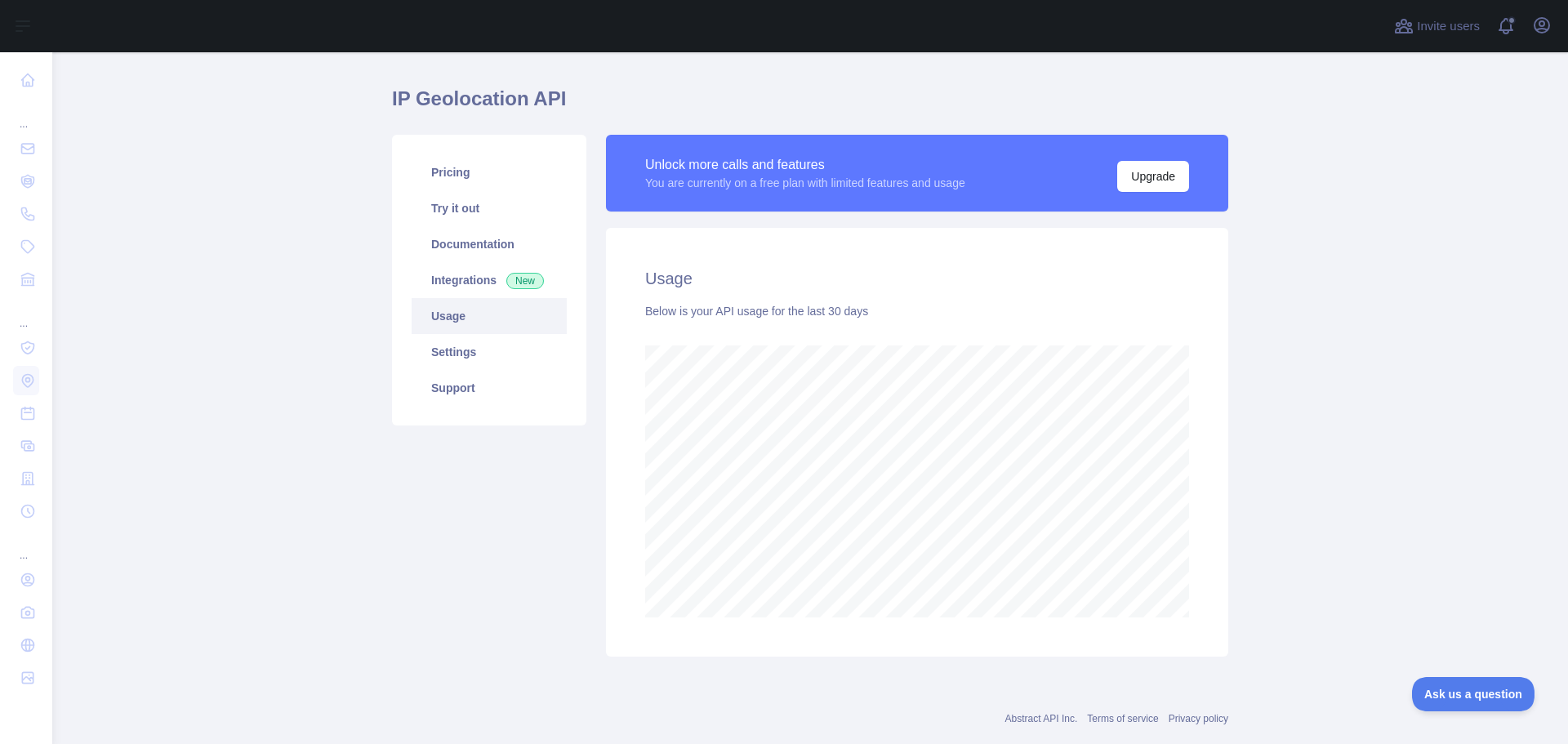
scroll to position [72, 0]
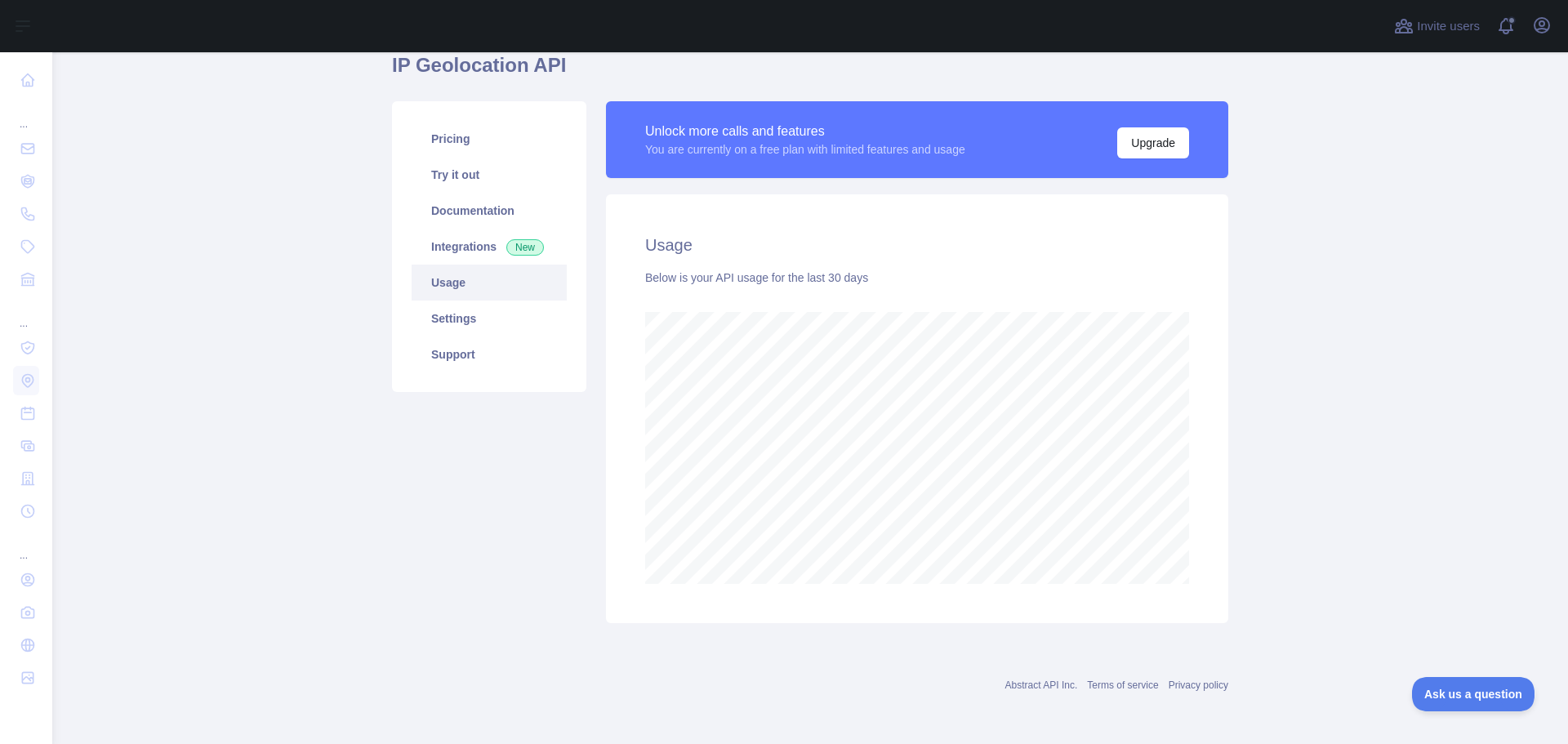
click at [1266, 466] on main "IP Geolocation API Pricing Try it out Documentation Integrations New Usage Sett…" at bounding box center [811, 398] width 1516 height 691
click at [1298, 466] on main "IP Geolocation API Pricing Try it out Documentation Integrations New Usage Sett…" at bounding box center [811, 398] width 1516 height 691
click at [1288, 467] on main "IP Geolocation API Pricing Try it out Documentation Integrations New Usage Sett…" at bounding box center [811, 398] width 1516 height 691
click at [1309, 467] on main "IP Geolocation API Pricing Try it out Documentation Integrations New Usage Sett…" at bounding box center [811, 398] width 1516 height 691
drag, startPoint x: 698, startPoint y: 277, endPoint x: 857, endPoint y: 277, distance: 159.0
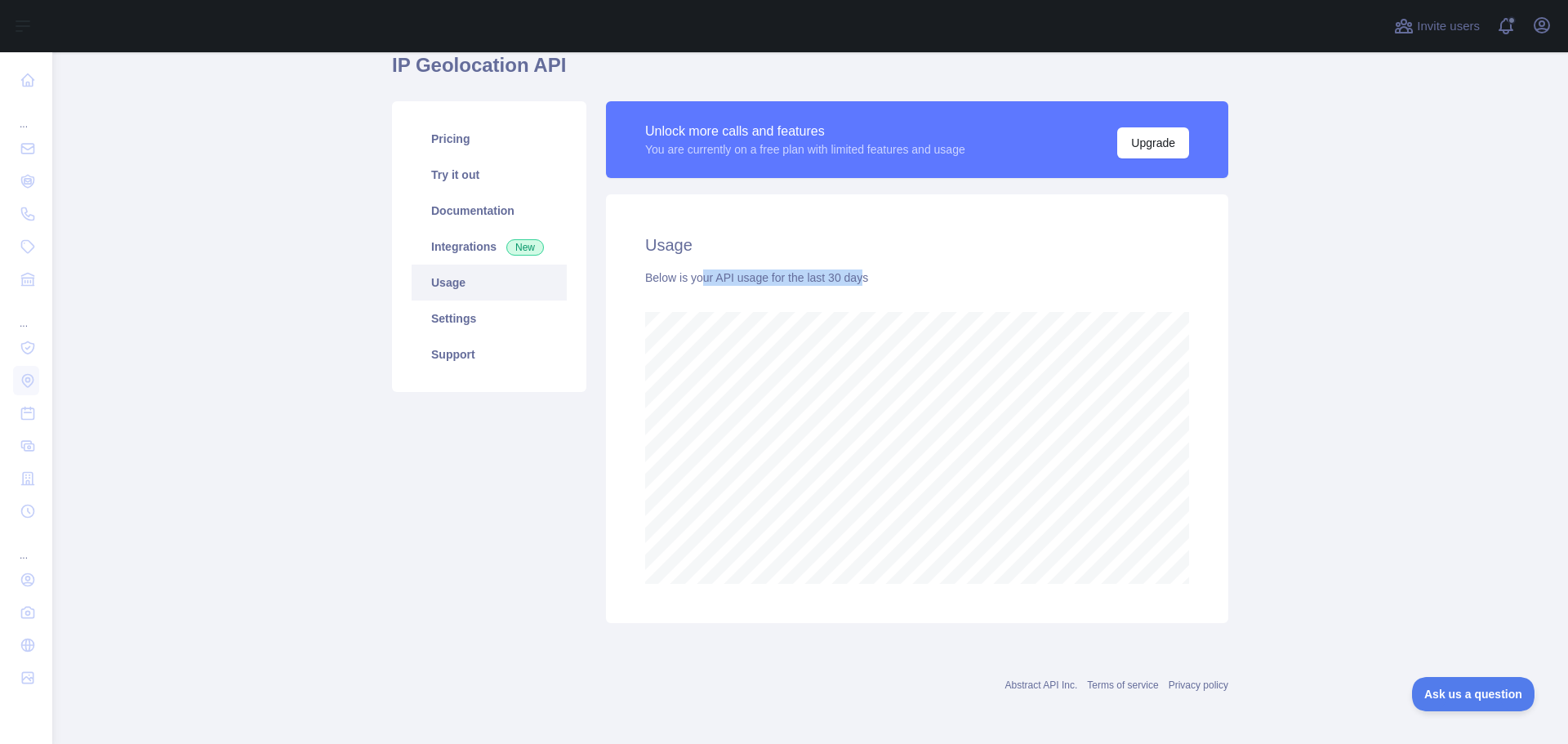
click at [855, 277] on div "Below is your API usage for the last 30 days" at bounding box center [918, 278] width 544 height 17
drag, startPoint x: 1327, startPoint y: 353, endPoint x: 1360, endPoint y: 374, distance: 39.1
click at [1329, 354] on main "IP Geolocation API Pricing Try it out Documentation Integrations New Usage Sett…" at bounding box center [811, 398] width 1516 height 691
click at [1360, 374] on main "IP Geolocation API Pricing Try it out Documentation Integrations New Usage Sett…" at bounding box center [811, 398] width 1516 height 691
click at [1368, 391] on main "IP Geolocation API Pricing Try it out Documentation Integrations New Usage Sett…" at bounding box center [811, 398] width 1516 height 691
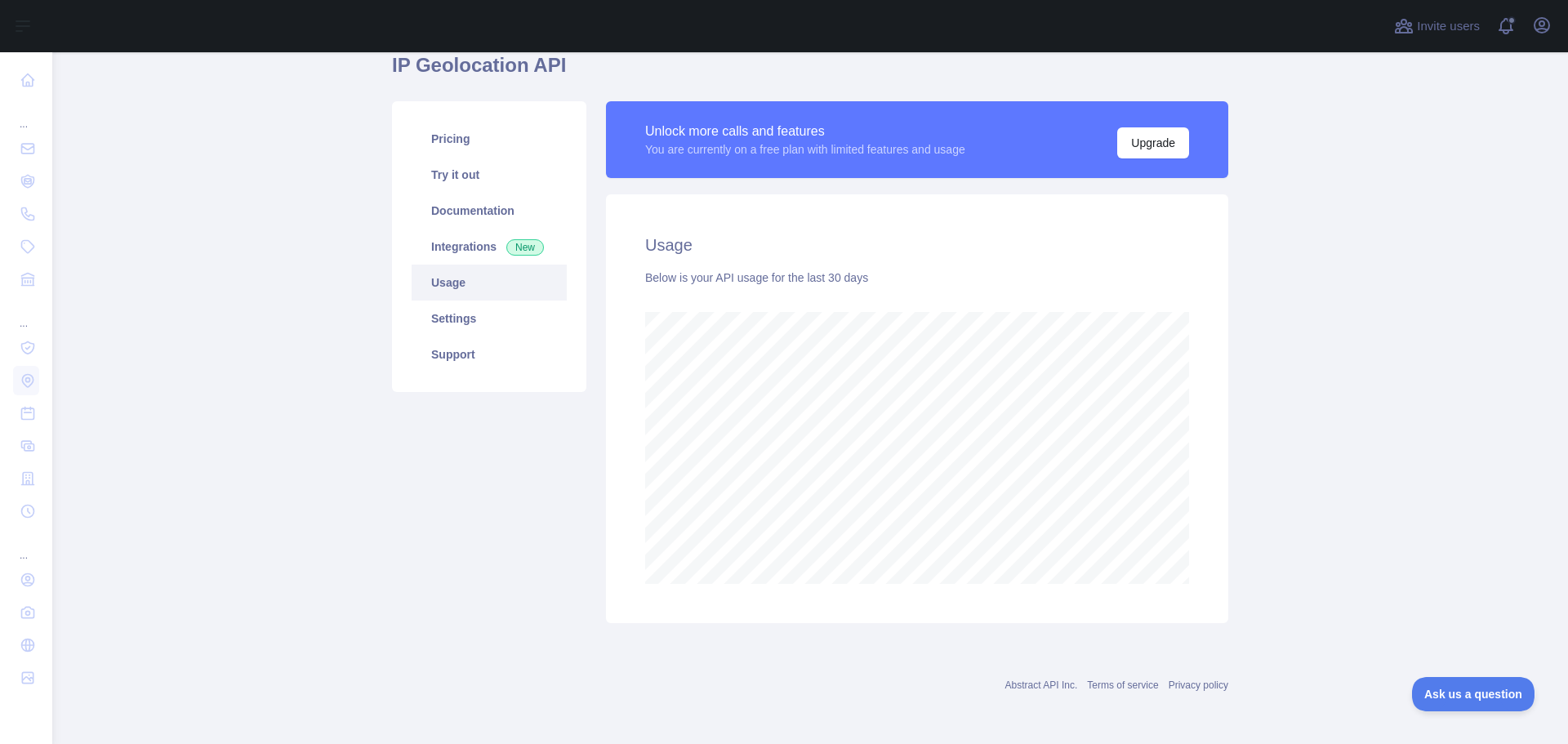
click at [1392, 404] on main "IP Geolocation API Pricing Try it out Documentation Integrations New Usage Sett…" at bounding box center [811, 398] width 1516 height 691
click at [1366, 411] on main "IP Geolocation API Pricing Try it out Documentation Integrations New Usage Sett…" at bounding box center [811, 398] width 1516 height 691
click at [1334, 424] on main "IP Geolocation API Pricing Try it out Documentation Integrations New Usage Sett…" at bounding box center [811, 398] width 1516 height 691
click at [1345, 424] on main "IP Geolocation API Pricing Try it out Documentation Integrations New Usage Sett…" at bounding box center [811, 398] width 1516 height 691
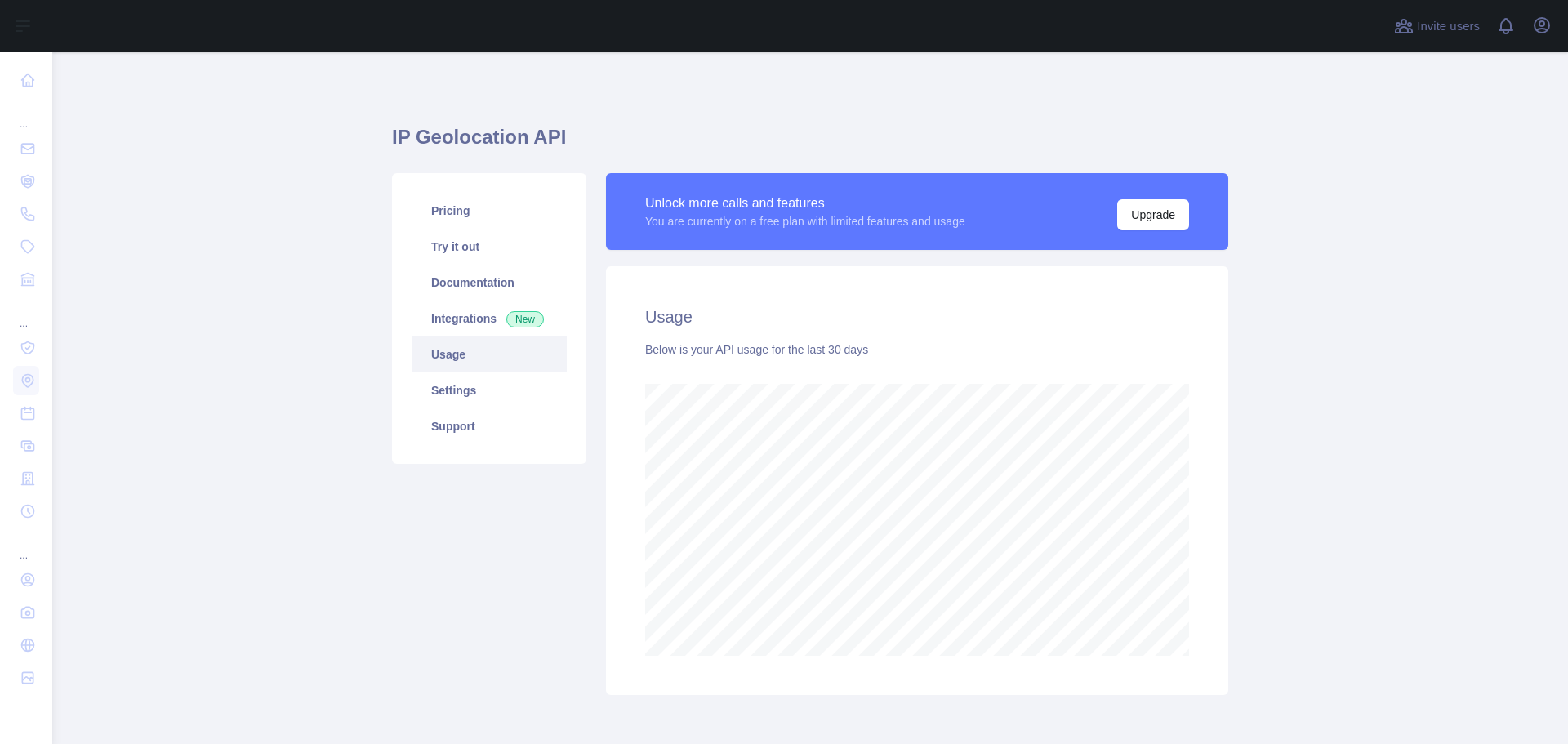
scroll to position [691, 1503]
click at [1327, 443] on main "IP Geolocation API Pricing Try it out Documentation Integrations New Usage Sett…" at bounding box center [811, 398] width 1516 height 691
drag, startPoint x: 1310, startPoint y: 440, endPoint x: 1315, endPoint y: 449, distance: 10.3
click at [1310, 441] on main "IP Geolocation API Pricing Try it out Documentation Integrations New Usage Sett…" at bounding box center [811, 398] width 1516 height 691
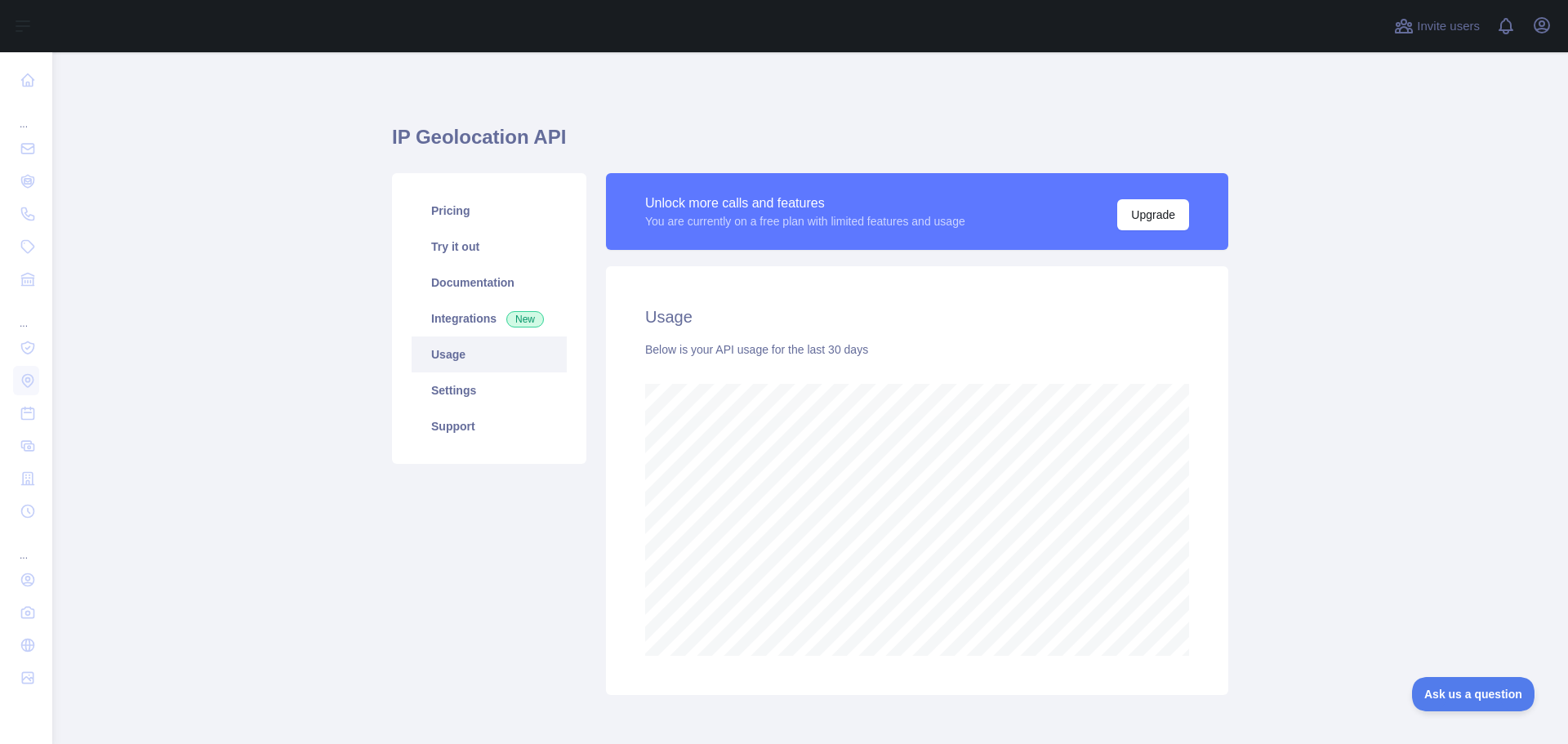
click at [1315, 449] on main "IP Geolocation API Pricing Try it out Documentation Integrations New Usage Sett…" at bounding box center [811, 398] width 1516 height 691
click at [1284, 455] on main "IP Geolocation API Pricing Try it out Documentation Integrations New Usage Sett…" at bounding box center [811, 398] width 1516 height 691
click at [1293, 455] on main "IP Geolocation API Pricing Try it out Documentation Integrations New Usage Sett…" at bounding box center [811, 398] width 1516 height 691
click at [1303, 456] on main "IP Geolocation API Pricing Try it out Documentation Integrations New Usage Sett…" at bounding box center [811, 398] width 1516 height 691
click at [1360, 436] on main "IP Geolocation API Pricing Try it out Documentation Integrations New Usage Sett…" at bounding box center [811, 398] width 1516 height 691
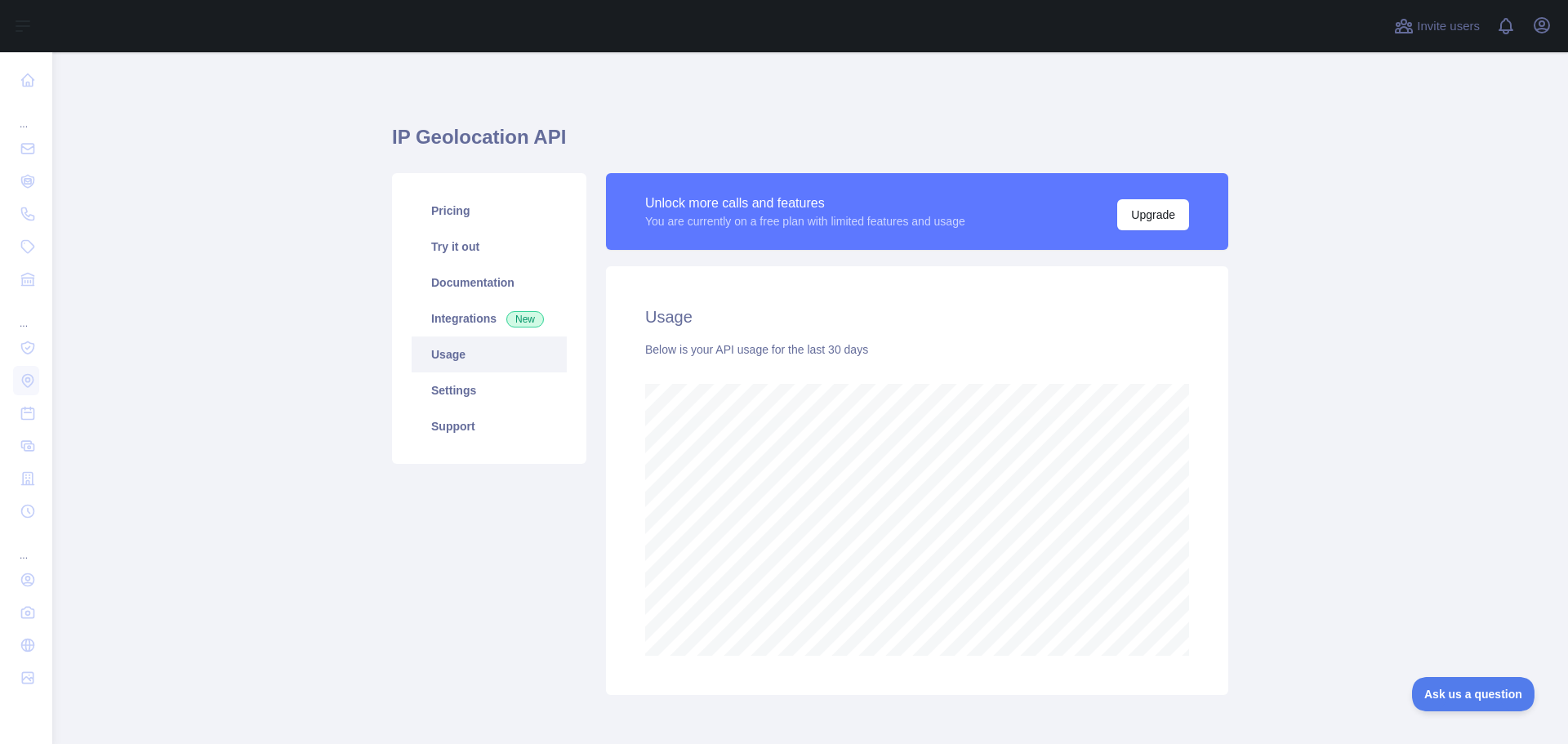
click at [1367, 437] on main "IP Geolocation API Pricing Try it out Documentation Integrations New Usage Sett…" at bounding box center [811, 398] width 1516 height 691
click at [1302, 422] on main "IP Geolocation API Pricing Try it out Documentation Integrations New Usage Sett…" at bounding box center [811, 398] width 1516 height 691
click at [1325, 431] on main "IP Geolocation API Pricing Try it out Documentation Integrations New Usage Sett…" at bounding box center [811, 398] width 1516 height 691
click at [1330, 432] on main "IP Geolocation API Pricing Try it out Documentation Integrations New Usage Sett…" at bounding box center [811, 398] width 1516 height 691
drag, startPoint x: 1418, startPoint y: 441, endPoint x: 1450, endPoint y: 455, distance: 34.9
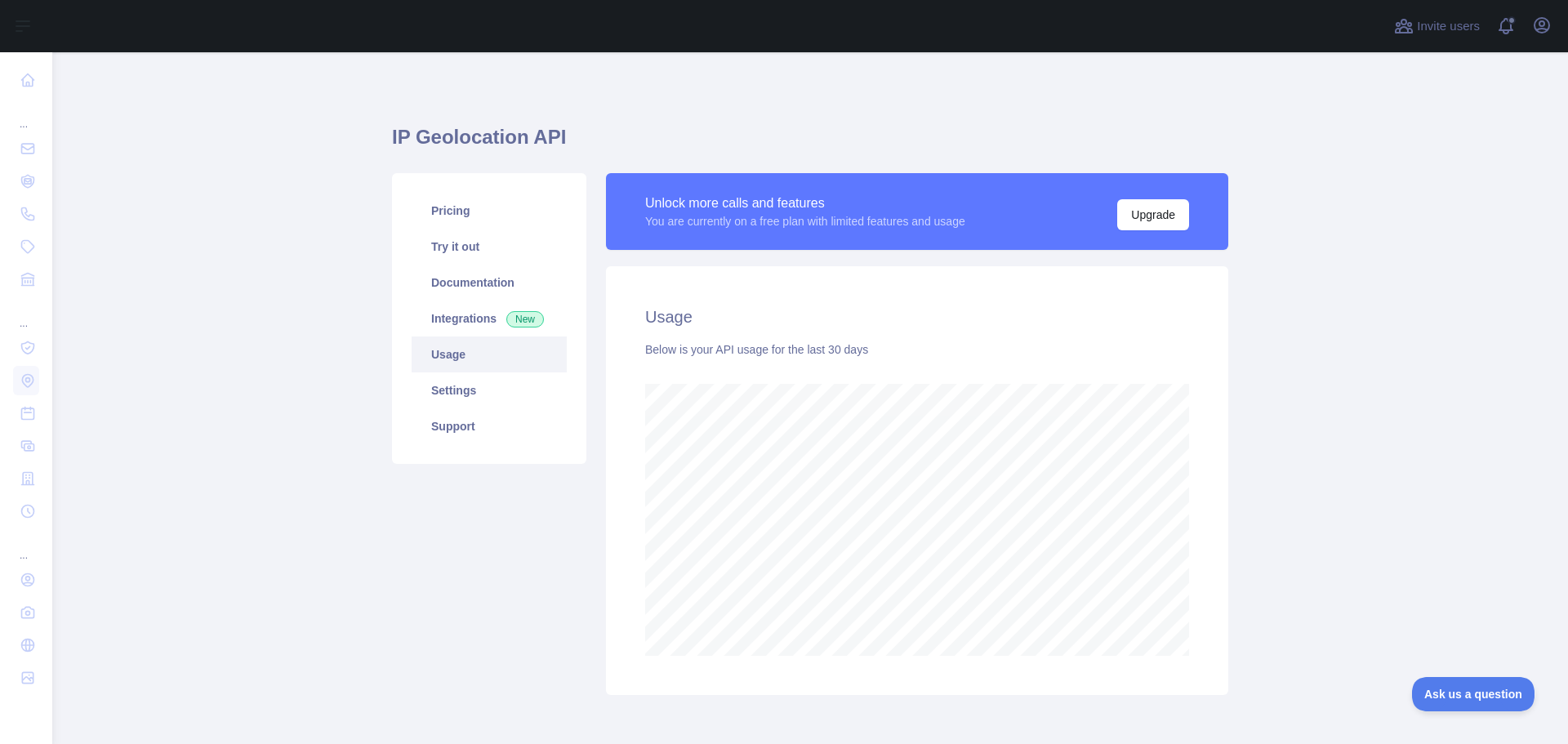
click at [1426, 445] on main "IP Geolocation API Pricing Try it out Documentation Integrations New Usage Sett…" at bounding box center [811, 398] width 1516 height 691
click at [1495, 470] on main "IP Geolocation API Pricing Try it out Documentation Integrations New Usage Sett…" at bounding box center [811, 398] width 1516 height 691
drag, startPoint x: 1479, startPoint y: 494, endPoint x: 1228, endPoint y: 431, distance: 258.8
click at [1474, 494] on main "IP Geolocation API Pricing Try it out Documentation Integrations New Usage Sett…" at bounding box center [811, 398] width 1516 height 691
drag, startPoint x: 1368, startPoint y: 420, endPoint x: 1380, endPoint y: 422, distance: 12.2
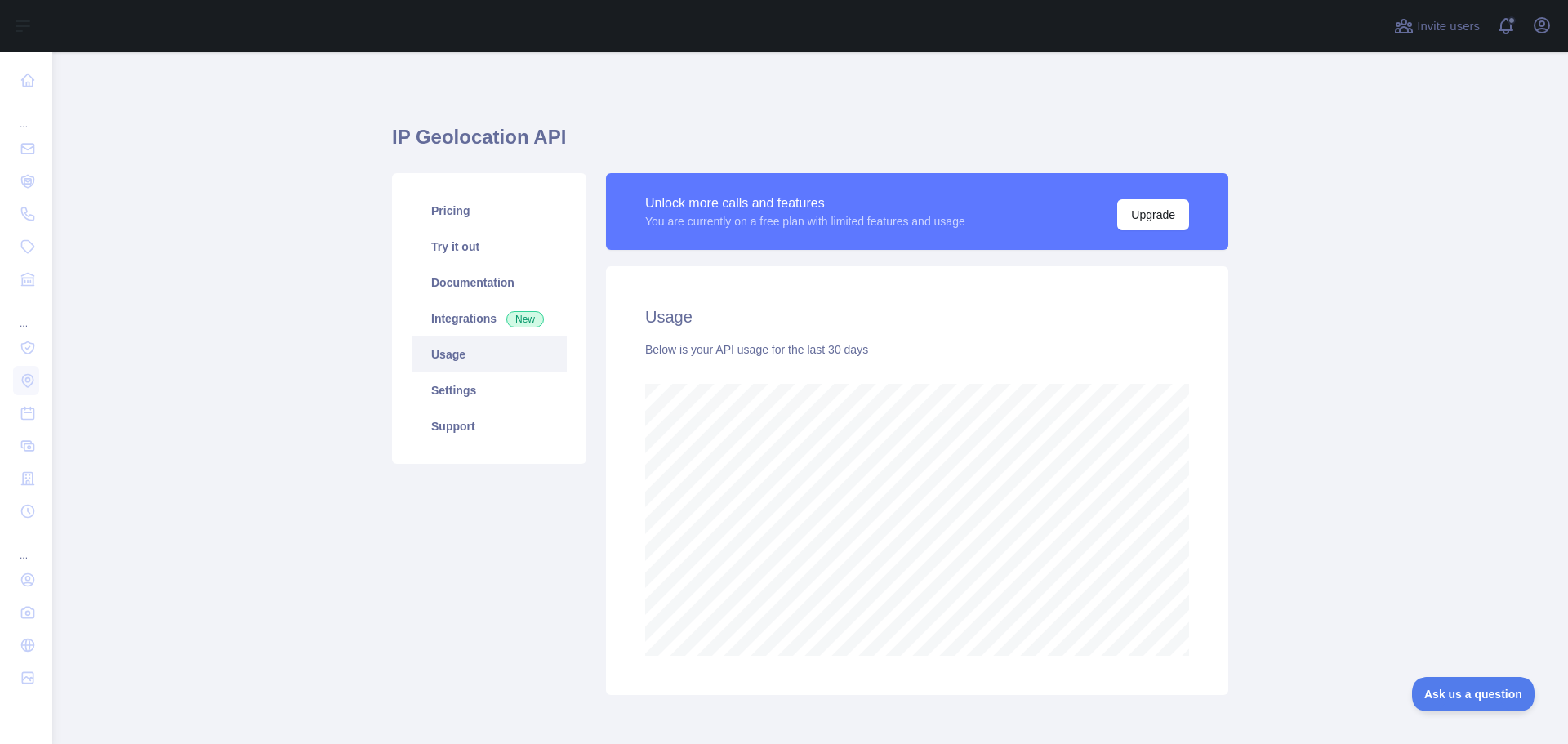
click at [1372, 421] on main "IP Geolocation API Pricing Try it out Documentation Integrations New Usage Sett…" at bounding box center [811, 398] width 1516 height 691
click at [1380, 422] on main "IP Geolocation API Pricing Try it out Documentation Integrations New Usage Sett…" at bounding box center [811, 398] width 1516 height 691
click at [1381, 427] on main "IP Geolocation API Pricing Try it out Documentation Integrations New Usage Sett…" at bounding box center [811, 398] width 1516 height 691
click at [1313, 398] on main "IP Geolocation API Pricing Try it out Documentation Integrations New Usage Sett…" at bounding box center [811, 398] width 1516 height 691
drag, startPoint x: 1343, startPoint y: 400, endPoint x: 1373, endPoint y: 410, distance: 31.6
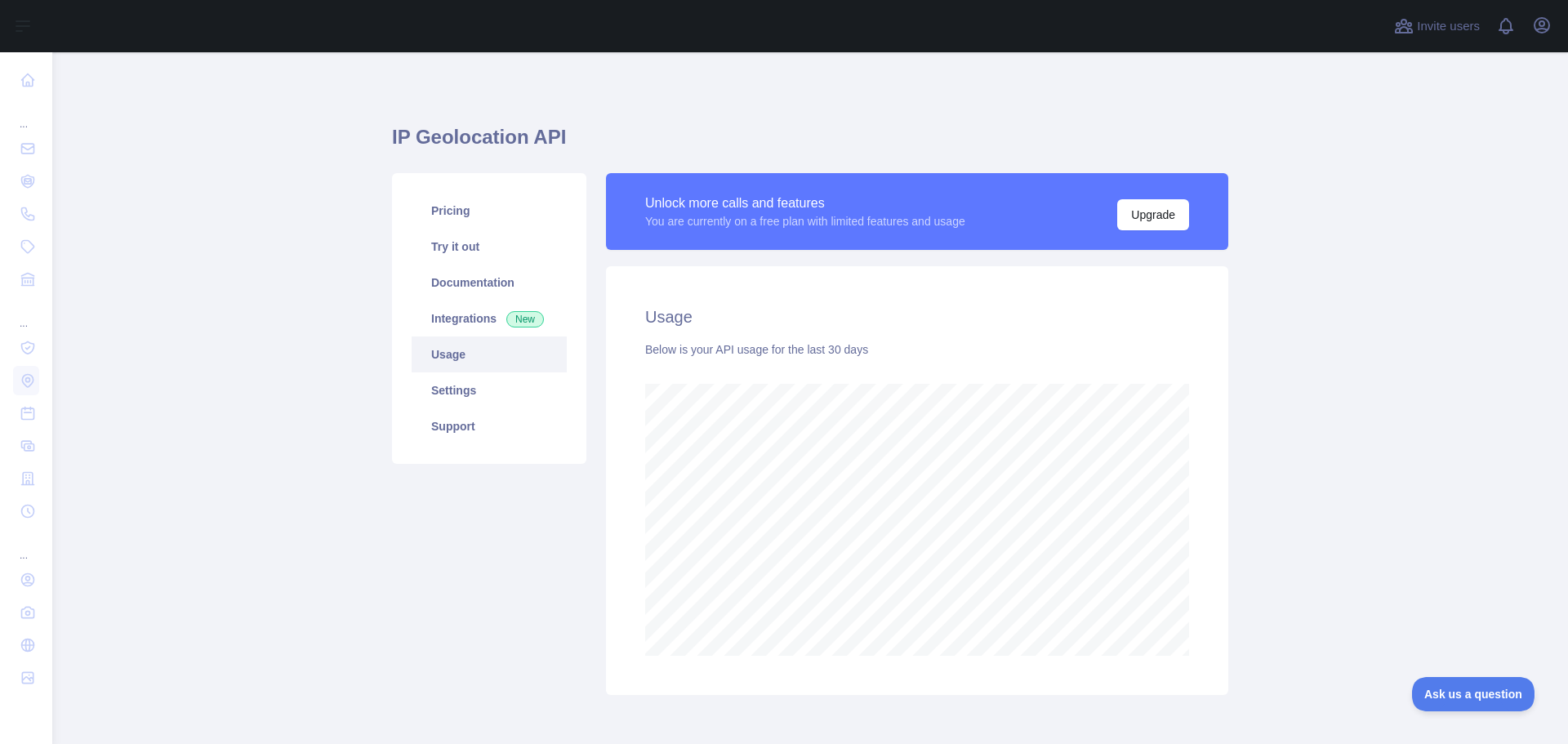
click at [1346, 402] on main "IP Geolocation API Pricing Try it out Documentation Integrations New Usage Sett…" at bounding box center [811, 398] width 1516 height 691
click at [1381, 410] on main "IP Geolocation API Pricing Try it out Documentation Integrations New Usage Sett…" at bounding box center [811, 398] width 1516 height 691
click at [1346, 391] on main "IP Geolocation API Pricing Try it out Documentation Integrations New Usage Sett…" at bounding box center [811, 398] width 1516 height 691
drag, startPoint x: 1388, startPoint y: 396, endPoint x: 1406, endPoint y: 400, distance: 18.4
click at [1391, 396] on main "IP Geolocation API Pricing Try it out Documentation Integrations New Usage Sett…" at bounding box center [811, 398] width 1516 height 691
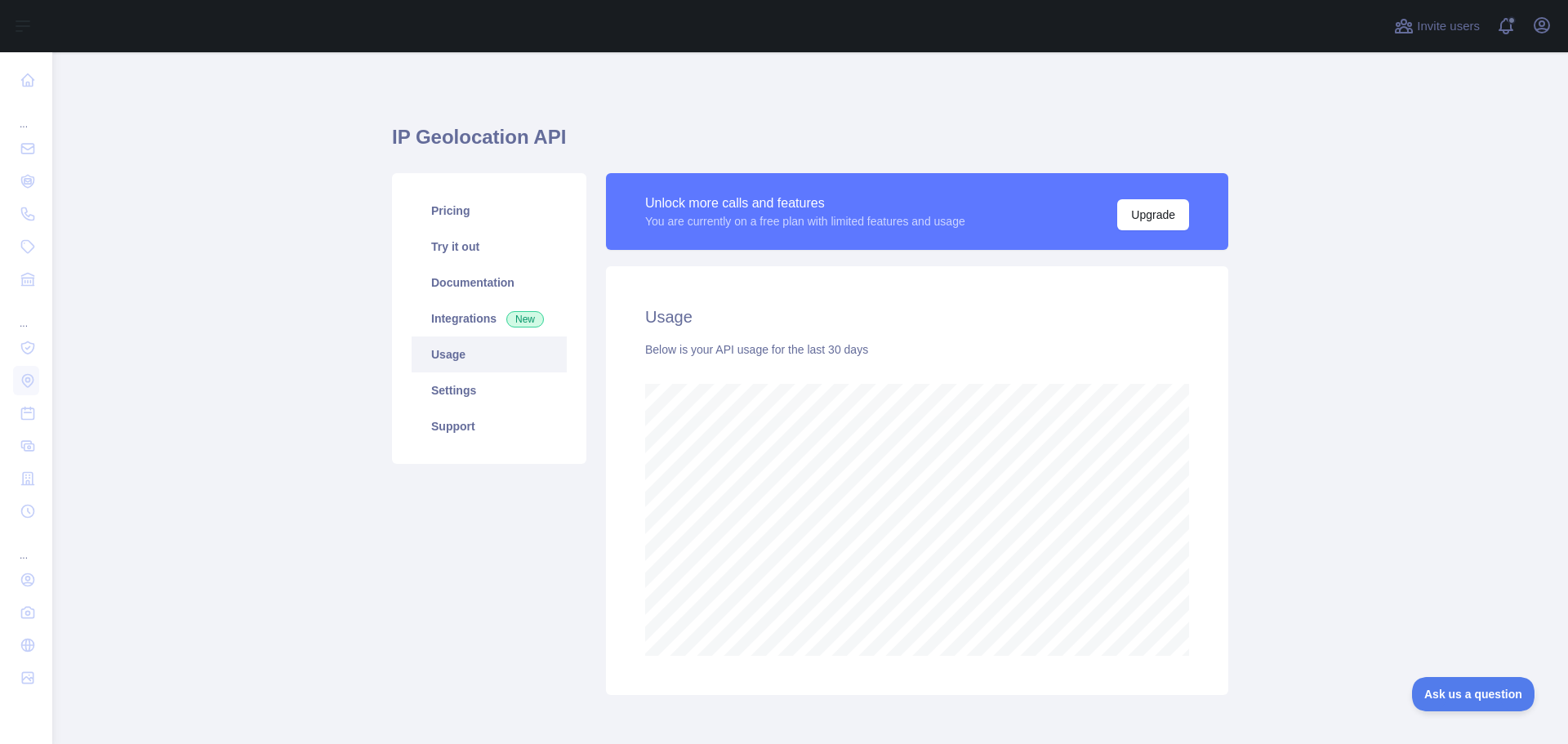
click at [1421, 403] on main "IP Geolocation API Pricing Try it out Documentation Integrations New Usage Sett…" at bounding box center [811, 398] width 1516 height 691
drag, startPoint x: 695, startPoint y: 350, endPoint x: 924, endPoint y: 356, distance: 229.1
click at [891, 351] on div "Below is your API usage for the last 30 days" at bounding box center [918, 349] width 544 height 17
click at [1434, 429] on main "IP Geolocation API Pricing Try it out Documentation Integrations New Usage Sett…" at bounding box center [811, 398] width 1516 height 691
click at [1476, 443] on main "IP Geolocation API Pricing Try it out Documentation Integrations New Usage Sett…" at bounding box center [811, 398] width 1516 height 691
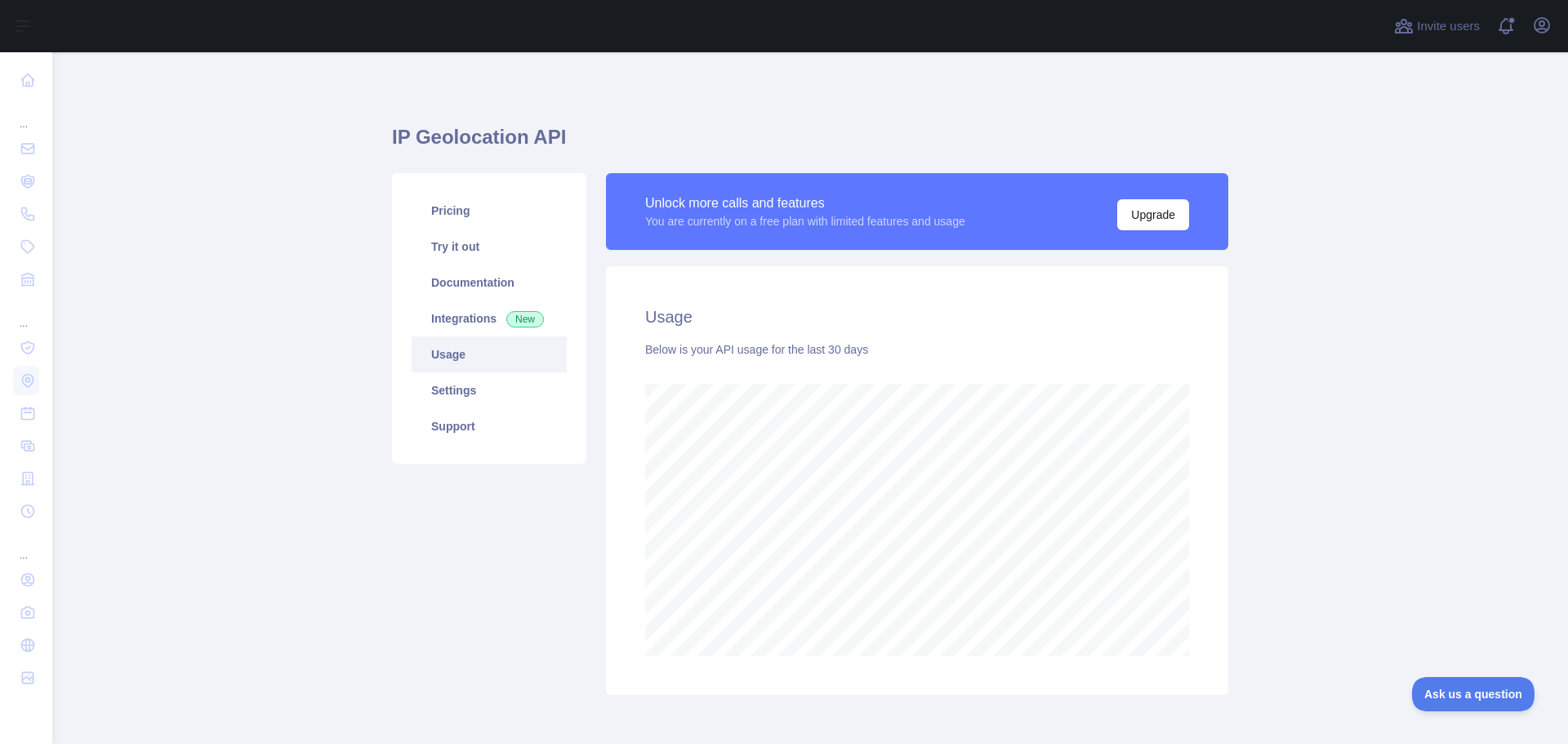
click at [1393, 444] on main "IP Geolocation API Pricing Try it out Documentation Integrations New Usage Sett…" at bounding box center [811, 398] width 1516 height 691
drag, startPoint x: 1399, startPoint y: 445, endPoint x: 1378, endPoint y: 451, distance: 21.8
click at [1400, 446] on main "IP Geolocation API Pricing Try it out Documentation Integrations New Usage Sett…" at bounding box center [811, 398] width 1516 height 691
drag, startPoint x: 1372, startPoint y: 425, endPoint x: 1396, endPoint y: 424, distance: 24.0
click at [1372, 425] on main "IP Geolocation API Pricing Try it out Documentation Integrations New Usage Sett…" at bounding box center [811, 398] width 1516 height 691
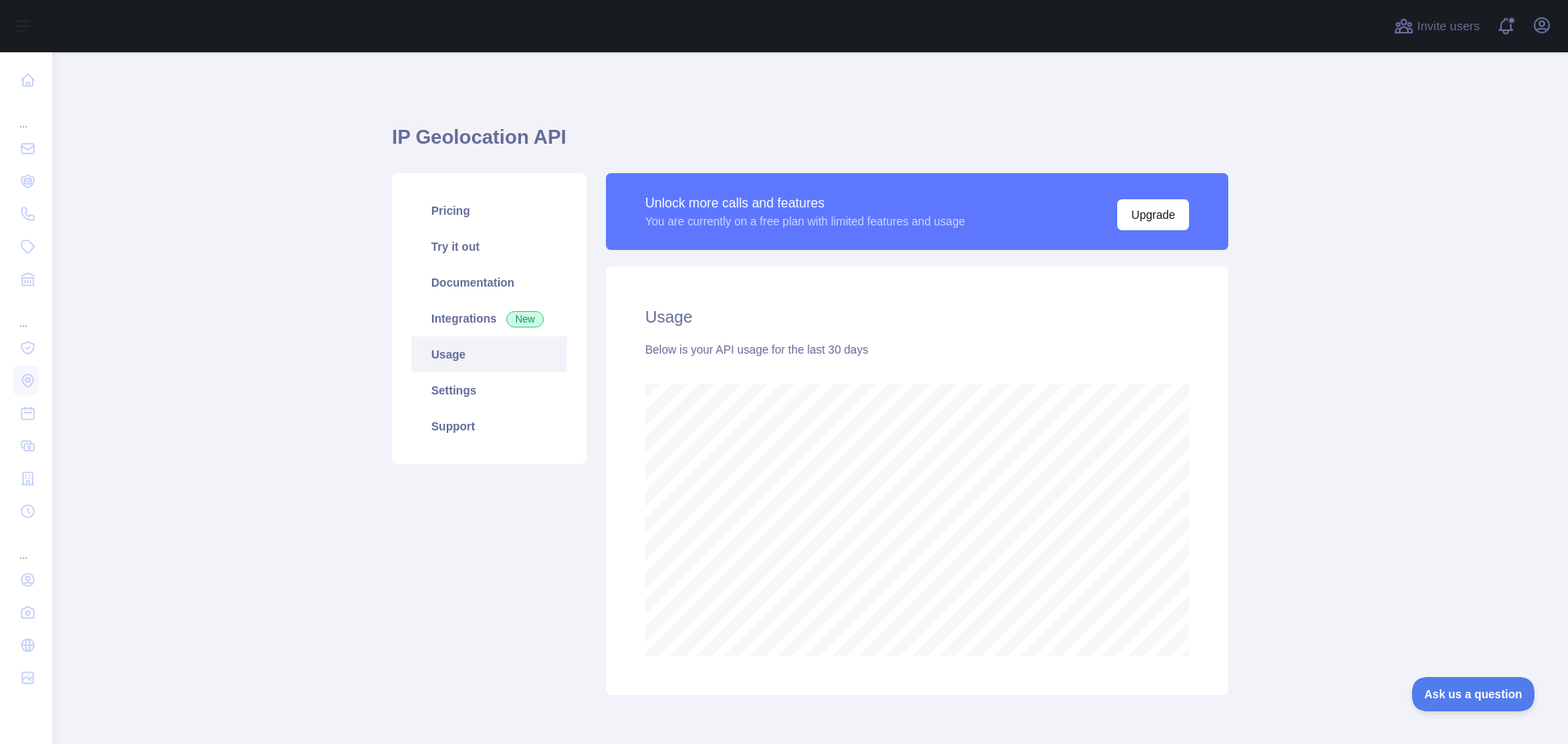
click at [1396, 424] on main "IP Geolocation API Pricing Try it out Documentation Integrations New Usage Sett…" at bounding box center [811, 398] width 1516 height 691
click at [444, 210] on link "Pricing" at bounding box center [489, 210] width 155 height 36
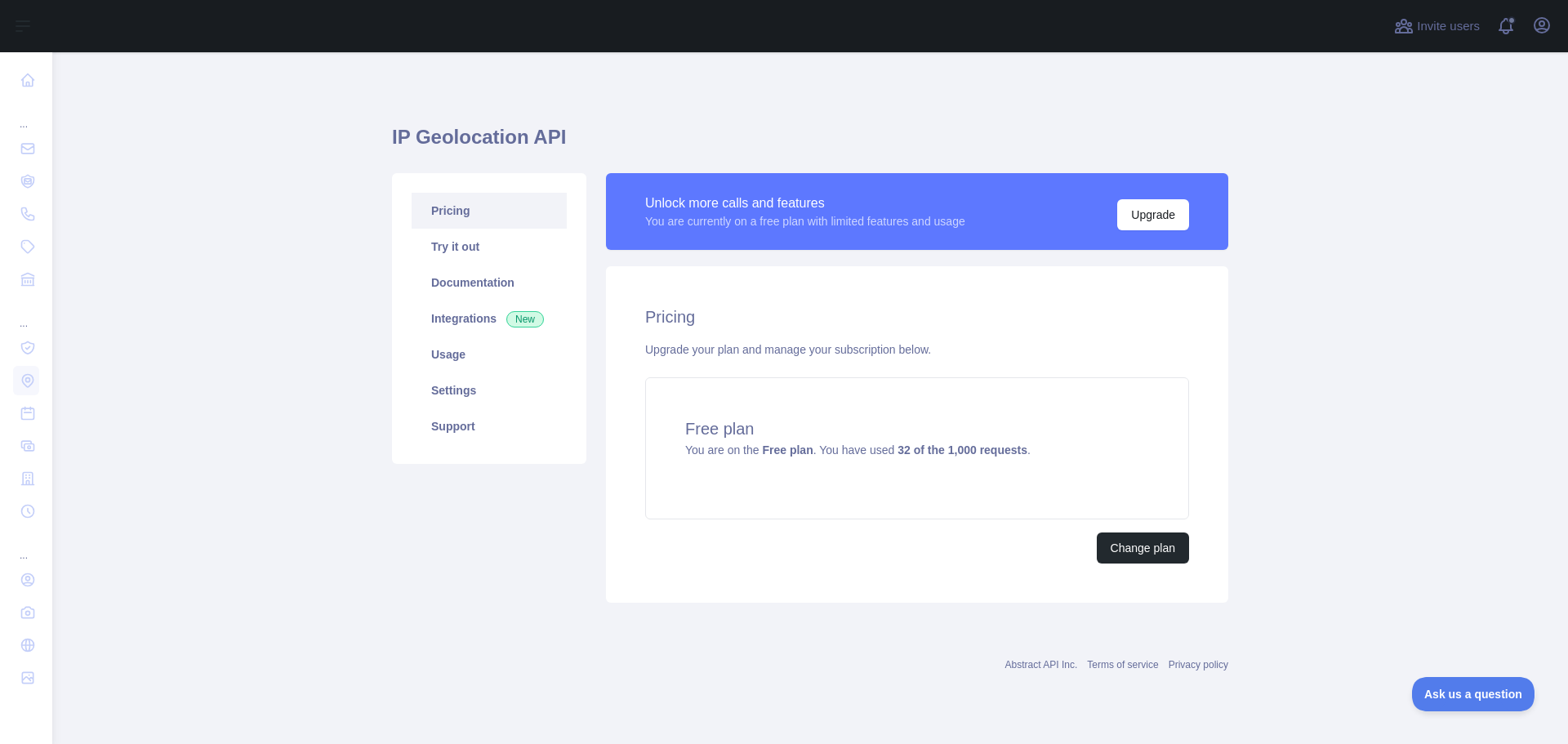
click at [450, 207] on link "Pricing" at bounding box center [489, 210] width 155 height 36
click at [1159, 554] on button "Change plan" at bounding box center [1143, 548] width 92 height 31
click at [795, 450] on strong "Free plan" at bounding box center [787, 450] width 51 height 13
click at [1430, 498] on main "IP Geolocation API Pricing Try it out Documentation Integrations New Usage Sett…" at bounding box center [811, 398] width 1516 height 691
drag, startPoint x: 1377, startPoint y: 498, endPoint x: 1408, endPoint y: 501, distance: 31.1
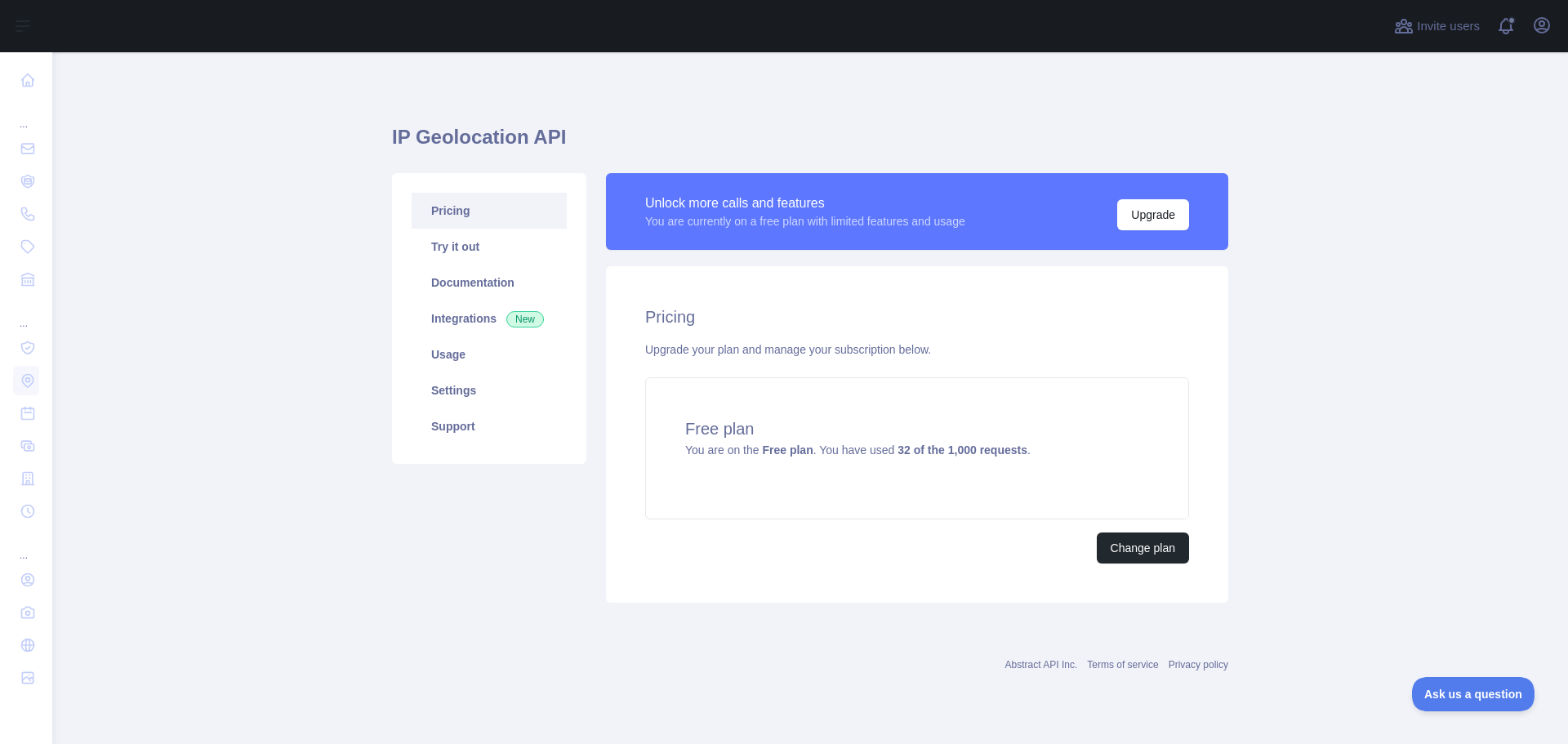
click at [1383, 498] on main "IP Geolocation API Pricing Try it out Documentation Integrations New Usage Sett…" at bounding box center [811, 398] width 1516 height 691
click at [1416, 502] on main "IP Geolocation API Pricing Try it out Documentation Integrations New Usage Sett…" at bounding box center [811, 398] width 1516 height 691
click at [1141, 546] on button "Change plan" at bounding box center [1143, 548] width 92 height 31
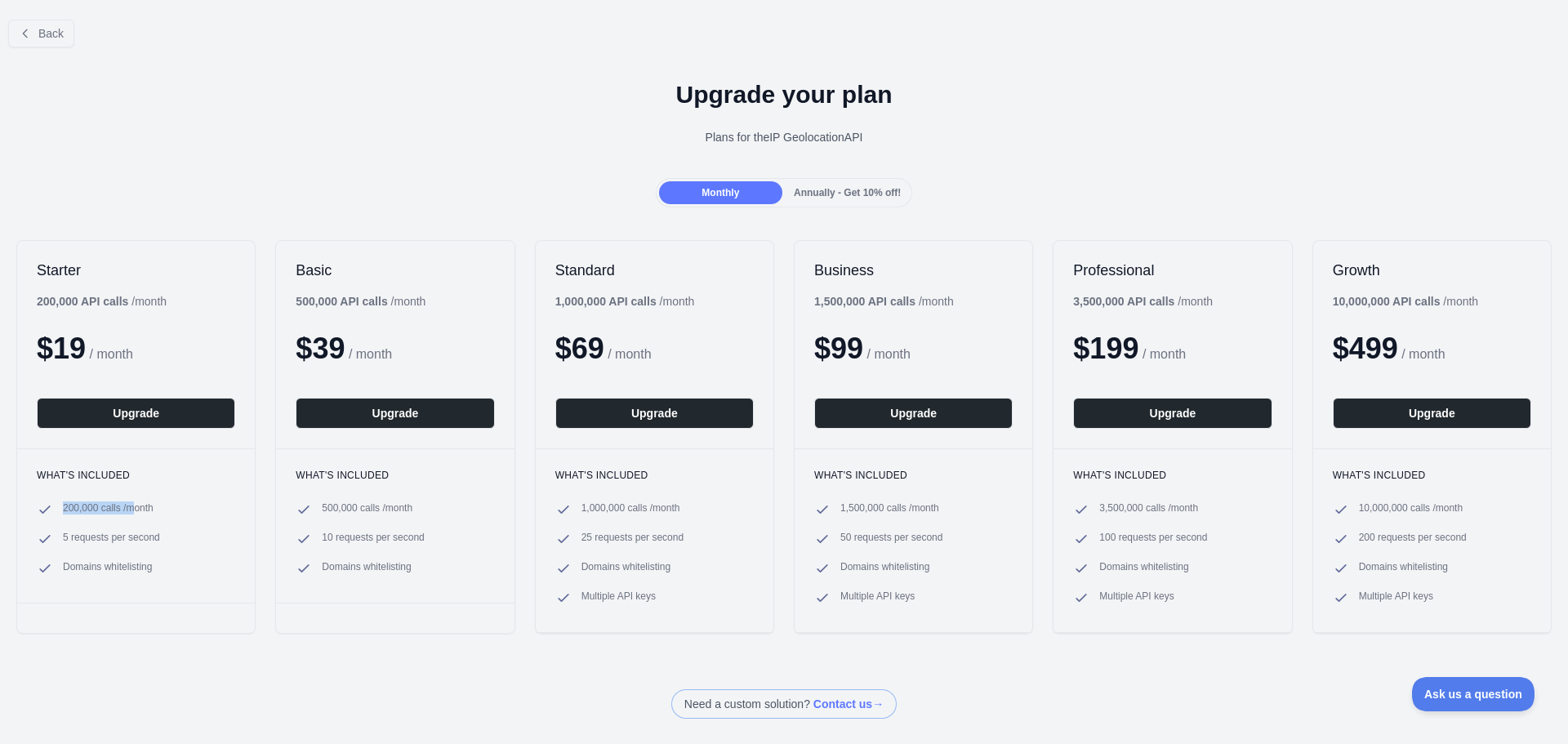
drag, startPoint x: 59, startPoint y: 510, endPoint x: 137, endPoint y: 510, distance: 78.0
click at [137, 510] on li "200,000 calls / month" at bounding box center [136, 510] width 198 height 17
click at [193, 493] on div "What's included 200,000 calls / month 5 requests per second Domains whitelisting" at bounding box center [137, 525] width 238 height 154
drag, startPoint x: 36, startPoint y: 296, endPoint x: 140, endPoint y: 296, distance: 104.0
click at [140, 296] on div "Starter 200,000 API calls / month $ 19 / month Upgrade" at bounding box center [137, 344] width 238 height 207
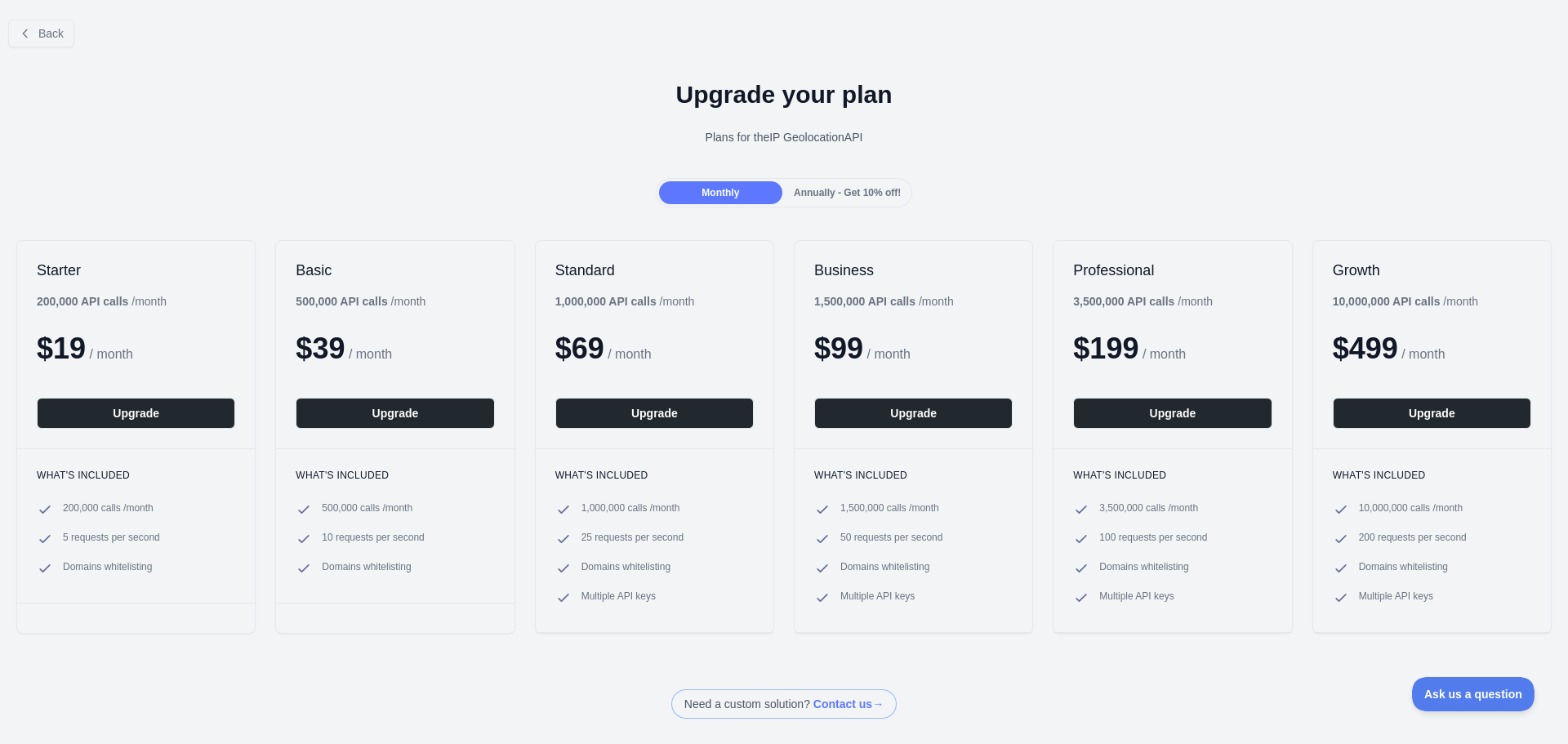
drag, startPoint x: 210, startPoint y: 194, endPoint x: 213, endPoint y: 185, distance: 9.5
click at [210, 191] on div "Monthly Annually - Get 10% off!" at bounding box center [784, 193] width 1568 height 30
drag, startPoint x: 265, startPoint y: 148, endPoint x: 358, endPoint y: 150, distance: 93.0
click at [275, 148] on div "Upgrade your plan Plans for the IP Geolocation API" at bounding box center [784, 120] width 1568 height 118
drag, startPoint x: 358, startPoint y: 150, endPoint x: 391, endPoint y: 153, distance: 33.1
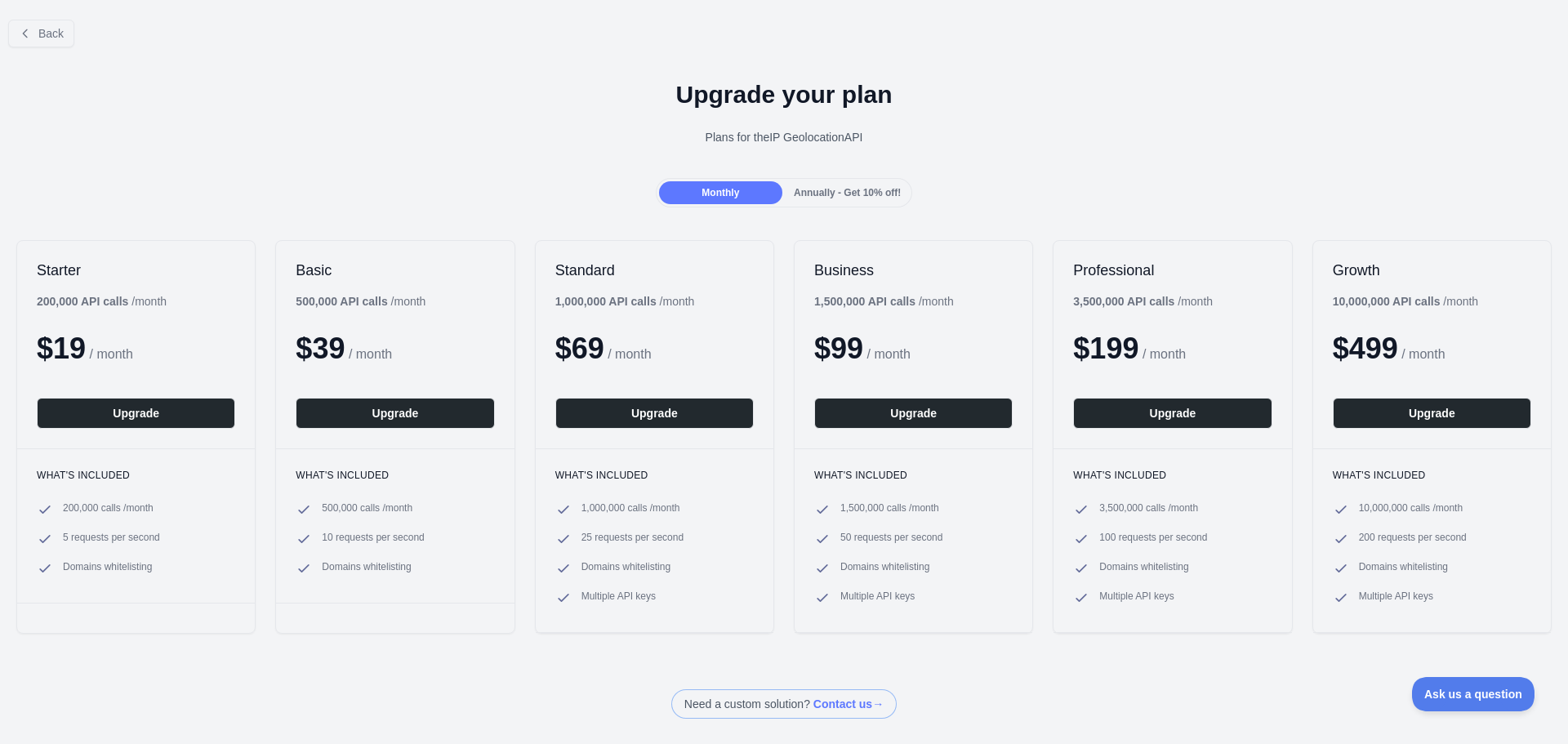
click at [364, 150] on div "Upgrade your plan Plans for the IP Geolocation API" at bounding box center [784, 120] width 1568 height 118
click at [391, 153] on div "Upgrade your plan Plans for the IP Geolocation API" at bounding box center [784, 120] width 1568 height 118
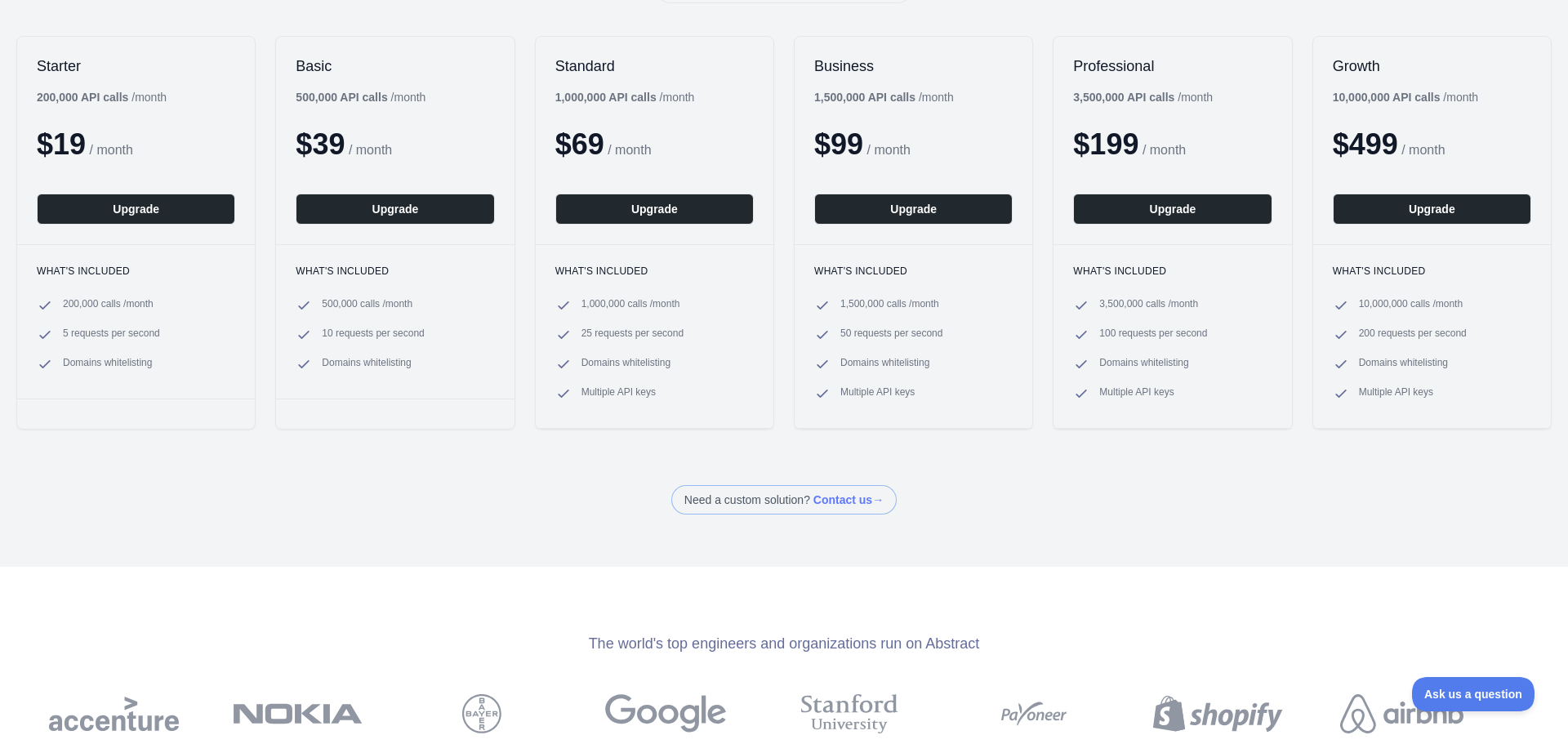
scroll to position [245, 0]
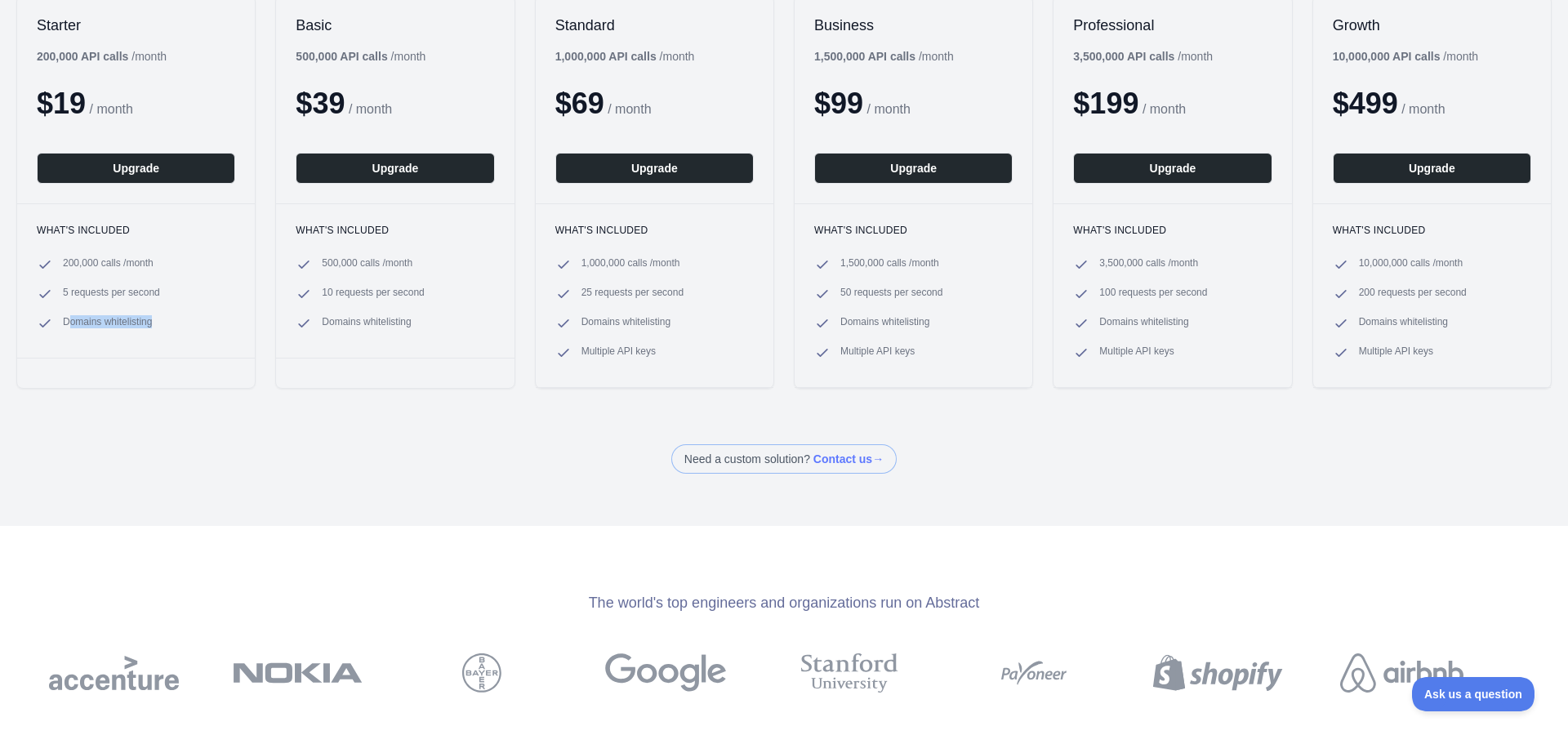
drag, startPoint x: 68, startPoint y: 320, endPoint x: 184, endPoint y: 325, distance: 116.1
click at [184, 325] on li "Domains whitelisting" at bounding box center [136, 324] width 198 height 17
click at [225, 313] on ul "200,000 calls / month 5 requests per second Domains whitelisting" at bounding box center [136, 293] width 198 height 75
click at [225, 301] on li "5 requests per second" at bounding box center [136, 294] width 198 height 17
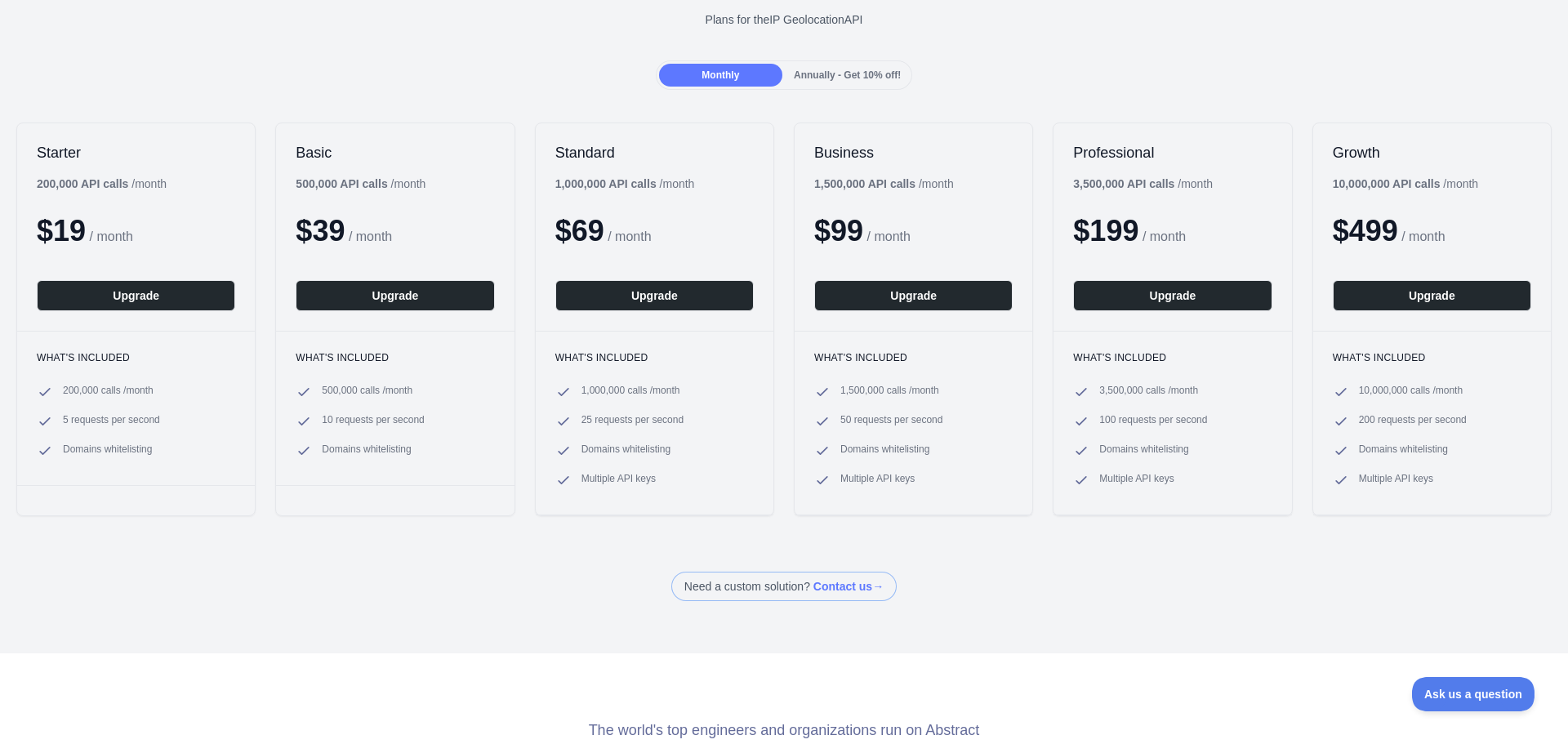
scroll to position [0, 0]
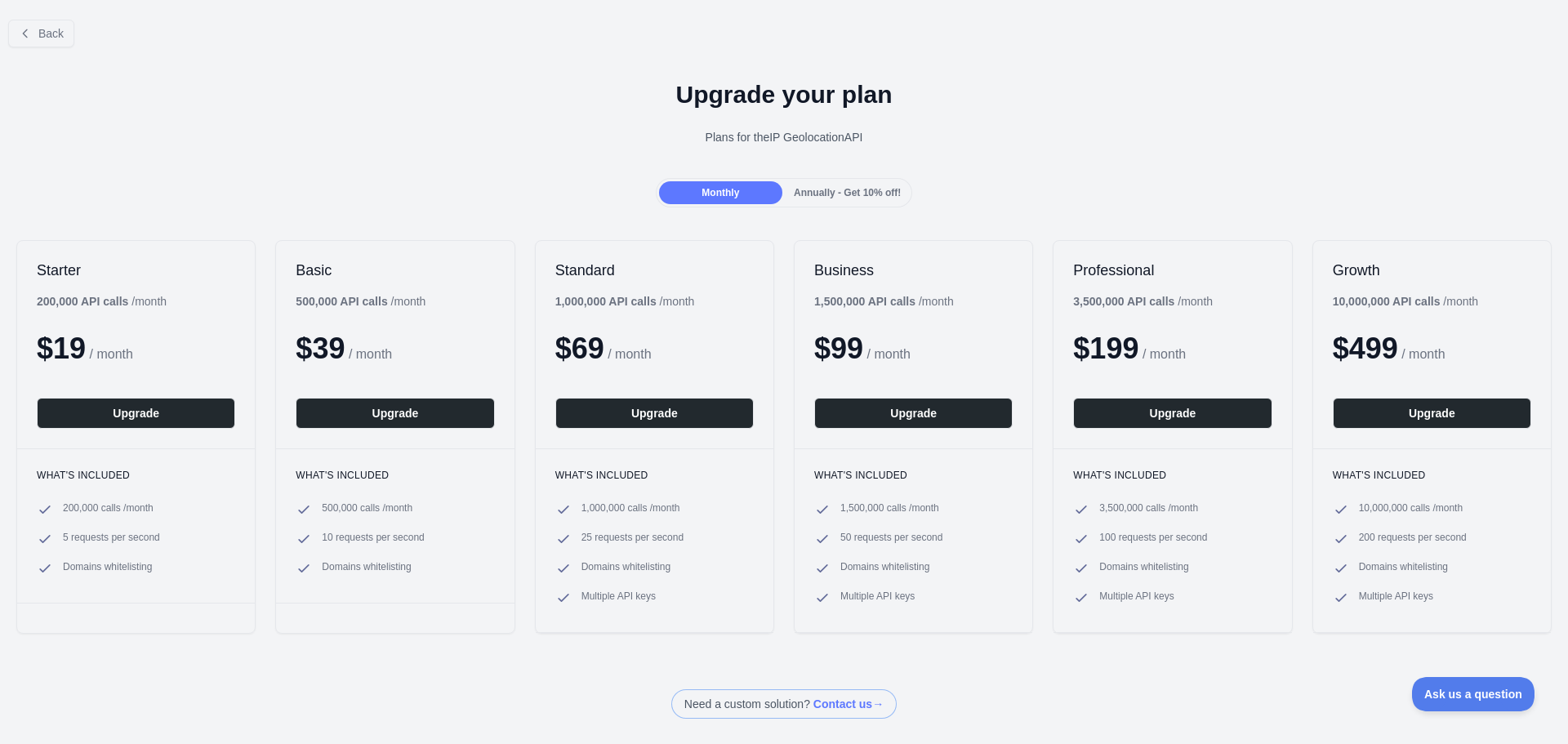
drag, startPoint x: 1097, startPoint y: 159, endPoint x: 1184, endPoint y: 175, distance: 88.5
click at [1105, 160] on div "Upgrade your plan Plans for the IP Geolocation API" at bounding box center [784, 120] width 1568 height 118
click at [1184, 175] on div "Upgrade your plan Plans for the IP Geolocation API" at bounding box center [784, 120] width 1568 height 118
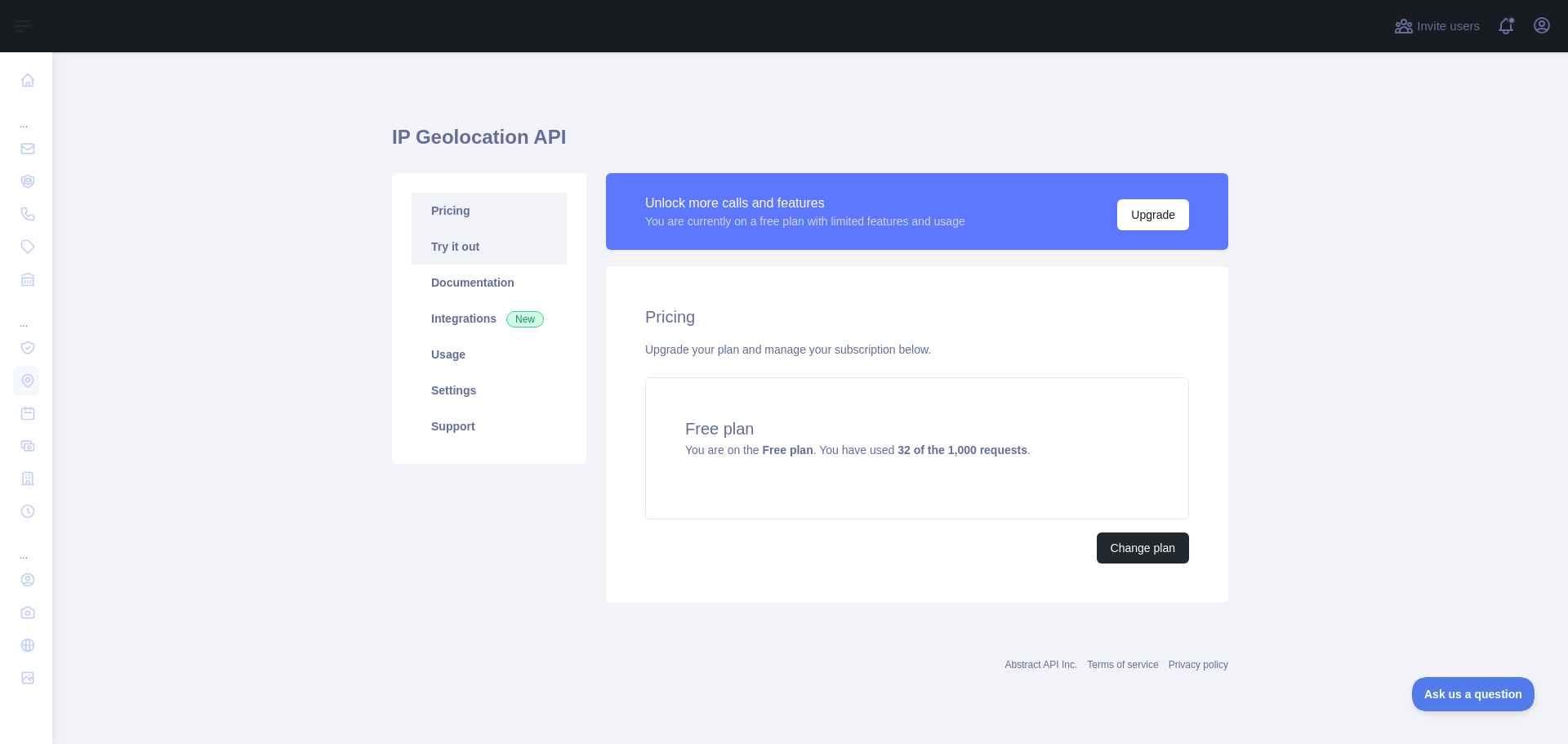
click at [450, 246] on link "Try it out" at bounding box center [489, 246] width 155 height 36
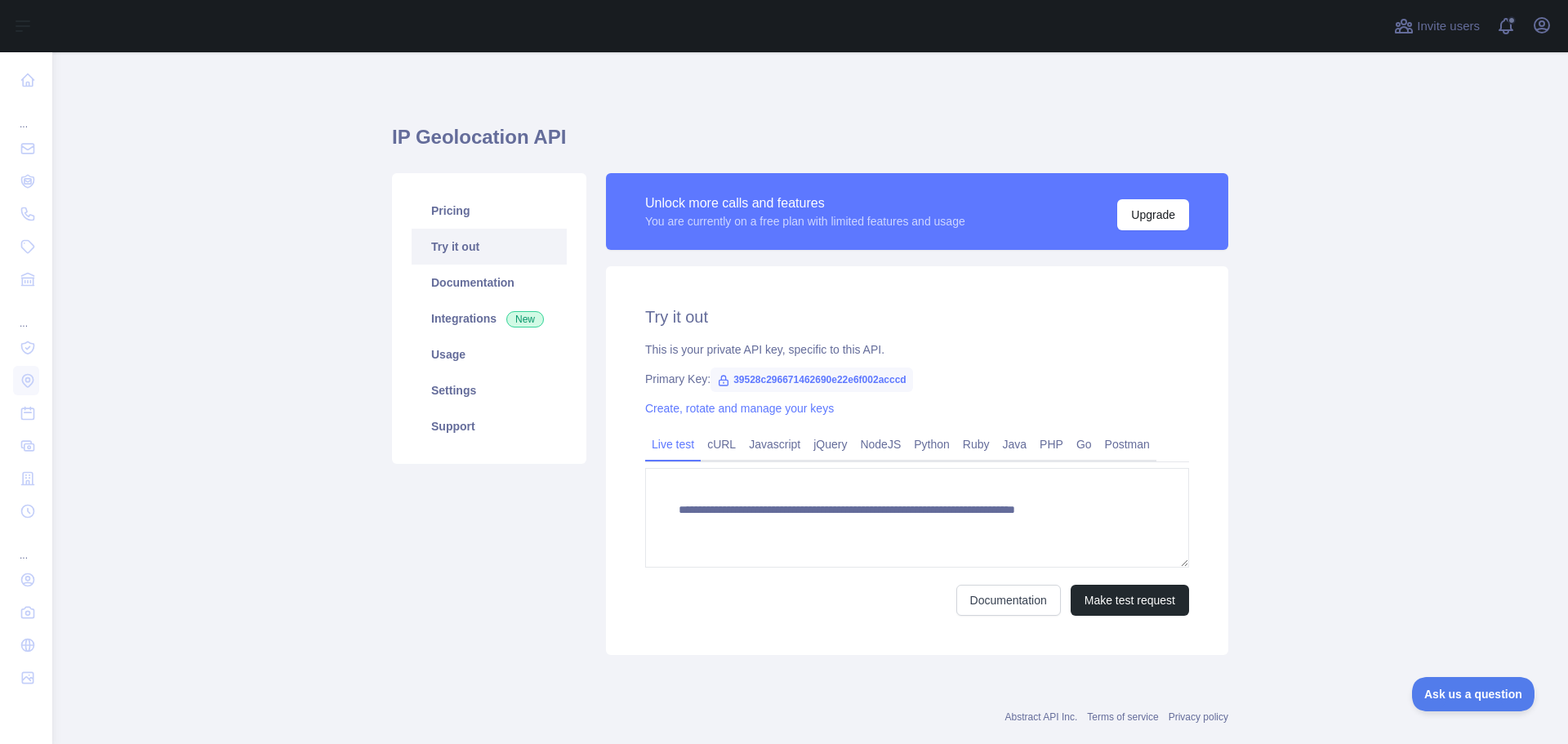
type textarea "**********"
click at [460, 213] on link "Pricing" at bounding box center [489, 210] width 155 height 36
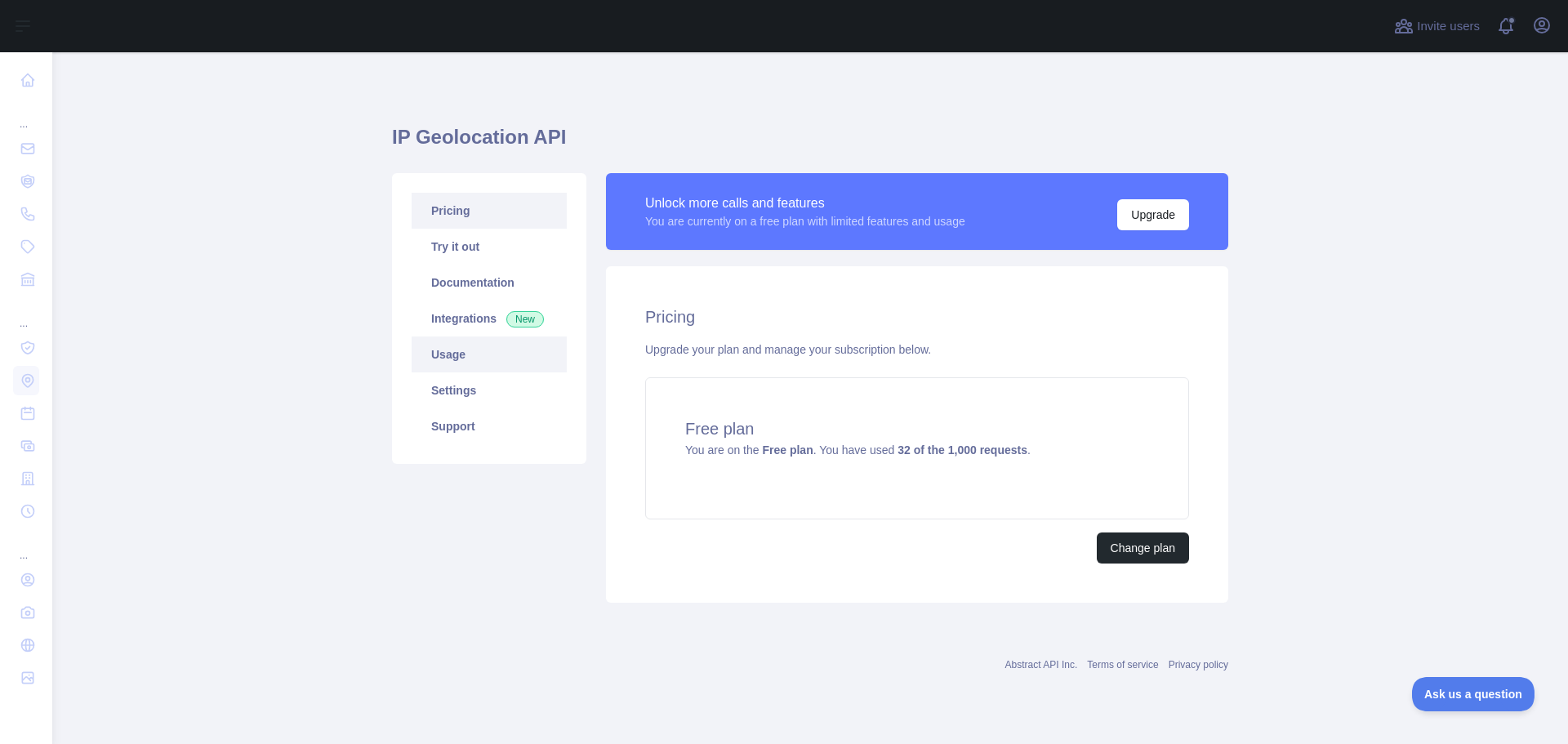
click at [460, 353] on link "Usage" at bounding box center [489, 354] width 155 height 36
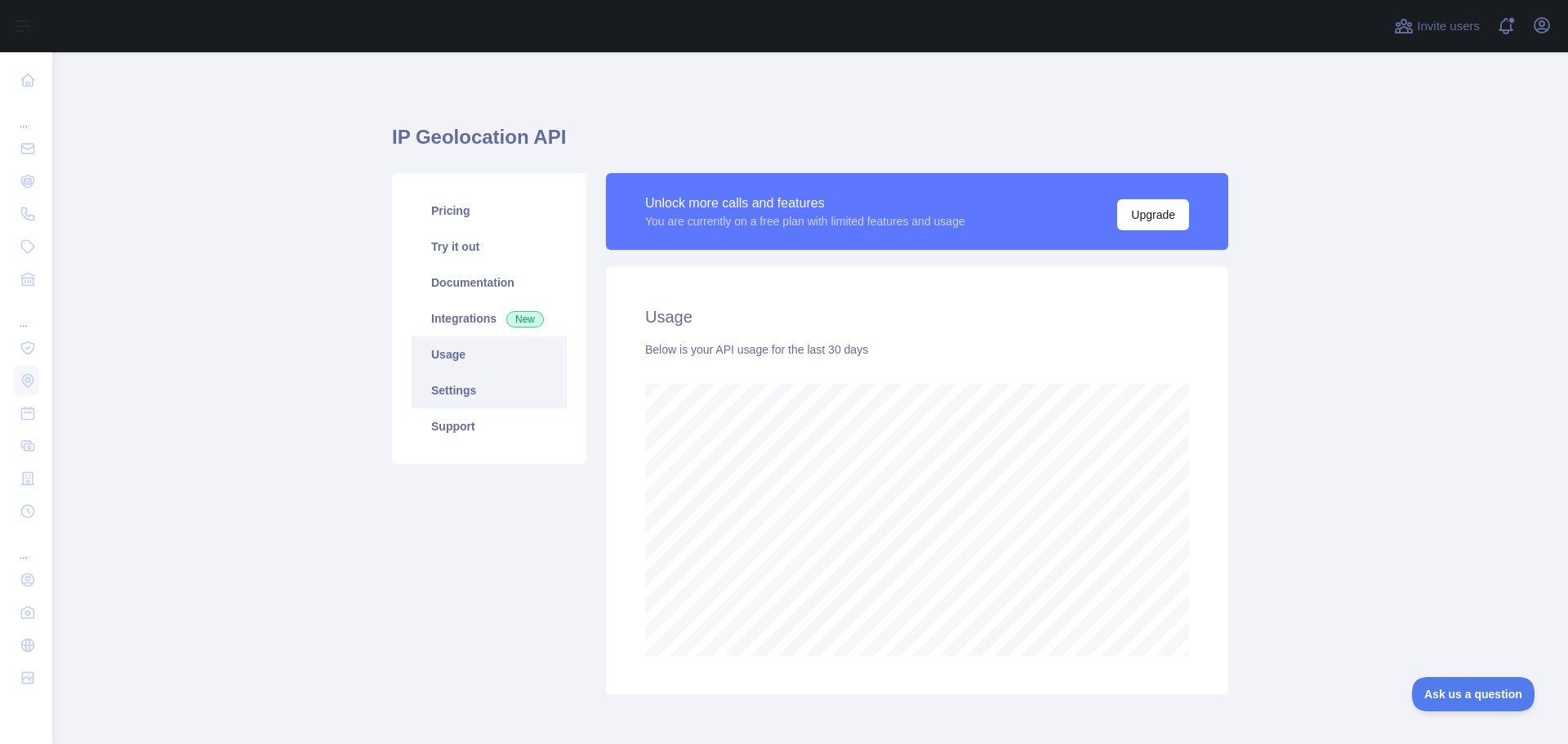
scroll to position [691, 1503]
click at [1289, 503] on main "IP Geolocation API Pricing Try it out Documentation Integrations New Usage Sett…" at bounding box center [811, 398] width 1516 height 691
click at [1312, 500] on main "IP Geolocation API Pricing Try it out Documentation Integrations New Usage Sett…" at bounding box center [811, 398] width 1516 height 691
drag, startPoint x: 1324, startPoint y: 499, endPoint x: 1354, endPoint y: 499, distance: 30.0
click at [1325, 499] on main "IP Geolocation API Pricing Try it out Documentation Integrations New Usage Sett…" at bounding box center [811, 398] width 1516 height 691
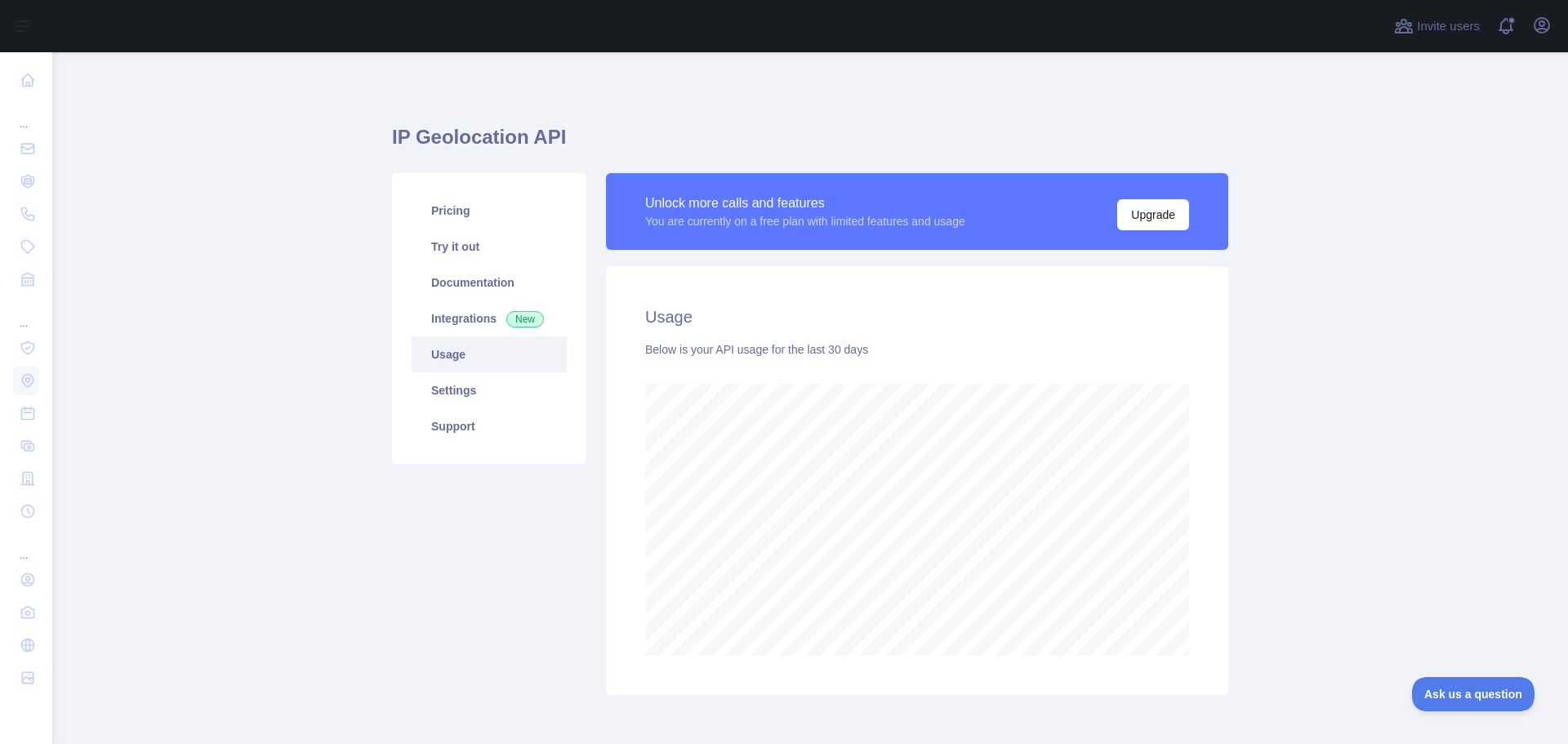
click at [1354, 499] on main "IP Geolocation API Pricing Try it out Documentation Integrations New Usage Sett…" at bounding box center [811, 398] width 1516 height 691
click at [1289, 434] on main "IP Geolocation API Pricing Try it out Documentation Integrations New Usage Sett…" at bounding box center [811, 398] width 1516 height 691
click at [1300, 438] on main "IP Geolocation API Pricing Try it out Documentation Integrations New Usage Sett…" at bounding box center [811, 398] width 1516 height 691
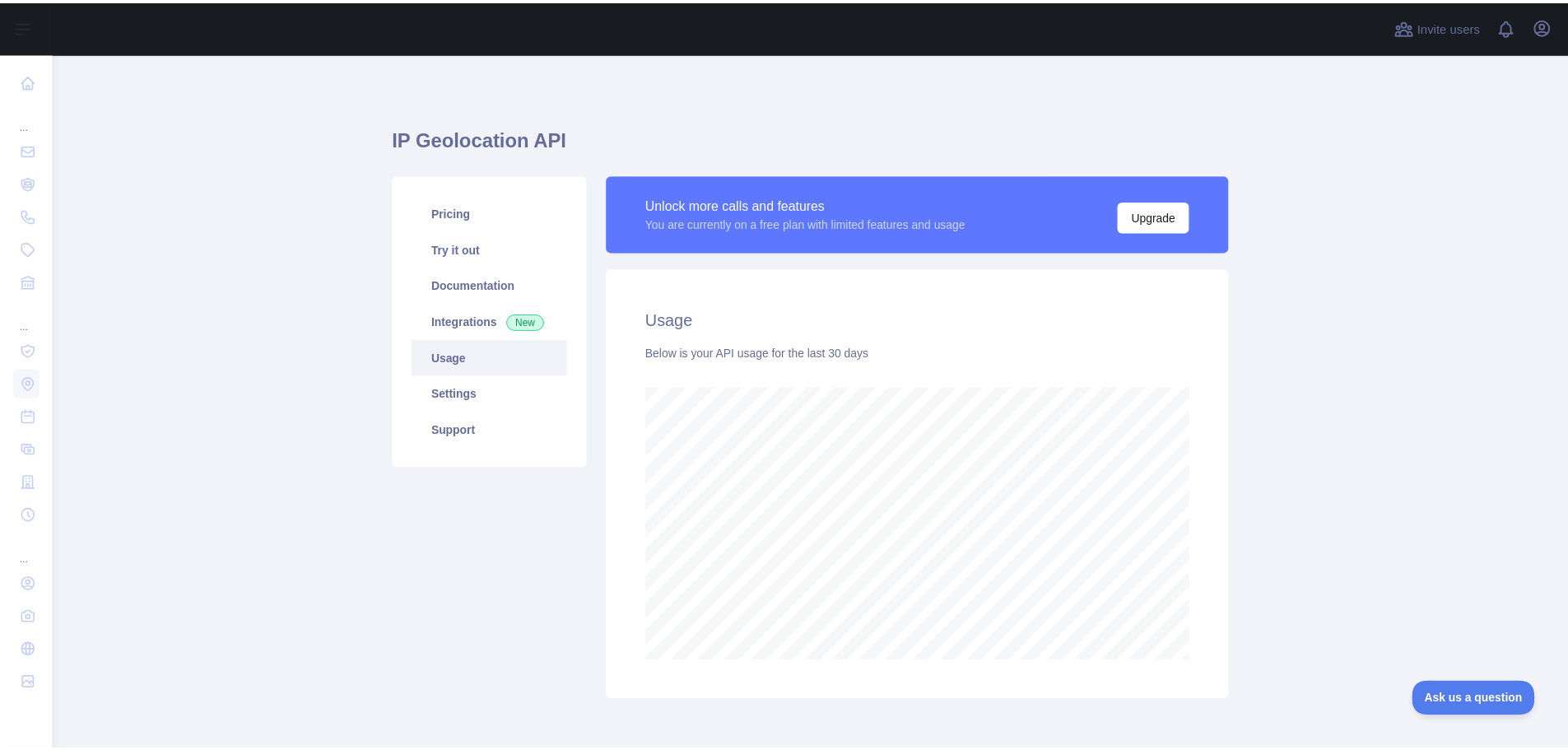
scroll to position [822316, 821592]
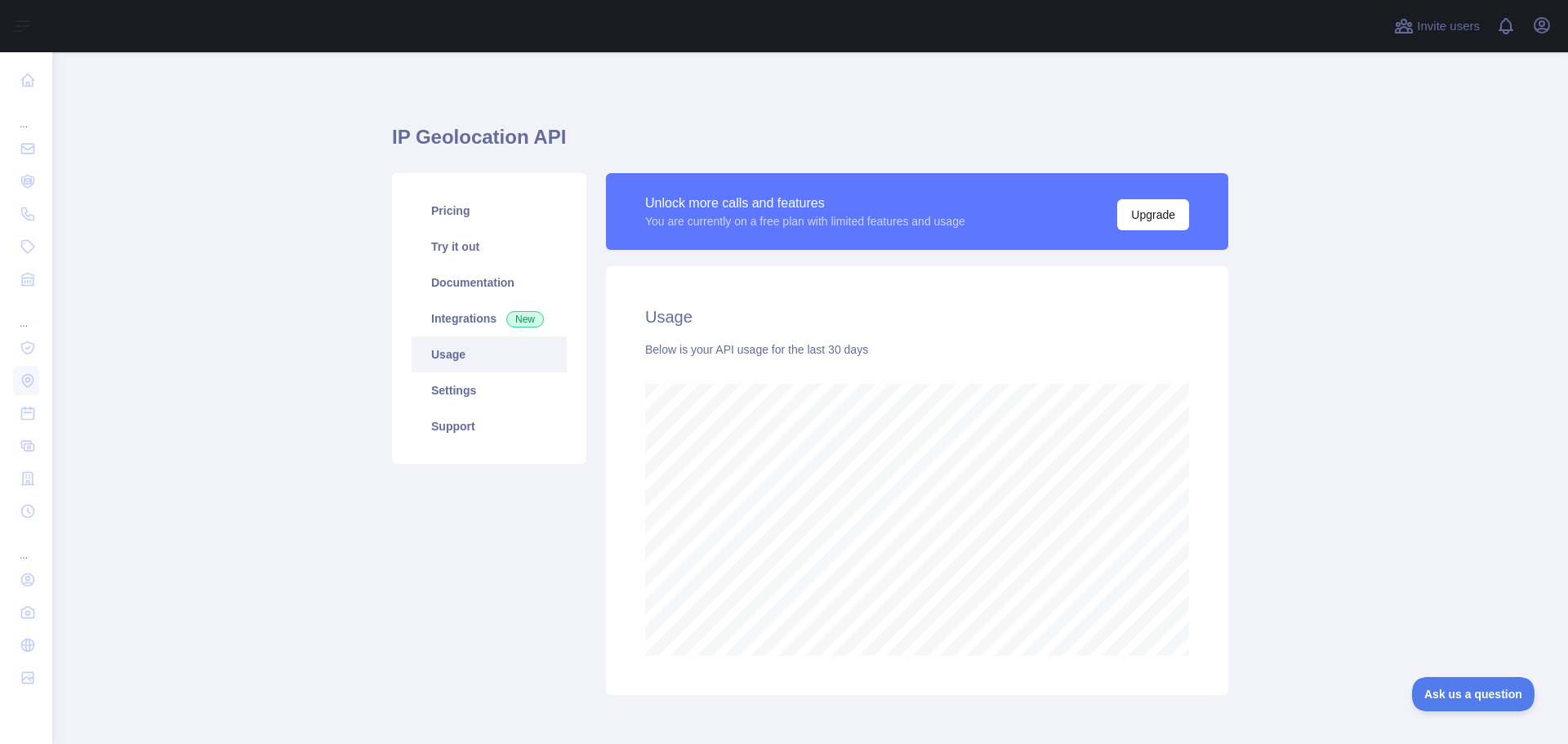
click at [1261, 431] on main "IP Geolocation API Pricing Try it out Documentation Integrations New Usage Sett…" at bounding box center [811, 398] width 1516 height 691
click at [1275, 433] on main "IP Geolocation API Pricing Try it out Documentation Integrations New Usage Sett…" at bounding box center [811, 398] width 1516 height 691
click at [1361, 447] on main "IP Geolocation API Pricing Try it out Documentation Integrations New Usage Sett…" at bounding box center [811, 398] width 1516 height 691
click at [1364, 447] on main "IP Geolocation API Pricing Try it out Documentation Integrations New Usage Sett…" at bounding box center [811, 398] width 1516 height 691
click at [1379, 450] on main "IP Geolocation API Pricing Try it out Documentation Integrations New Usage Sett…" at bounding box center [811, 398] width 1516 height 691
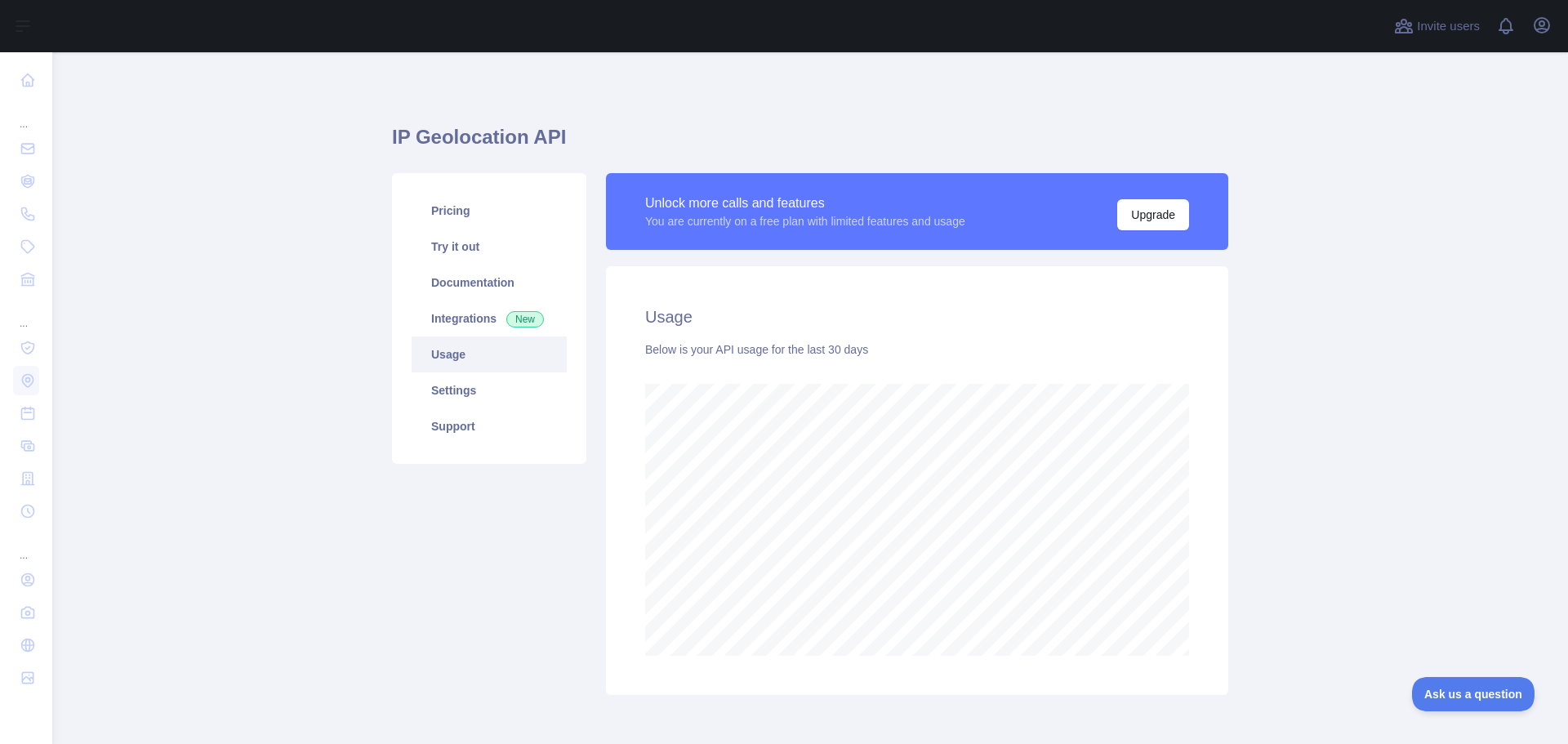
click at [1381, 450] on main "IP Geolocation API Pricing Try it out Documentation Integrations New Usage Sett…" at bounding box center [811, 398] width 1516 height 691
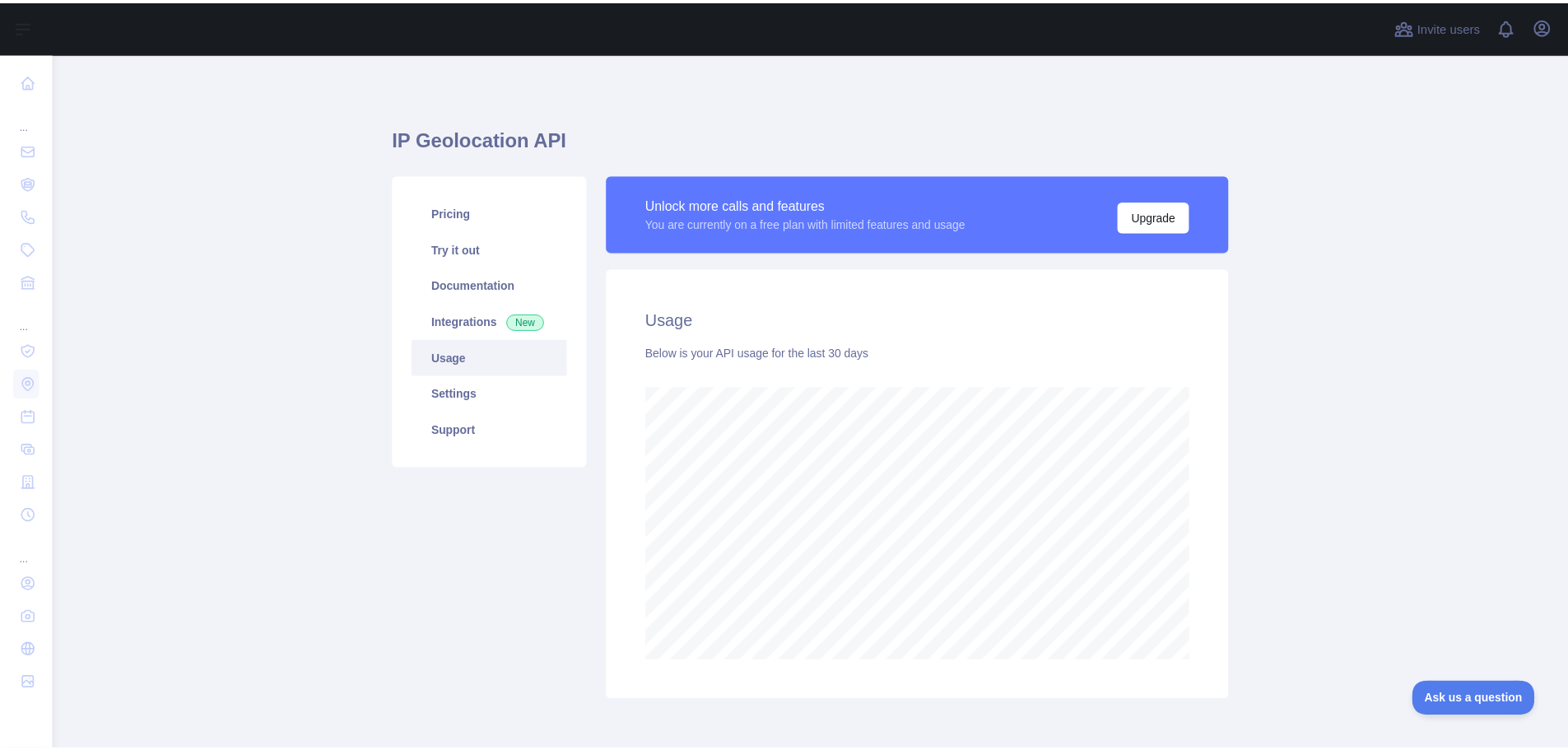
scroll to position [697, 1503]
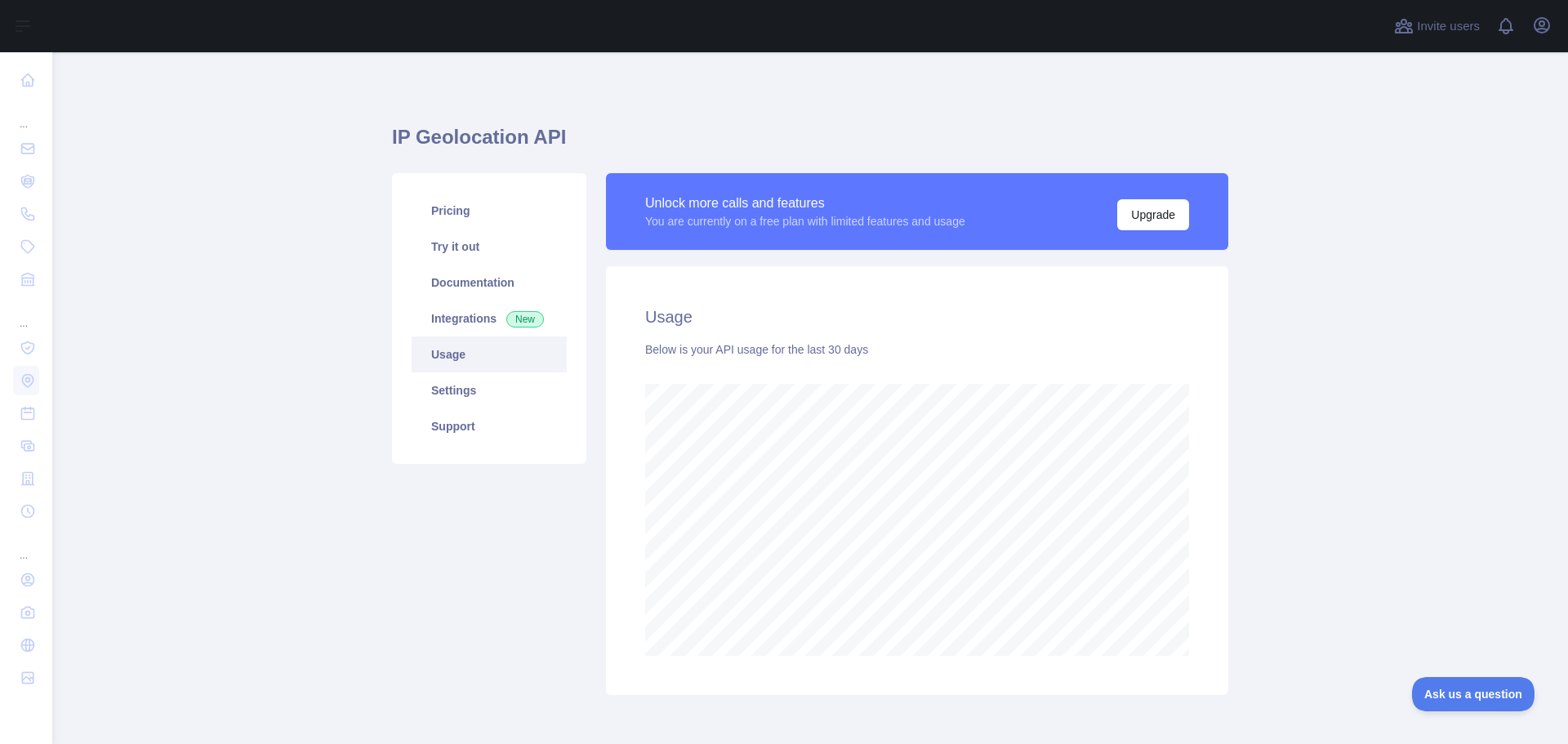
click at [1405, 455] on main "IP Geolocation API Pricing Try it out Documentation Integrations New Usage Sett…" at bounding box center [811, 398] width 1516 height 691
click at [1315, 443] on main "IP Geolocation API Pricing Try it out Documentation Integrations New Usage Sett…" at bounding box center [811, 398] width 1516 height 691
click at [1324, 447] on main "IP Geolocation API Pricing Try it out Documentation Integrations New Usage Sett…" at bounding box center [811, 398] width 1516 height 691
drag, startPoint x: 1368, startPoint y: 449, endPoint x: 1374, endPoint y: 456, distance: 9.2
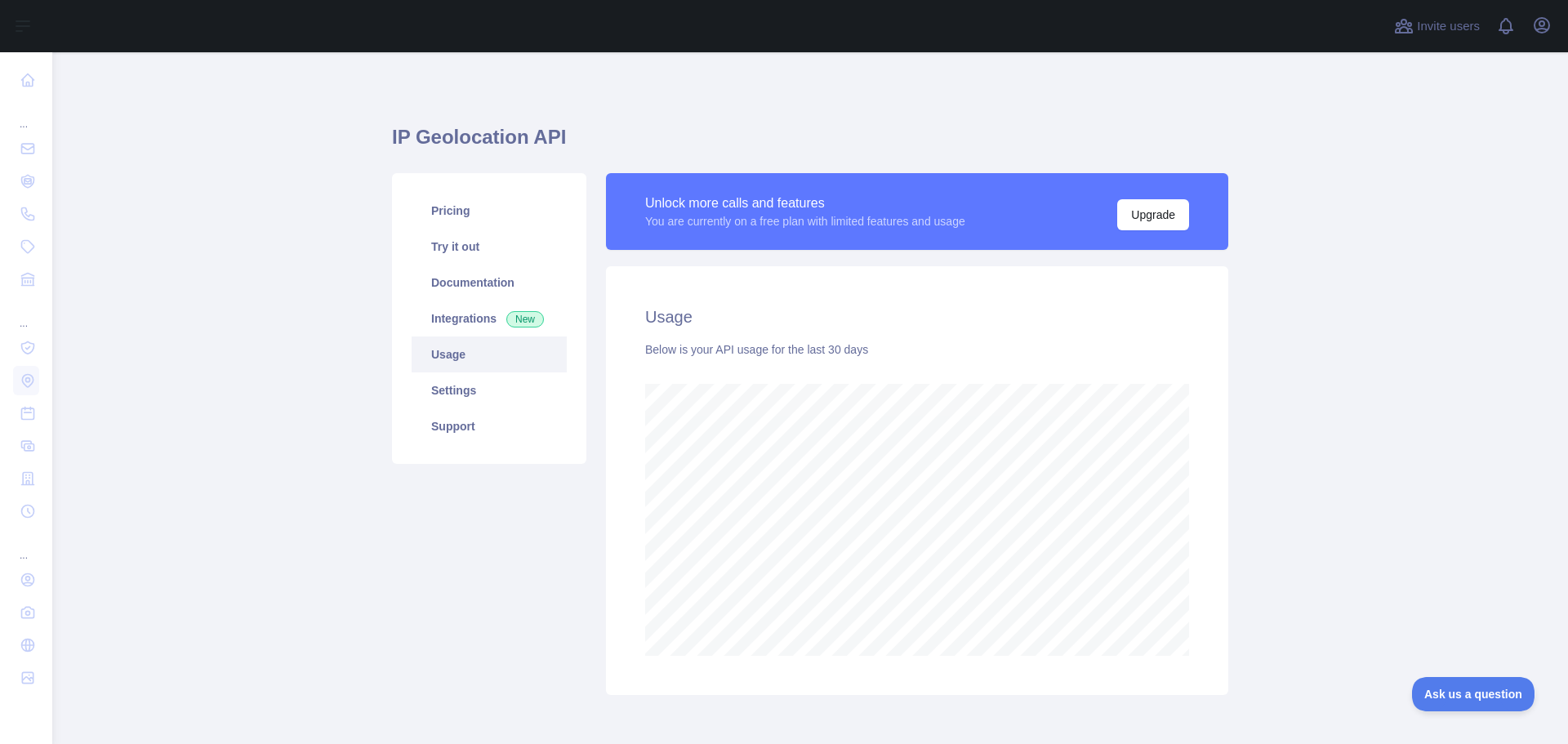
click at [1369, 450] on main "IP Geolocation API Pricing Try it out Documentation Integrations New Usage Sett…" at bounding box center [811, 398] width 1516 height 691
click at [1374, 456] on main "IP Geolocation API Pricing Try it out Documentation Integrations New Usage Sett…" at bounding box center [811, 398] width 1516 height 691
click at [1348, 457] on main "IP Geolocation API Pricing Try it out Documentation Integrations New Usage Sett…" at bounding box center [811, 398] width 1516 height 691
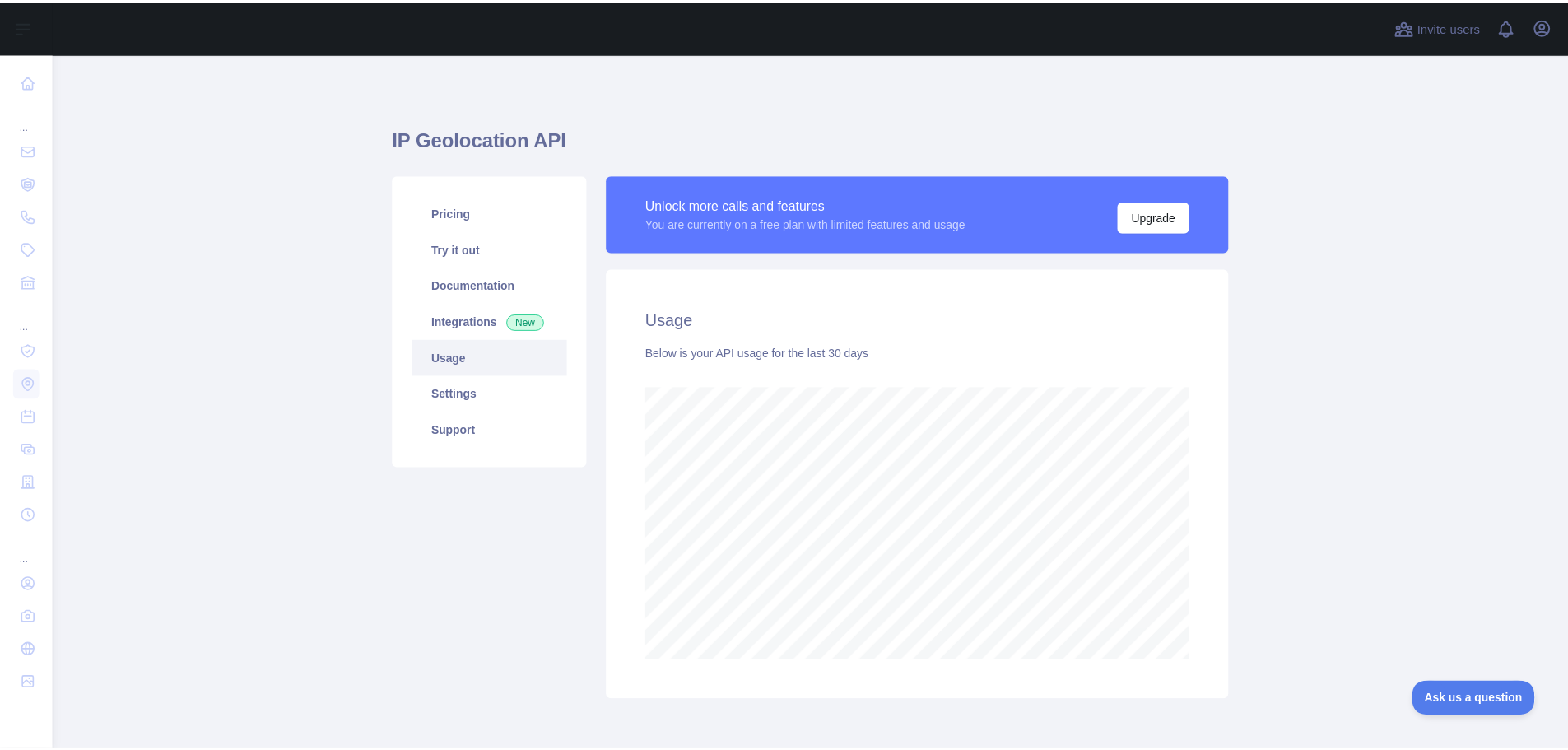
scroll to position [0, 0]
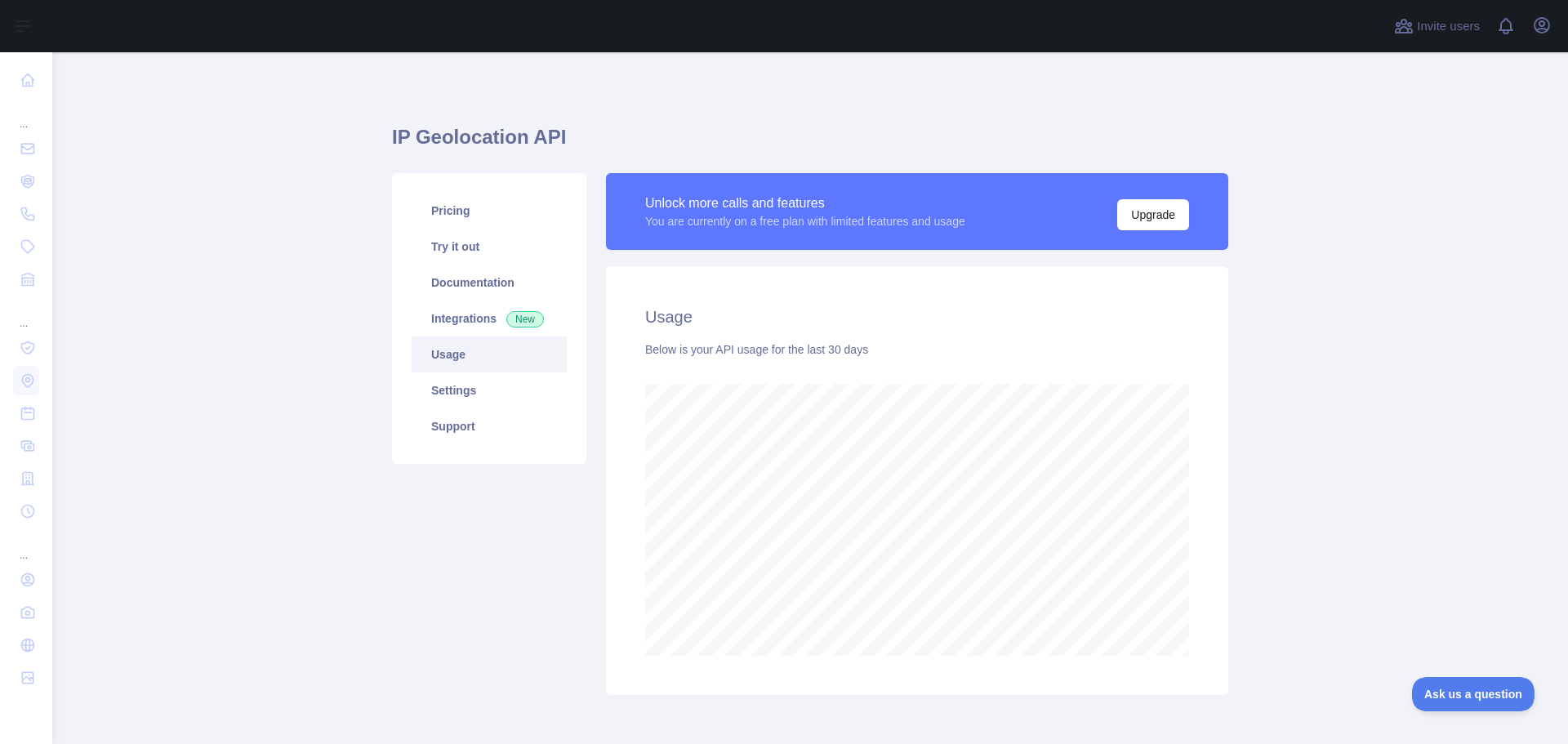
click at [1343, 444] on main "IP Geolocation API Pricing Try it out Documentation Integrations New Usage Sett…" at bounding box center [811, 398] width 1516 height 691
click at [1373, 461] on main "IP Geolocation API Pricing Try it out Documentation Integrations New Usage Sett…" at bounding box center [811, 398] width 1516 height 691
click at [1374, 461] on main "IP Geolocation API Pricing Try it out Documentation Integrations New Usage Sett…" at bounding box center [811, 398] width 1516 height 691
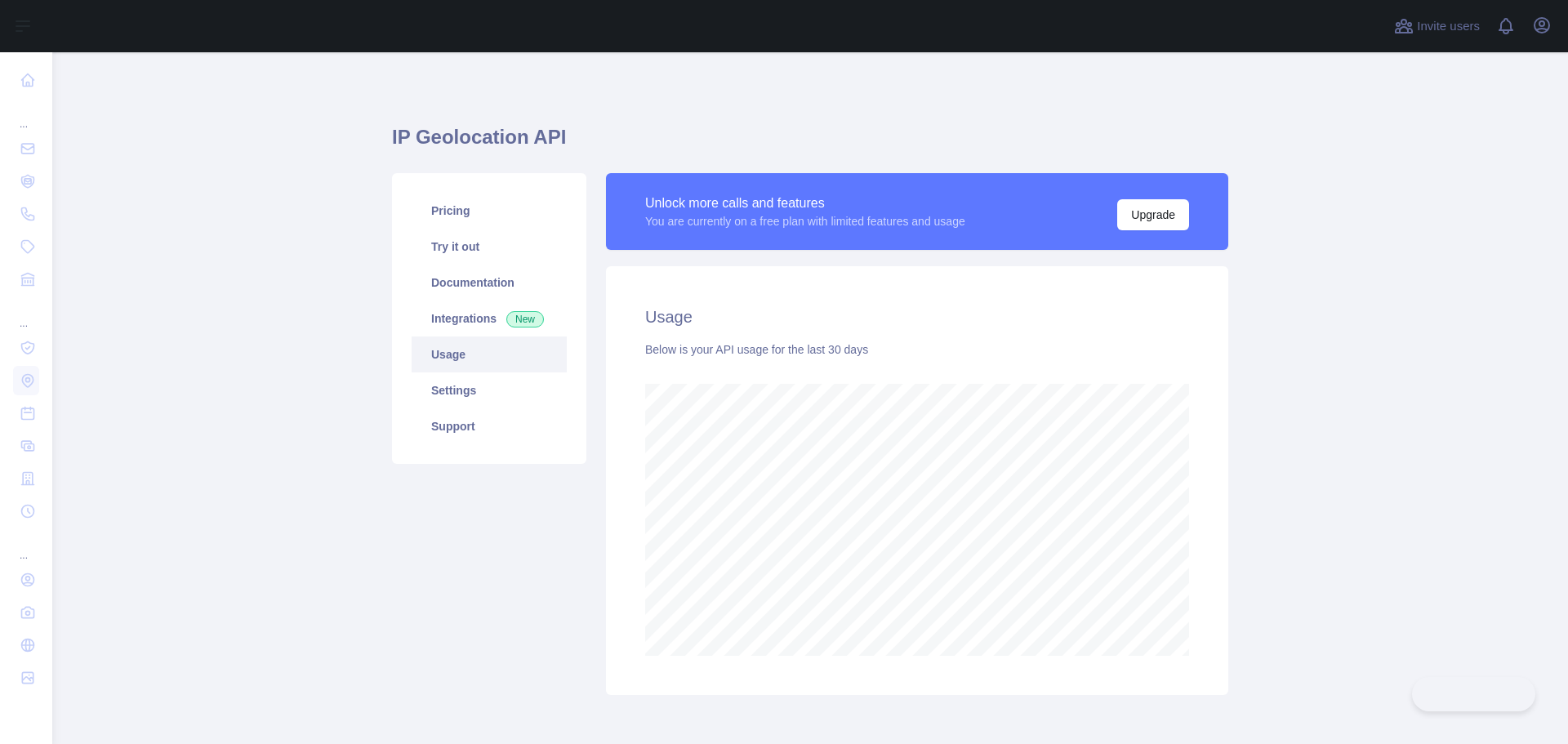
click at [1301, 453] on main "IP Geolocation API Pricing Try it out Documentation Integrations New Usage Sett…" at bounding box center [811, 398] width 1516 height 691
drag, startPoint x: 1295, startPoint y: 430, endPoint x: 1311, endPoint y: 436, distance: 17.1
click at [1296, 431] on main "IP Geolocation API Pricing Try it out Documentation Integrations New Usage Sett…" at bounding box center [811, 398] width 1516 height 691
click at [1311, 436] on main "IP Geolocation API Pricing Try it out Documentation Integrations New Usage Sett…" at bounding box center [811, 398] width 1516 height 691
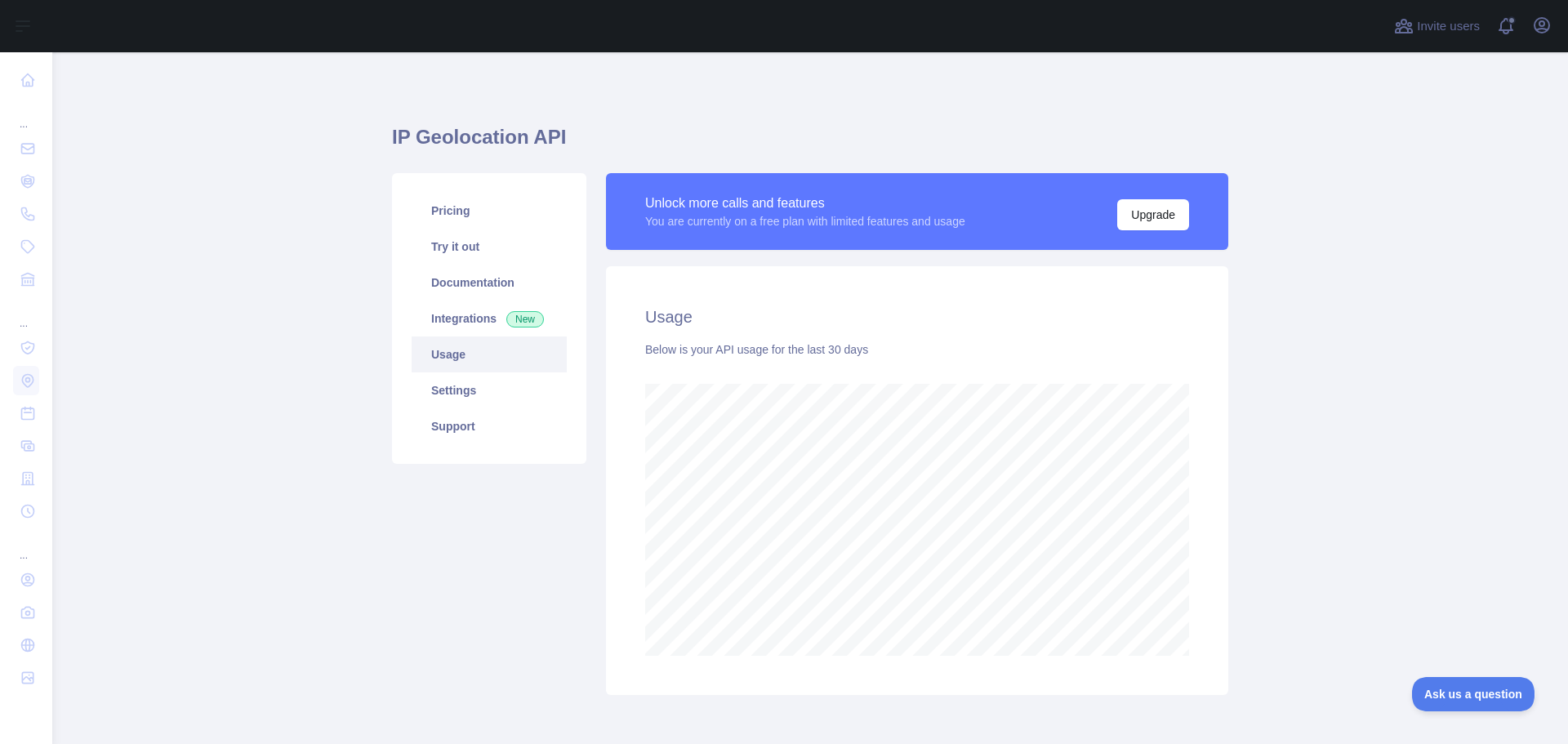
click at [1304, 459] on main "IP Geolocation API Pricing Try it out Documentation Integrations New Usage Sett…" at bounding box center [811, 398] width 1516 height 691
click at [1304, 467] on main "IP Geolocation API Pricing Try it out Documentation Integrations New Usage Sett…" at bounding box center [811, 398] width 1516 height 691
click at [1304, 453] on main "IP Geolocation API Pricing Try it out Documentation Integrations New Usage Sett…" at bounding box center [811, 398] width 1516 height 691
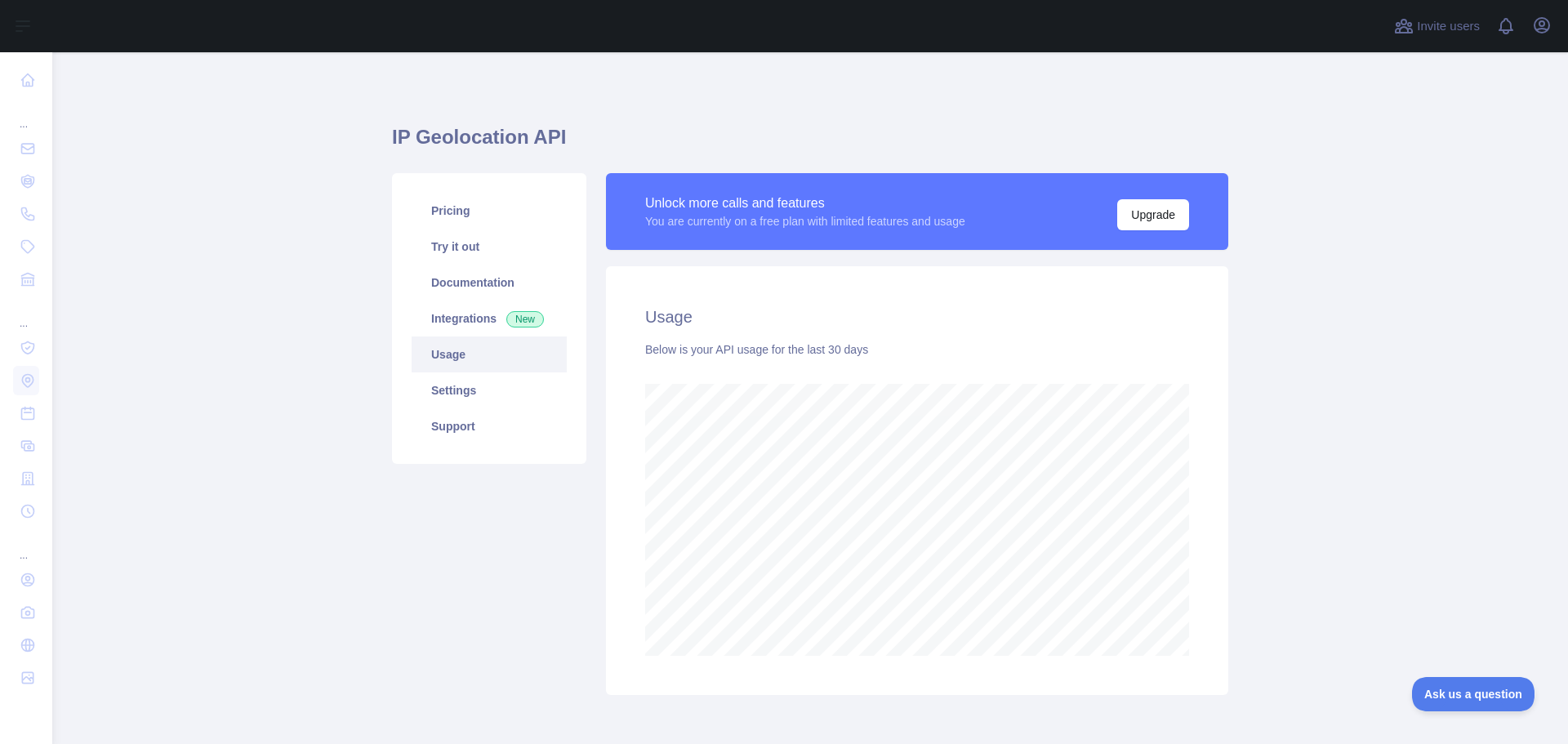
drag, startPoint x: 1289, startPoint y: 423, endPoint x: 1298, endPoint y: 427, distance: 9.8
click at [1289, 424] on main "IP Geolocation API Pricing Try it out Documentation Integrations New Usage Sett…" at bounding box center [811, 398] width 1516 height 691
click at [1298, 427] on main "IP Geolocation API Pricing Try it out Documentation Integrations New Usage Sett…" at bounding box center [811, 398] width 1516 height 691
click at [1294, 441] on main "IP Geolocation API Pricing Try it out Documentation Integrations New Usage Sett…" at bounding box center [811, 398] width 1516 height 691
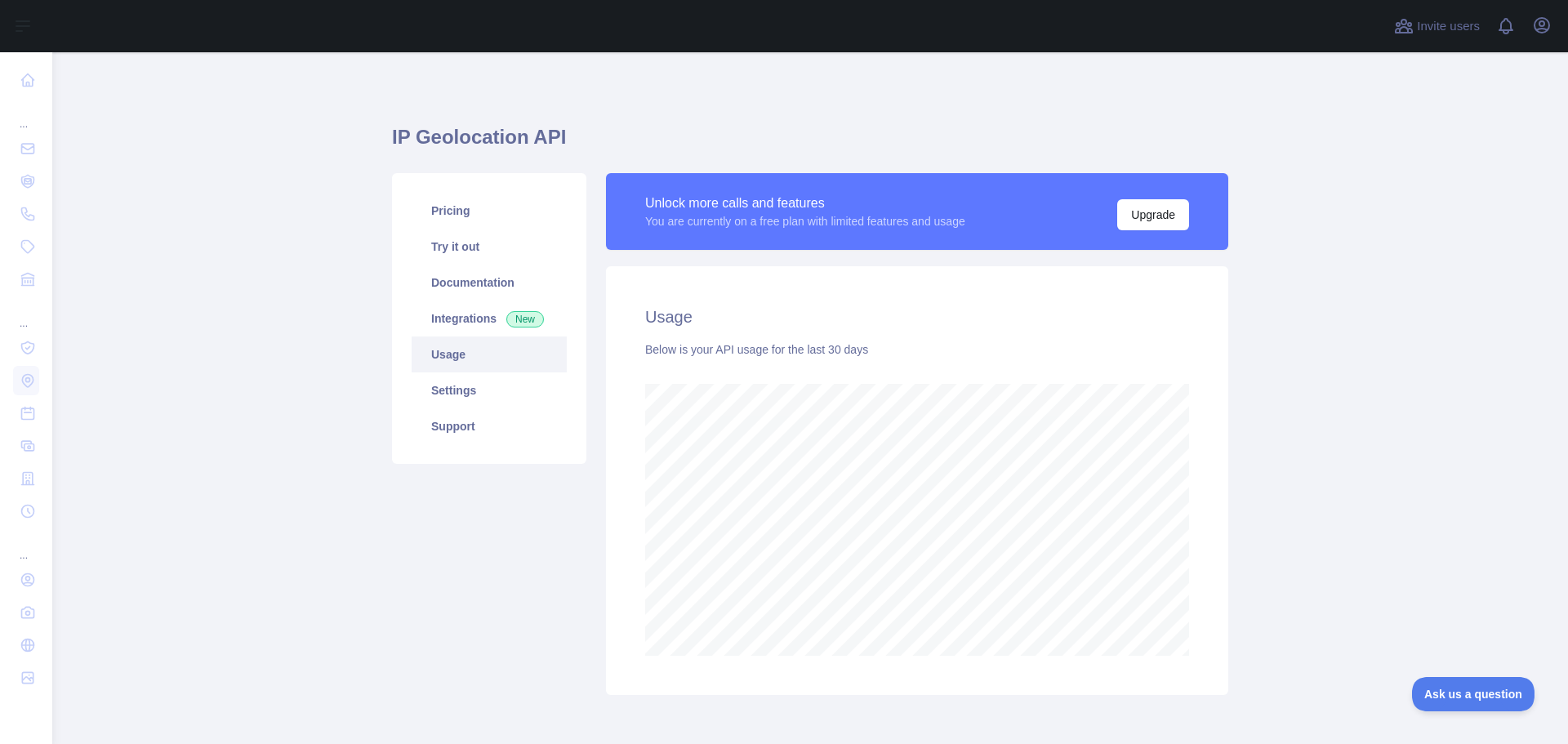
scroll to position [0, 0]
drag, startPoint x: 1294, startPoint y: 455, endPoint x: 1322, endPoint y: 458, distance: 28.2
click at [1295, 455] on main "IP Geolocation API Pricing Try it out Documentation Integrations New Usage Sett…" at bounding box center [811, 398] width 1516 height 691
click at [1322, 458] on main "IP Geolocation API Pricing Try it out Documentation Integrations New Usage Sett…" at bounding box center [811, 398] width 1516 height 691
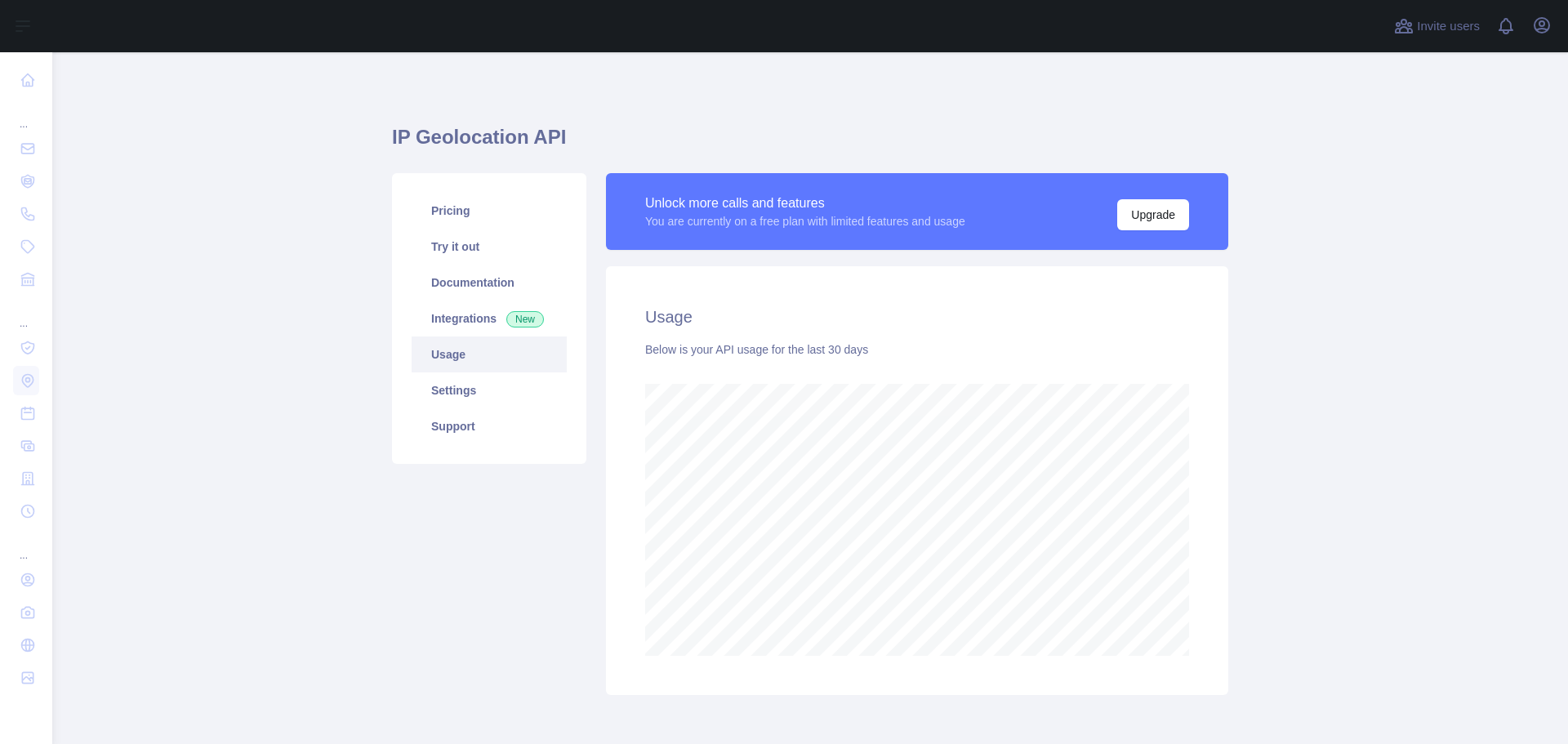
click at [1311, 457] on main "IP Geolocation API Pricing Try it out Documentation Integrations New Usage Sett…" at bounding box center [811, 398] width 1516 height 691
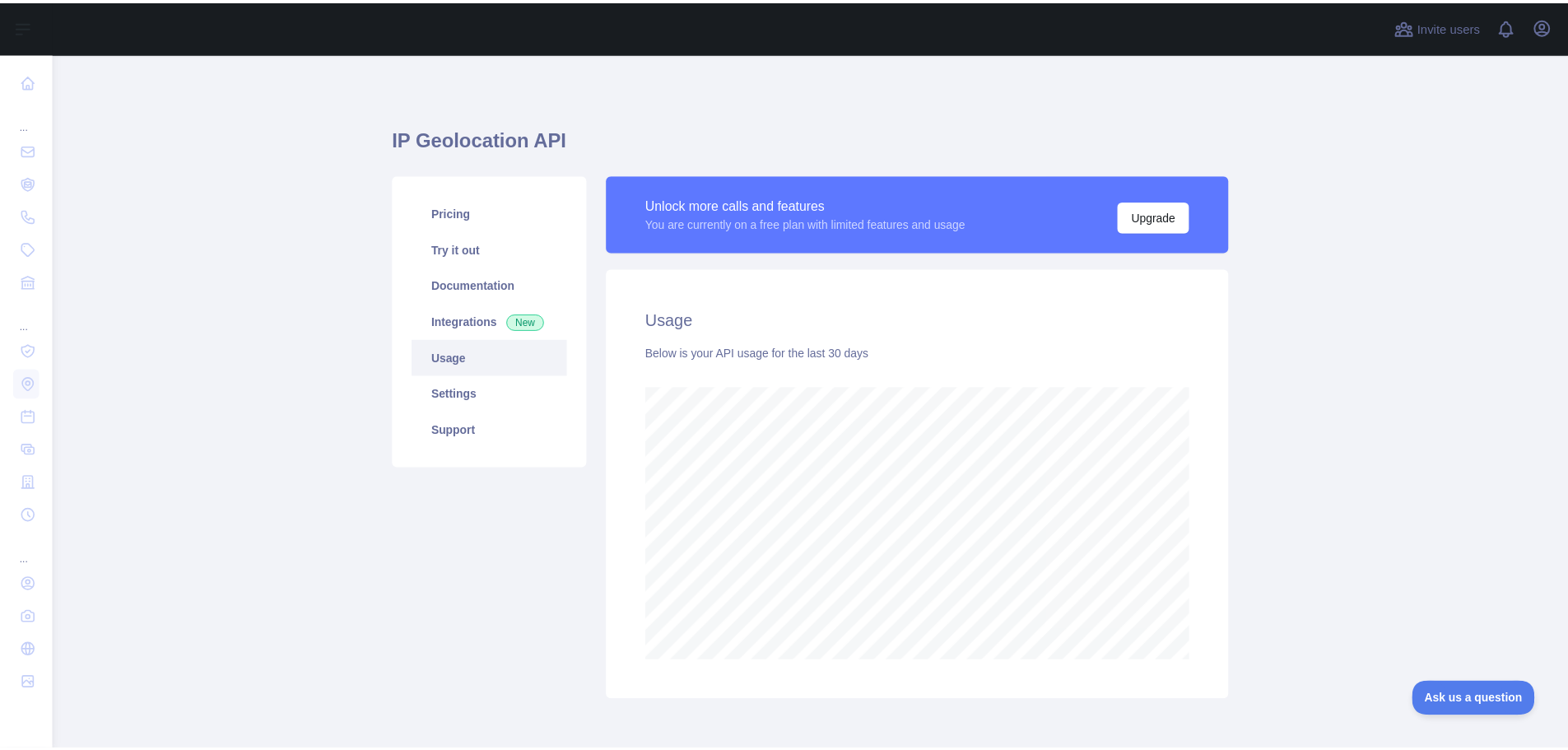
scroll to position [0, 0]
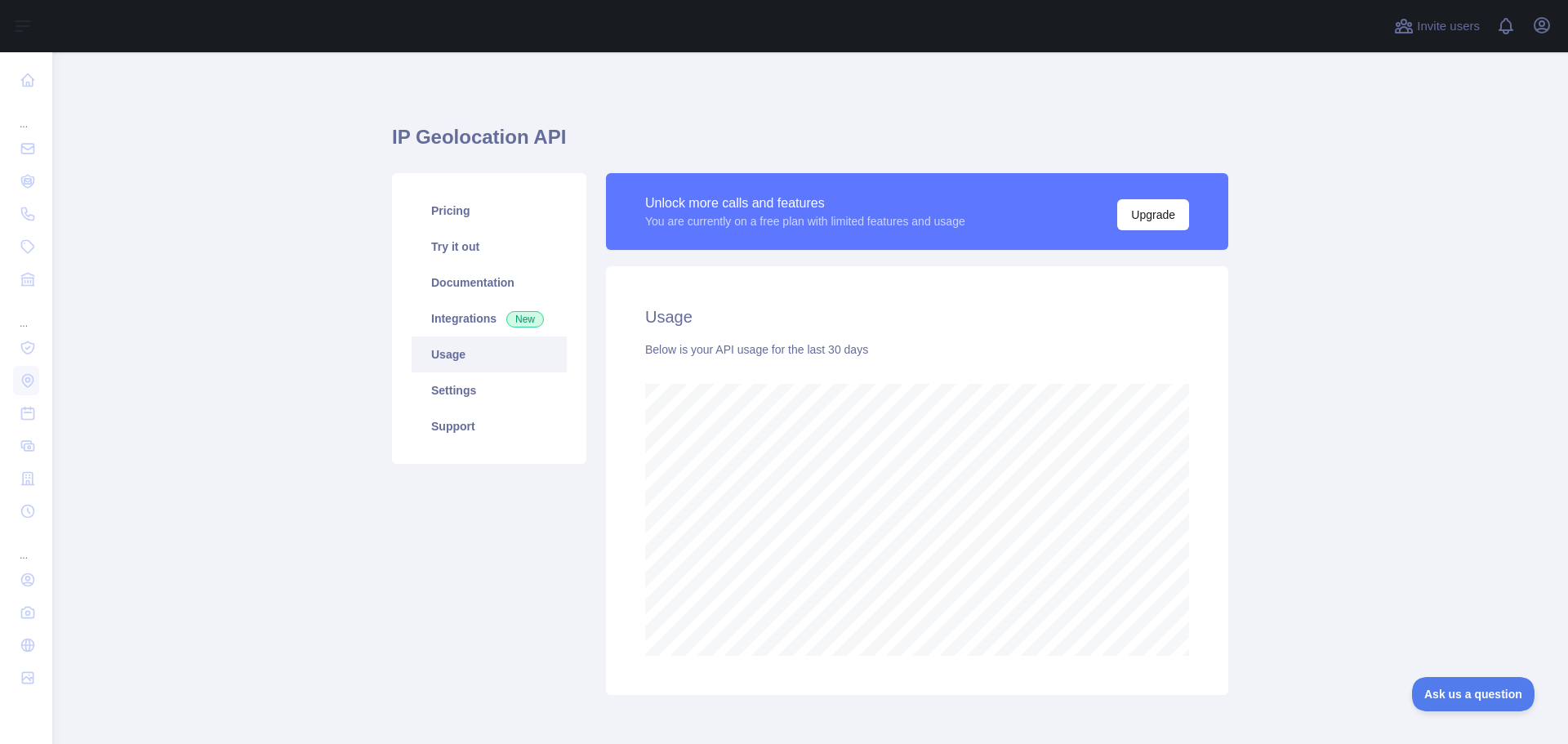
click at [1311, 401] on main "IP Geolocation API Pricing Try it out Documentation Integrations New Usage Sett…" at bounding box center [811, 398] width 1516 height 691
click at [1362, 502] on main "IP Geolocation API Pricing Try it out Documentation Integrations New Usage Sett…" at bounding box center [811, 398] width 1516 height 691
click at [1325, 514] on main "IP Geolocation API Pricing Try it out Documentation Integrations New Usage Sett…" at bounding box center [811, 398] width 1516 height 691
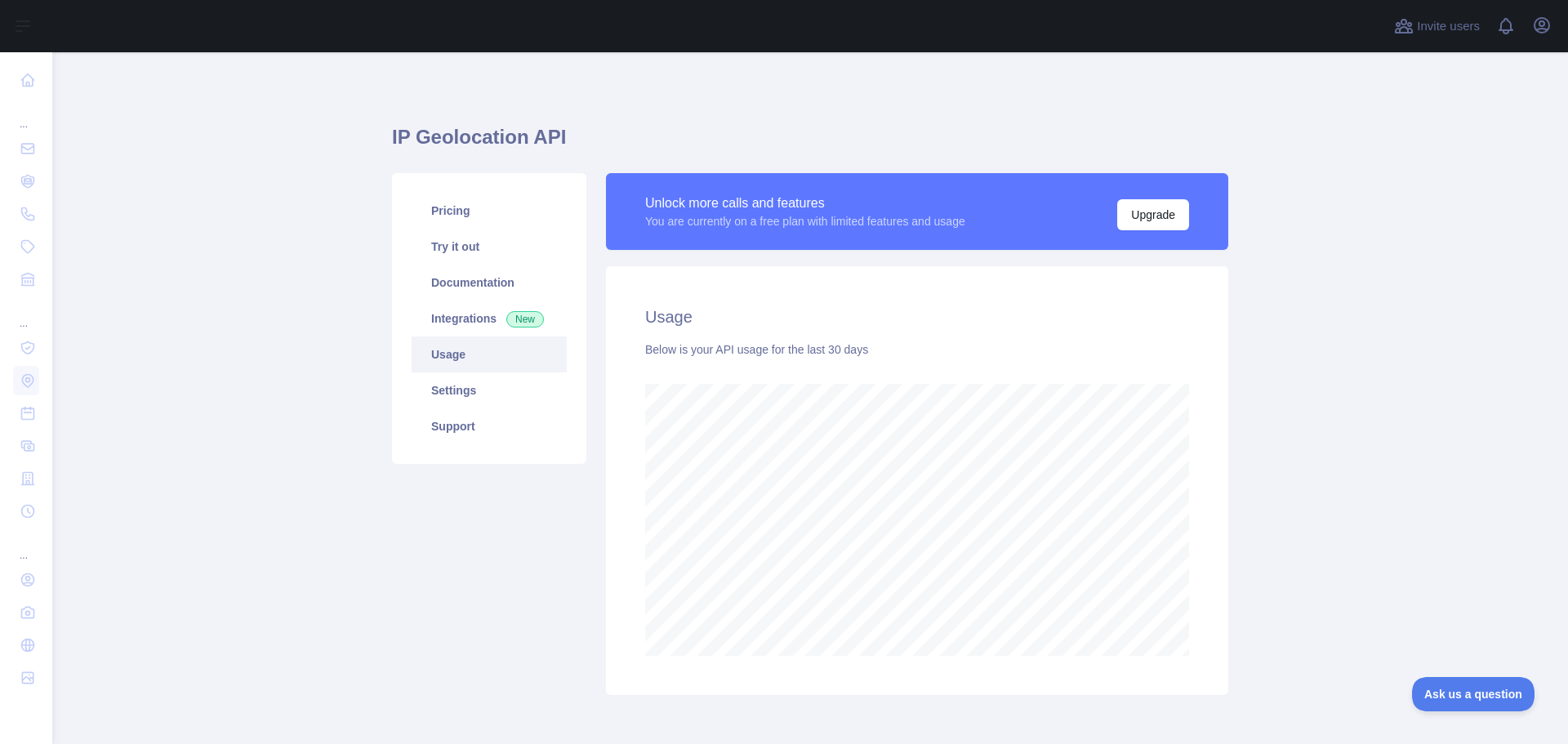
click at [1338, 489] on main "IP Geolocation API Pricing Try it out Documentation Integrations New Usage Sett…" at bounding box center [811, 398] width 1516 height 691
click at [1339, 490] on main "IP Geolocation API Pricing Try it out Documentation Integrations New Usage Sett…" at bounding box center [811, 398] width 1516 height 691
drag, startPoint x: 1281, startPoint y: 419, endPoint x: 1286, endPoint y: 433, distance: 14.9
click at [1281, 420] on main "IP Geolocation API Pricing Try it out Documentation Integrations New Usage Sett…" at bounding box center [811, 398] width 1516 height 691
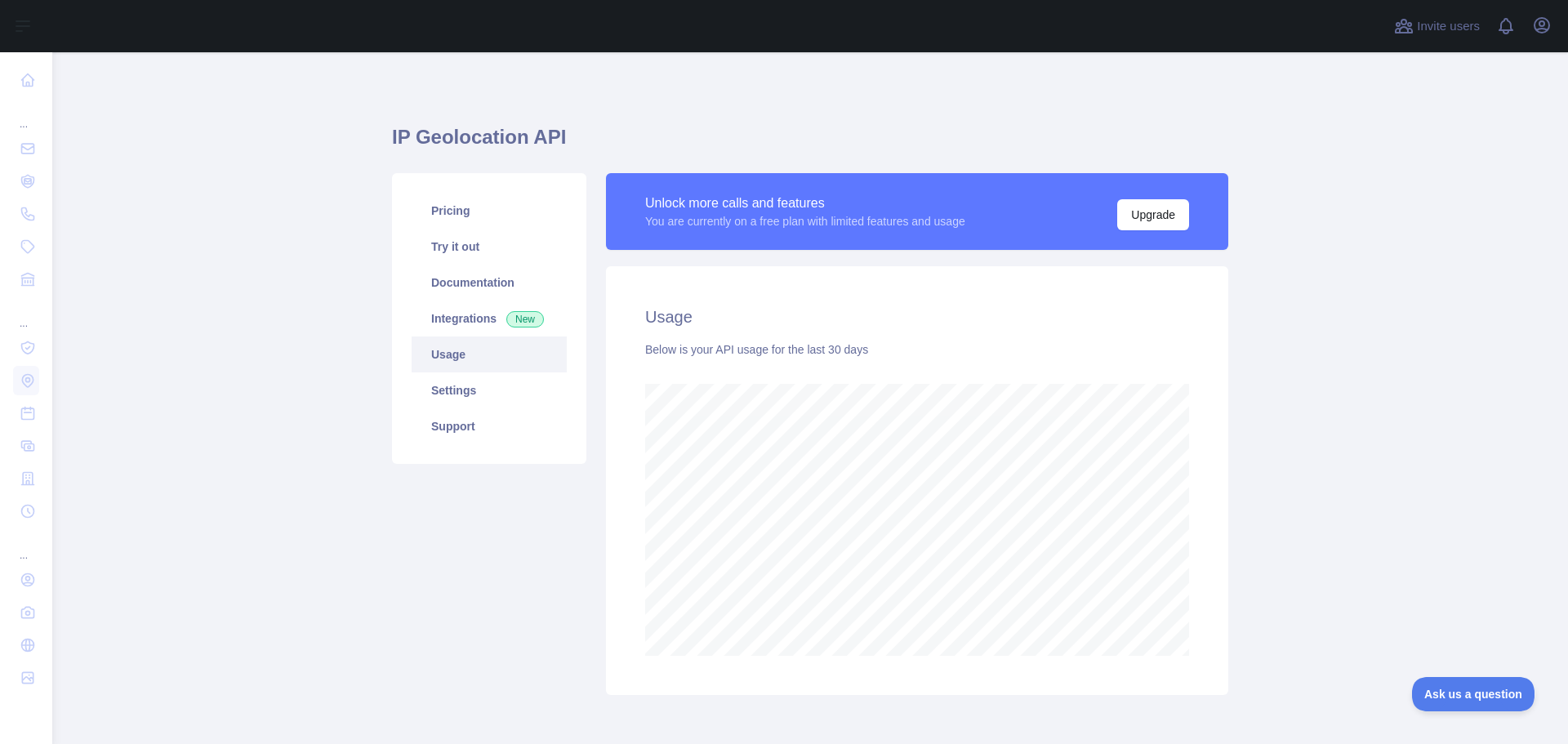
scroll to position [691, 1503]
click at [1286, 433] on main "IP Geolocation API Pricing Try it out Documentation Integrations New Usage Sett…" at bounding box center [811, 398] width 1516 height 691
drag, startPoint x: 1302, startPoint y: 411, endPoint x: 1348, endPoint y: 424, distance: 47.8
click at [1303, 413] on main "IP Geolocation API Pricing Try it out Documentation Integrations New Usage Sett…" at bounding box center [811, 398] width 1516 height 691
click at [1348, 424] on main "IP Geolocation API Pricing Try it out Documentation Integrations New Usage Sett…" at bounding box center [811, 398] width 1516 height 691
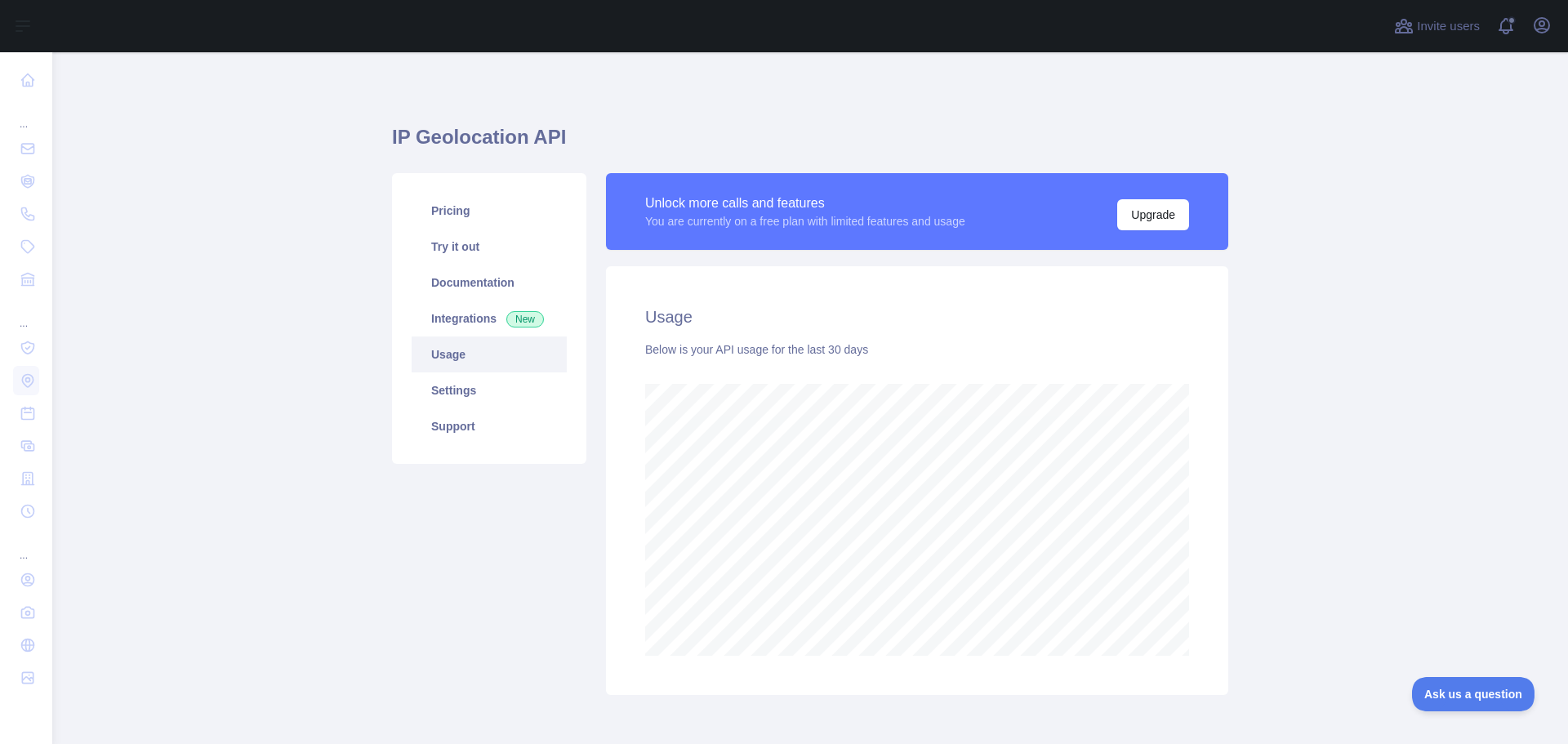
click at [1326, 426] on main "IP Geolocation API Pricing Try it out Documentation Integrations New Usage Sett…" at bounding box center [811, 398] width 1516 height 691
click at [1328, 426] on main "IP Geolocation API Pricing Try it out Documentation Integrations New Usage Sett…" at bounding box center [811, 398] width 1516 height 691
click at [1329, 432] on main "IP Geolocation API Pricing Try it out Documentation Integrations New Usage Sett…" at bounding box center [811, 398] width 1516 height 691
click at [1341, 429] on main "IP Geolocation API Pricing Try it out Documentation Integrations New Usage Sett…" at bounding box center [811, 398] width 1516 height 691
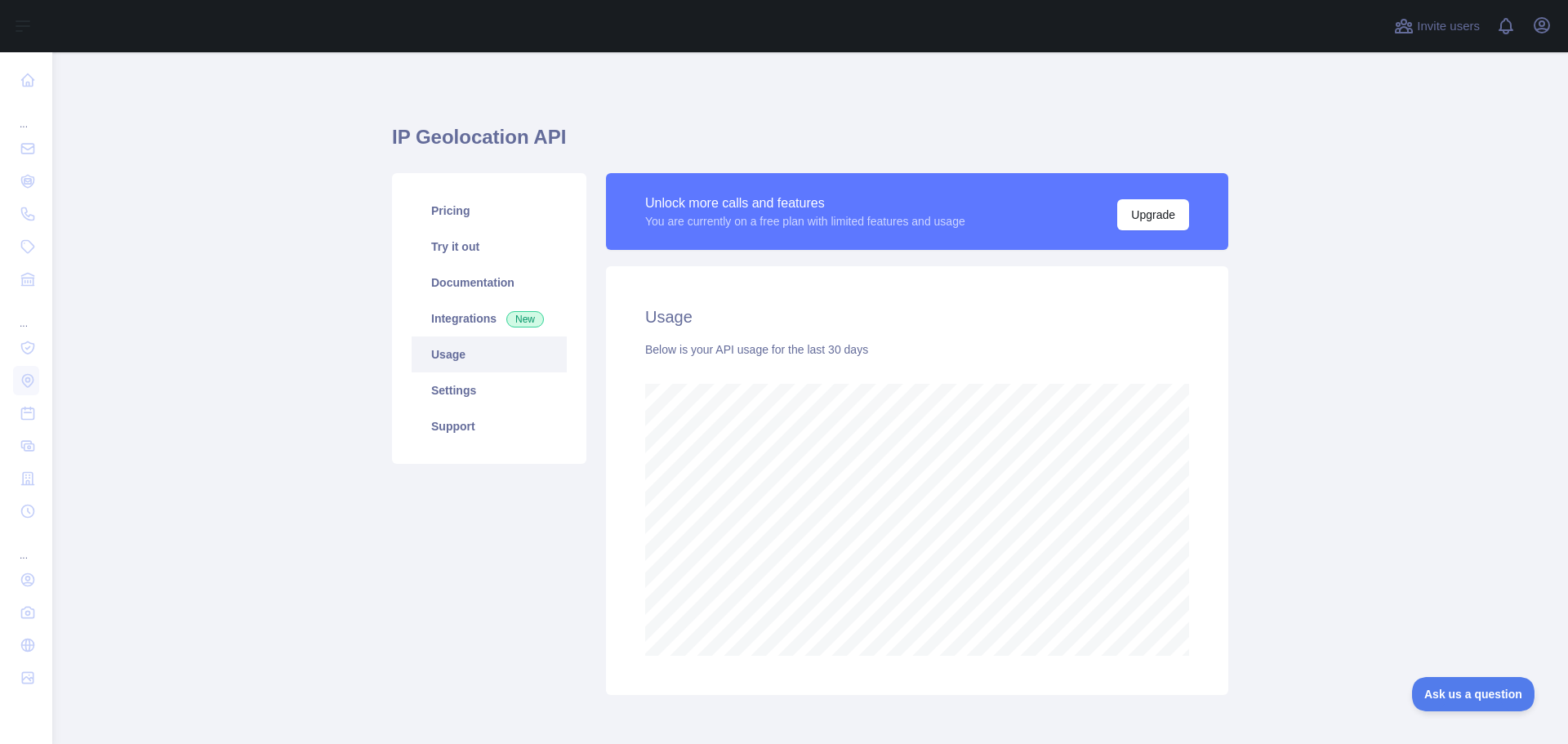
scroll to position [0, 0]
drag, startPoint x: 1308, startPoint y: 415, endPoint x: 1338, endPoint y: 423, distance: 31.0
click at [1310, 415] on main "IP Geolocation API Pricing Try it out Documentation Integrations New Usage Sett…" at bounding box center [811, 398] width 1516 height 691
click at [1338, 423] on main "IP Geolocation API Pricing Try it out Documentation Integrations New Usage Sett…" at bounding box center [811, 398] width 1516 height 691
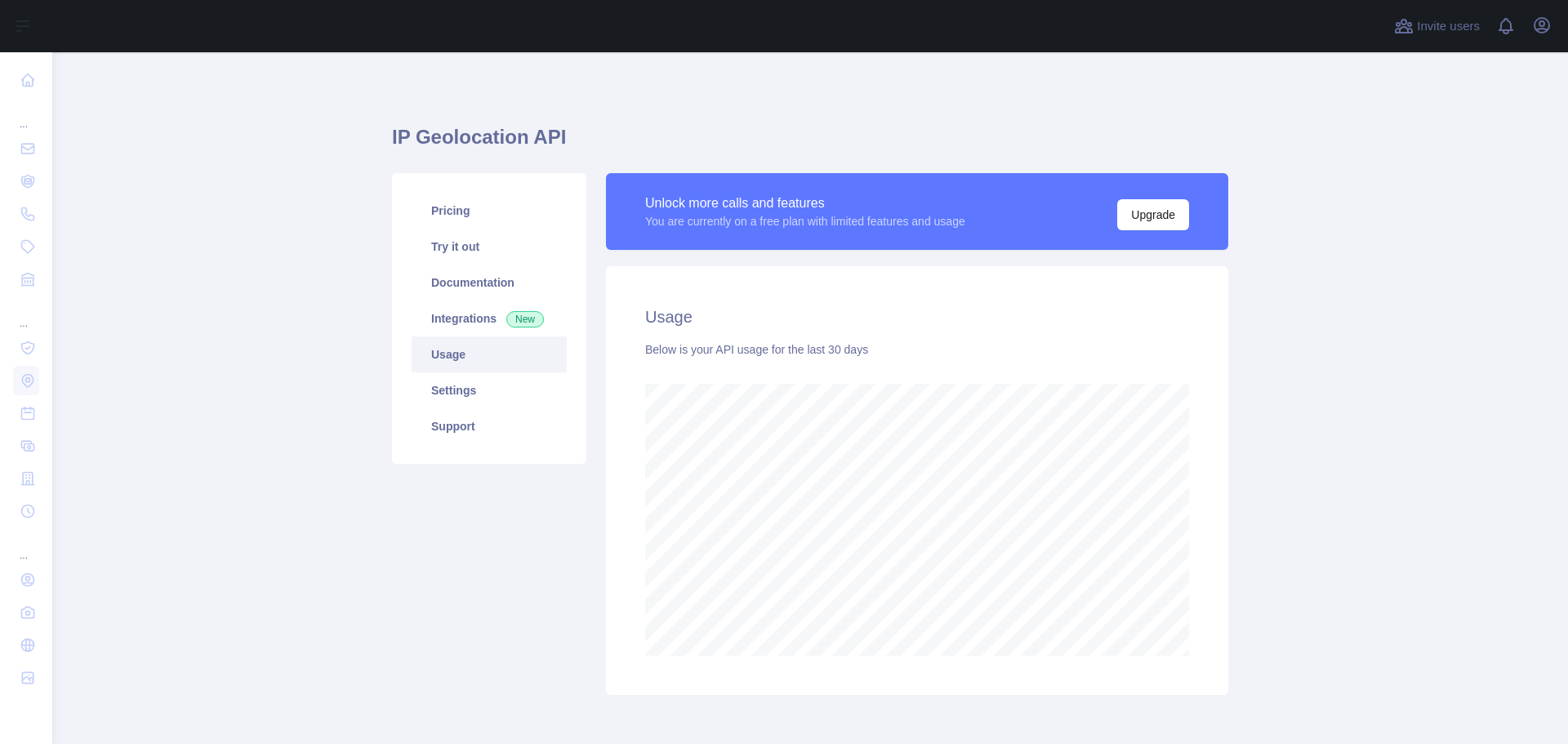
click at [1282, 428] on main "IP Geolocation API Pricing Try it out Documentation Integrations New Usage Sett…" at bounding box center [811, 398] width 1516 height 691
drag, startPoint x: 1266, startPoint y: 410, endPoint x: 1312, endPoint y: 414, distance: 46.2
click at [1267, 410] on main "IP Geolocation API Pricing Try it out Documentation Integrations New Usage Sett…" at bounding box center [811, 398] width 1516 height 691
click at [1312, 414] on main "IP Geolocation API Pricing Try it out Documentation Integrations New Usage Sett…" at bounding box center [811, 398] width 1516 height 691
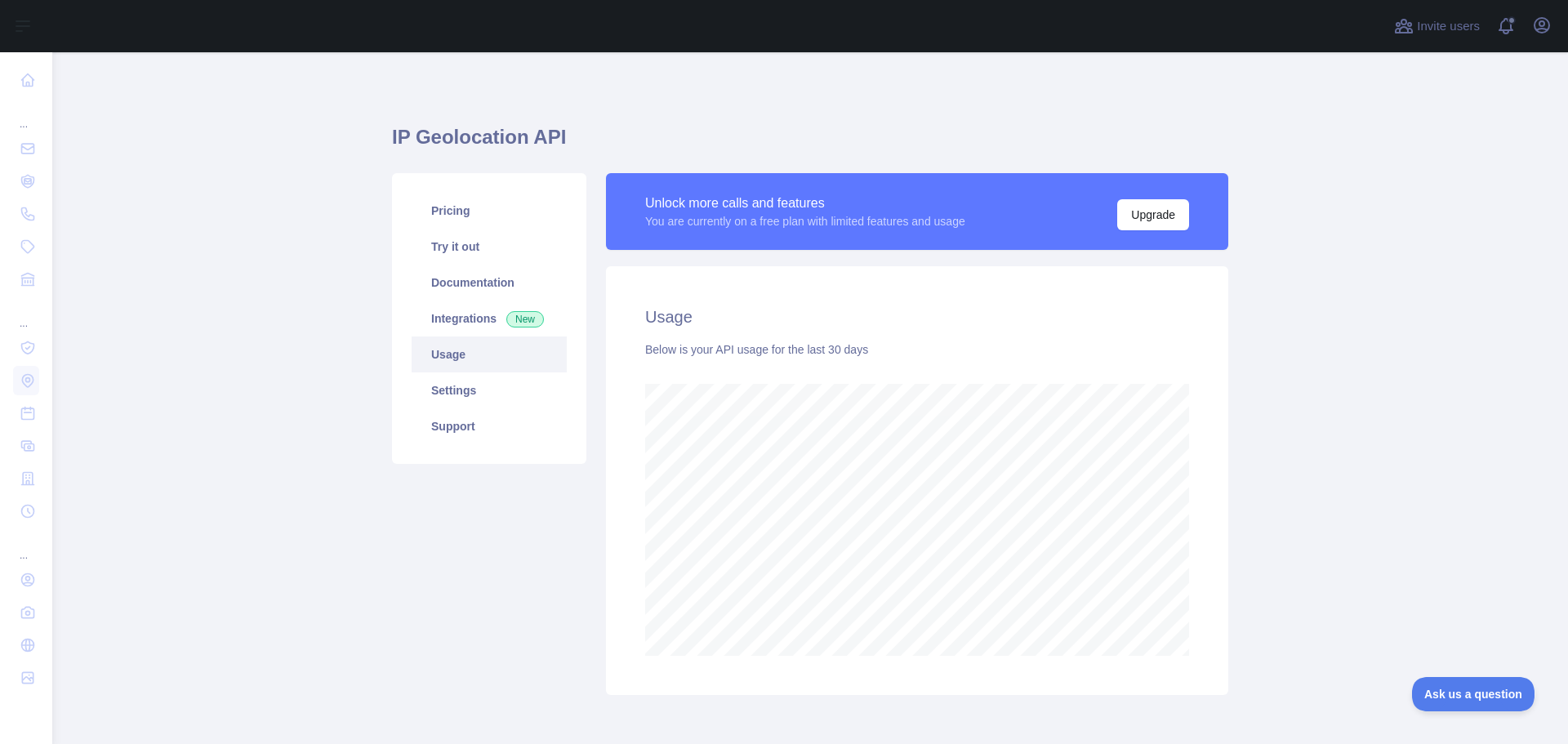
click at [1309, 404] on main "IP Geolocation API Pricing Try it out Documentation Integrations New Usage Sett…" at bounding box center [811, 398] width 1516 height 691
click at [1314, 403] on main "IP Geolocation API Pricing Try it out Documentation Integrations New Usage Sett…" at bounding box center [811, 398] width 1516 height 691
click at [1300, 397] on main "IP Geolocation API Pricing Try it out Documentation Integrations New Usage Sett…" at bounding box center [811, 398] width 1516 height 691
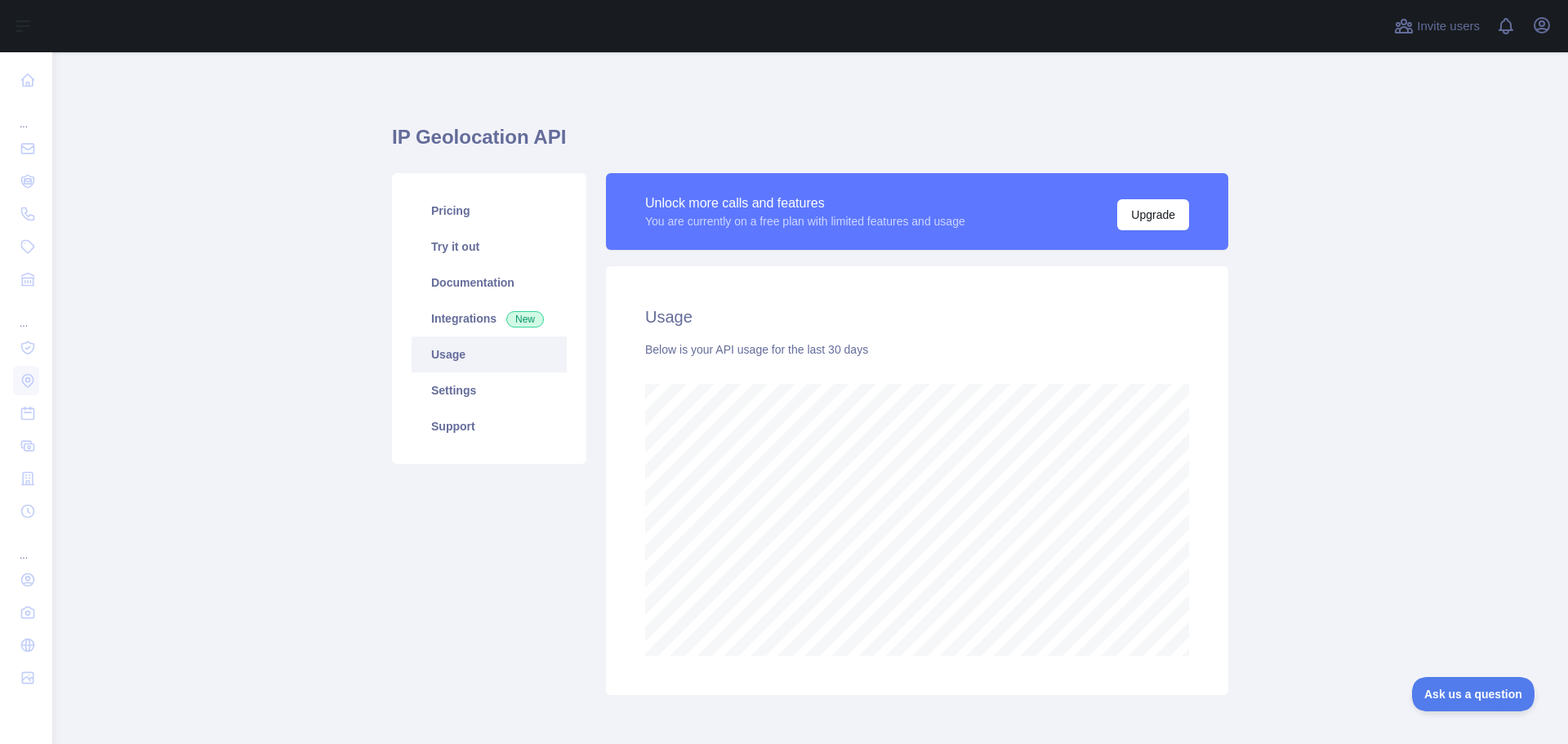
drag, startPoint x: 1282, startPoint y: 411, endPoint x: 1297, endPoint y: 417, distance: 16.2
click at [1283, 412] on main "IP Geolocation API Pricing Try it out Documentation Integrations New Usage Sett…" at bounding box center [811, 398] width 1516 height 691
click at [1297, 417] on main "IP Geolocation API Pricing Try it out Documentation Integrations New Usage Sett…" at bounding box center [811, 398] width 1516 height 691
click at [1271, 416] on main "IP Geolocation API Pricing Try it out Documentation Integrations New Usage Sett…" at bounding box center [811, 398] width 1516 height 691
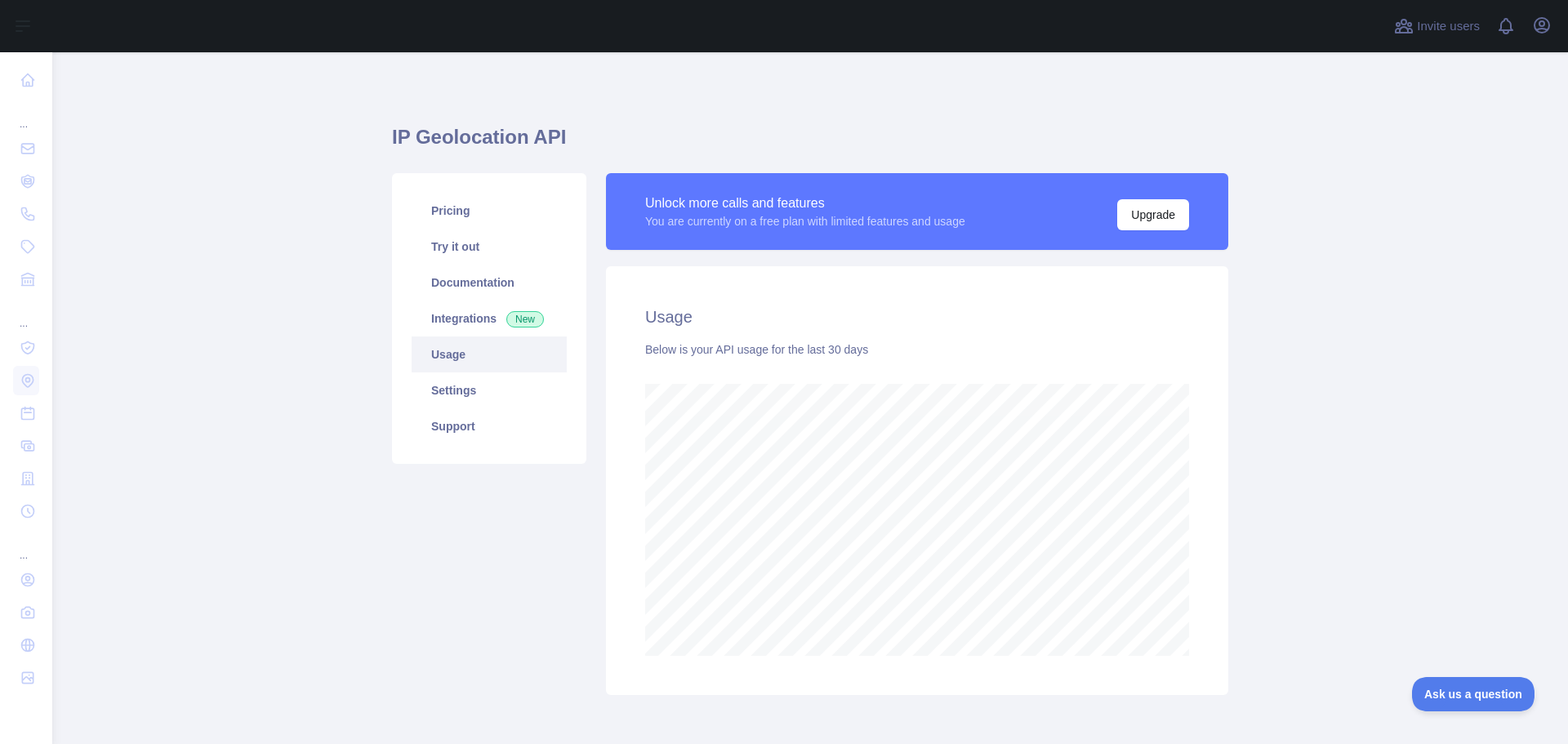
scroll to position [0, 0]
click at [1360, 382] on main "IP Geolocation API Pricing Try it out Documentation Integrations New Usage Sett…" at bounding box center [811, 398] width 1516 height 691
click at [1379, 371] on main "IP Geolocation API Pricing Try it out Documentation Integrations New Usage Sett…" at bounding box center [811, 398] width 1516 height 691
click at [1340, 476] on main "IP Geolocation API Pricing Try it out Documentation Integrations New Usage Sett…" at bounding box center [811, 398] width 1516 height 691
click at [1344, 436] on main "IP Geolocation API Pricing Try it out Documentation Integrations New Usage Sett…" at bounding box center [811, 398] width 1516 height 691
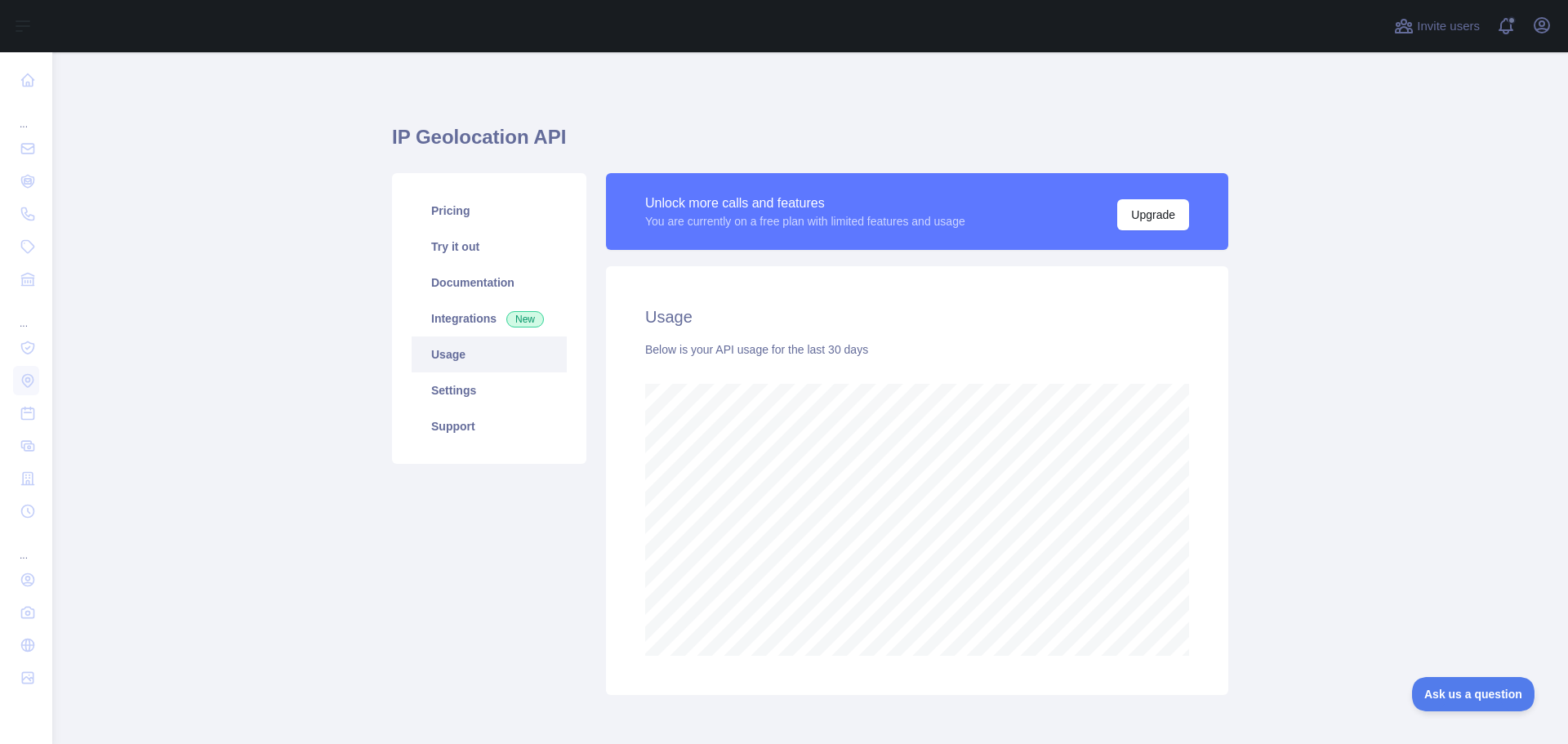
click at [1346, 437] on main "IP Geolocation API Pricing Try it out Documentation Integrations New Usage Sett…" at bounding box center [811, 398] width 1516 height 691
drag, startPoint x: 1382, startPoint y: 431, endPoint x: 1396, endPoint y: 434, distance: 14.3
click at [1384, 431] on main "IP Geolocation API Pricing Try it out Documentation Integrations New Usage Sett…" at bounding box center [811, 398] width 1516 height 691
click at [1396, 434] on main "IP Geolocation API Pricing Try it out Documentation Integrations New Usage Sett…" at bounding box center [811, 398] width 1516 height 691
click at [1290, 418] on main "IP Geolocation API Pricing Try it out Documentation Integrations New Usage Sett…" at bounding box center [811, 398] width 1516 height 691
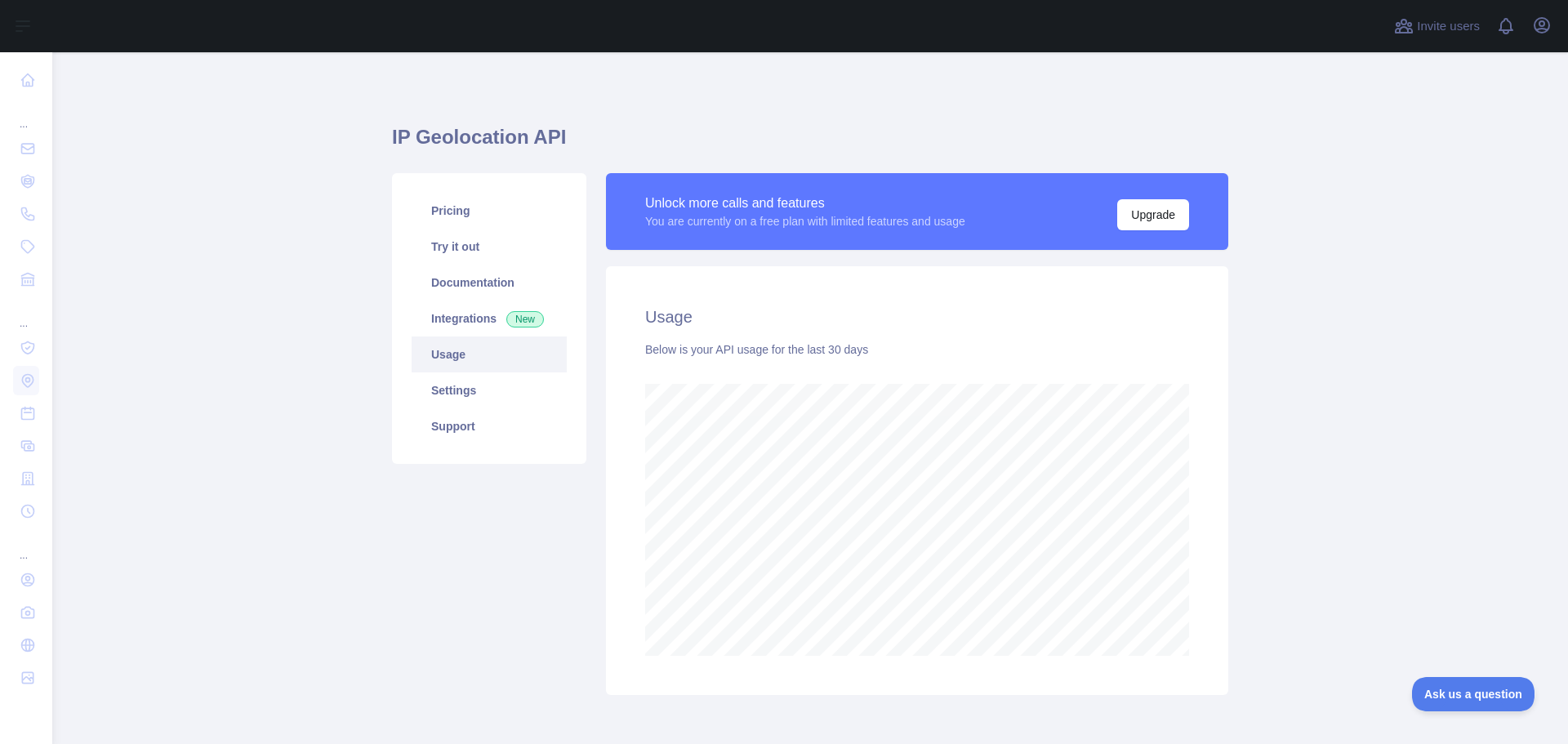
click at [1299, 422] on main "IP Geolocation API Pricing Try it out Documentation Integrations New Usage Sett…" at bounding box center [811, 398] width 1516 height 691
click at [1327, 359] on main "IP Geolocation API Pricing Try it out Documentation Integrations New Usage Sett…" at bounding box center [811, 398] width 1516 height 691
click at [1277, 456] on main "IP Geolocation API Pricing Try it out Documentation Integrations New Usage Sett…" at bounding box center [811, 398] width 1516 height 691
click at [1296, 455] on main "IP Geolocation API Pricing Try it out Documentation Integrations New Usage Sett…" at bounding box center [811, 398] width 1516 height 691
click at [1298, 443] on main "IP Geolocation API Pricing Try it out Documentation Integrations New Usage Sett…" at bounding box center [811, 398] width 1516 height 691
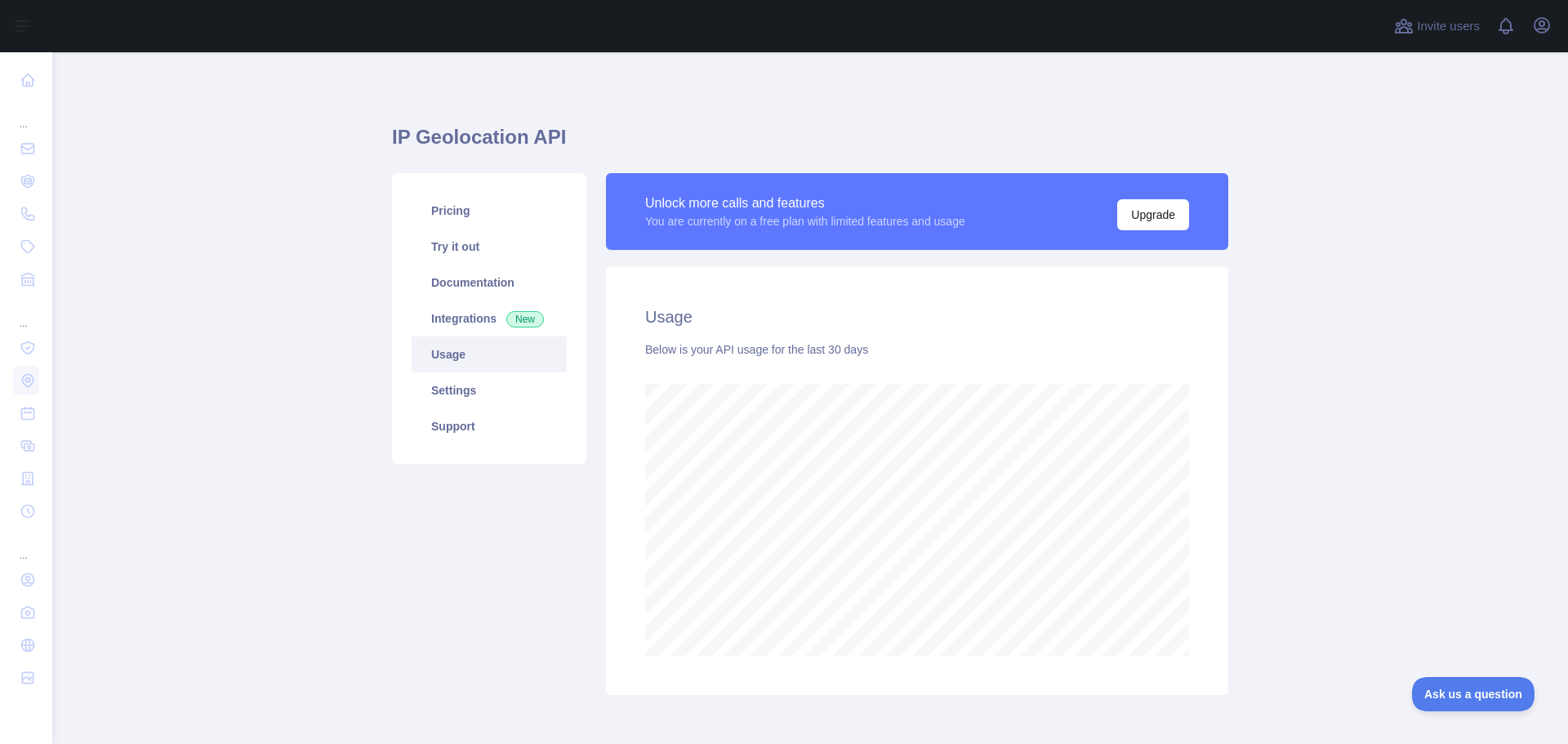
click at [1431, 350] on main "IP Geolocation API Pricing Try it out Documentation Integrations New Usage Sett…" at bounding box center [811, 398] width 1516 height 691
